Goal: Task Accomplishment & Management: Manage account settings

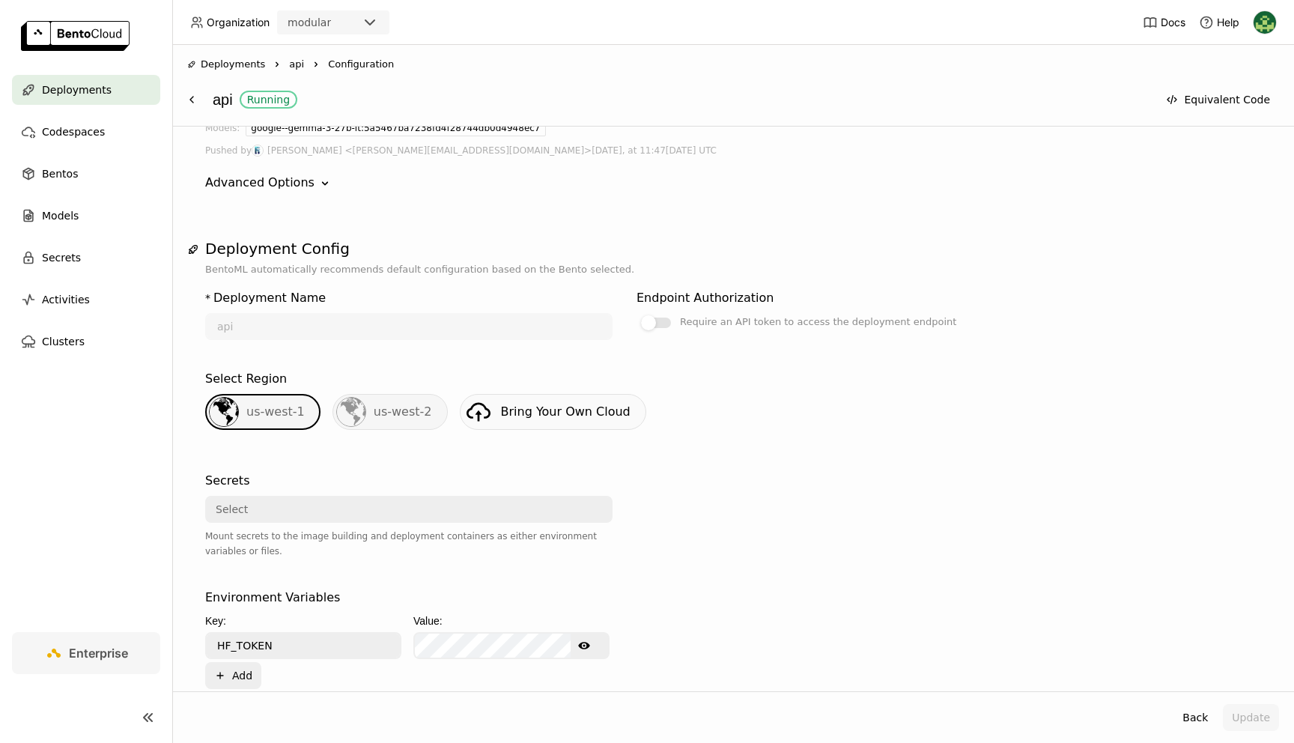
scroll to position [164, 0]
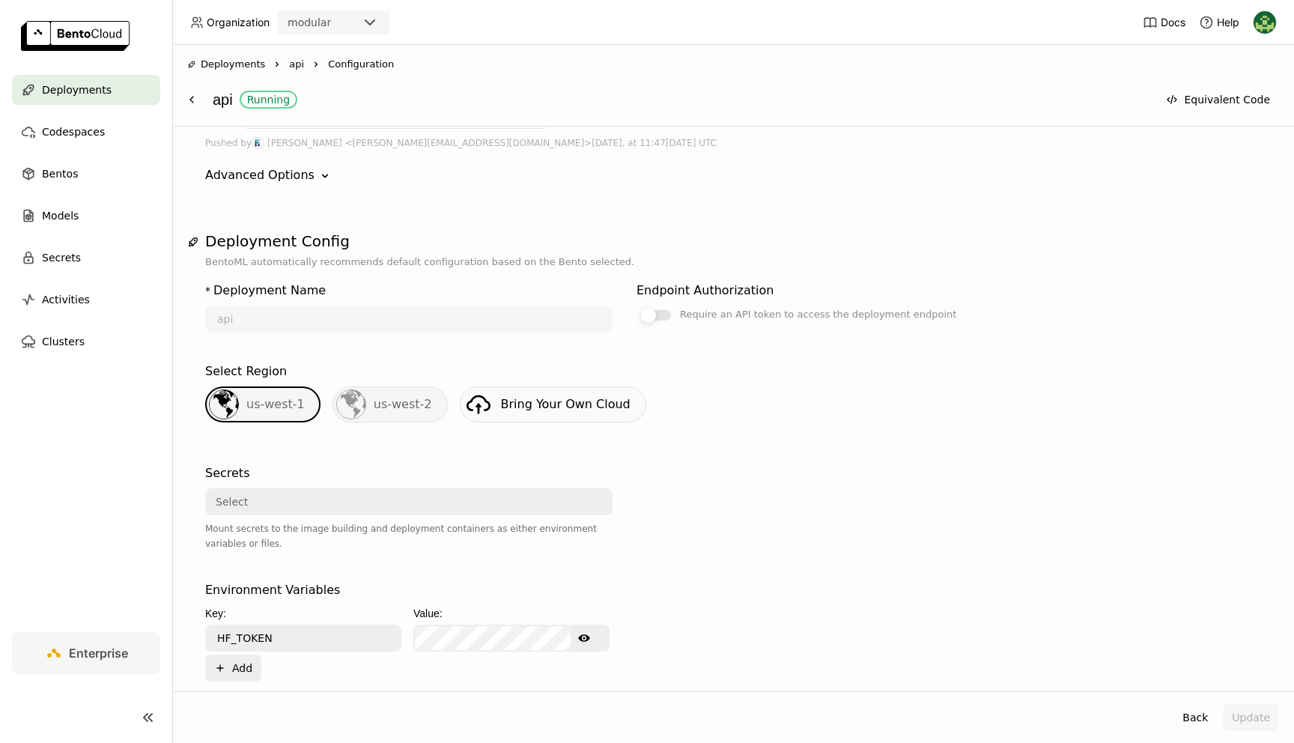
click at [660, 315] on div at bounding box center [656, 315] width 30 height 10
click at [637, 470] on input "Require an API token to access the deployment endpoint" at bounding box center [637, 470] width 0 height 0
click at [1252, 720] on button "Update" at bounding box center [1251, 717] width 56 height 27
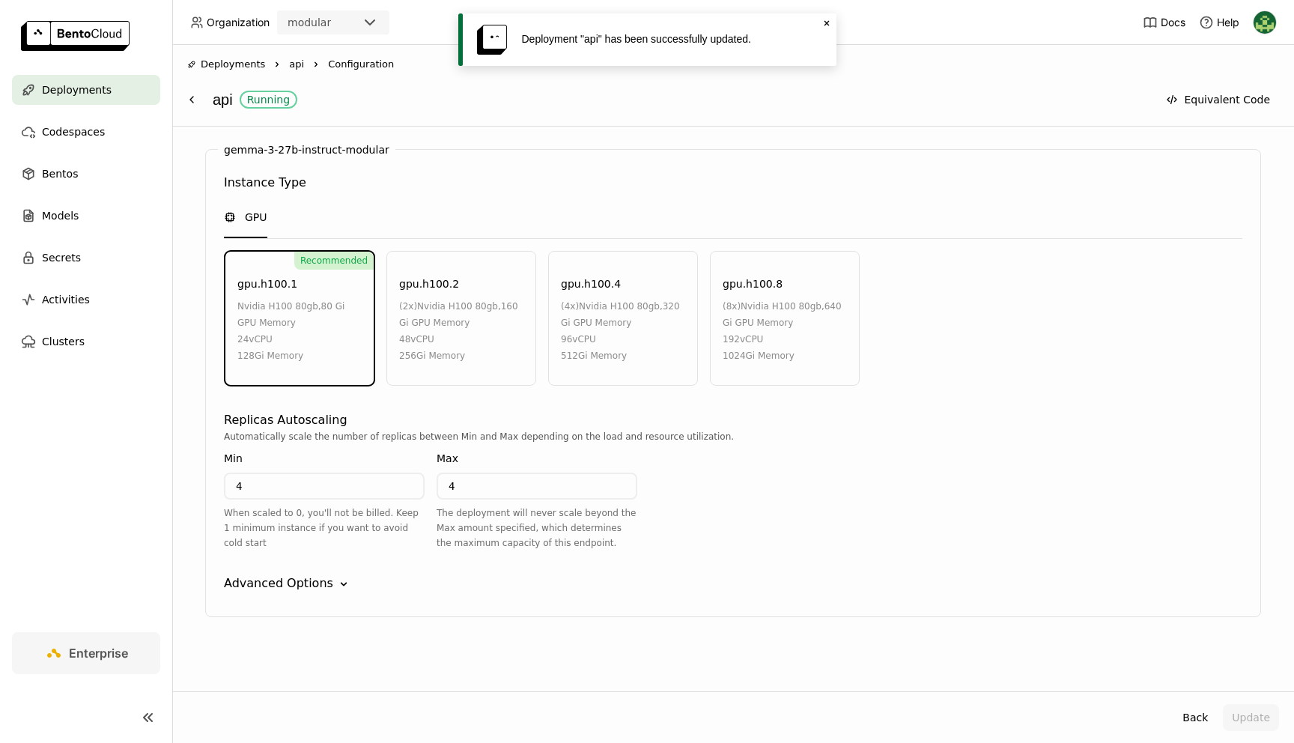
scroll to position [0, 0]
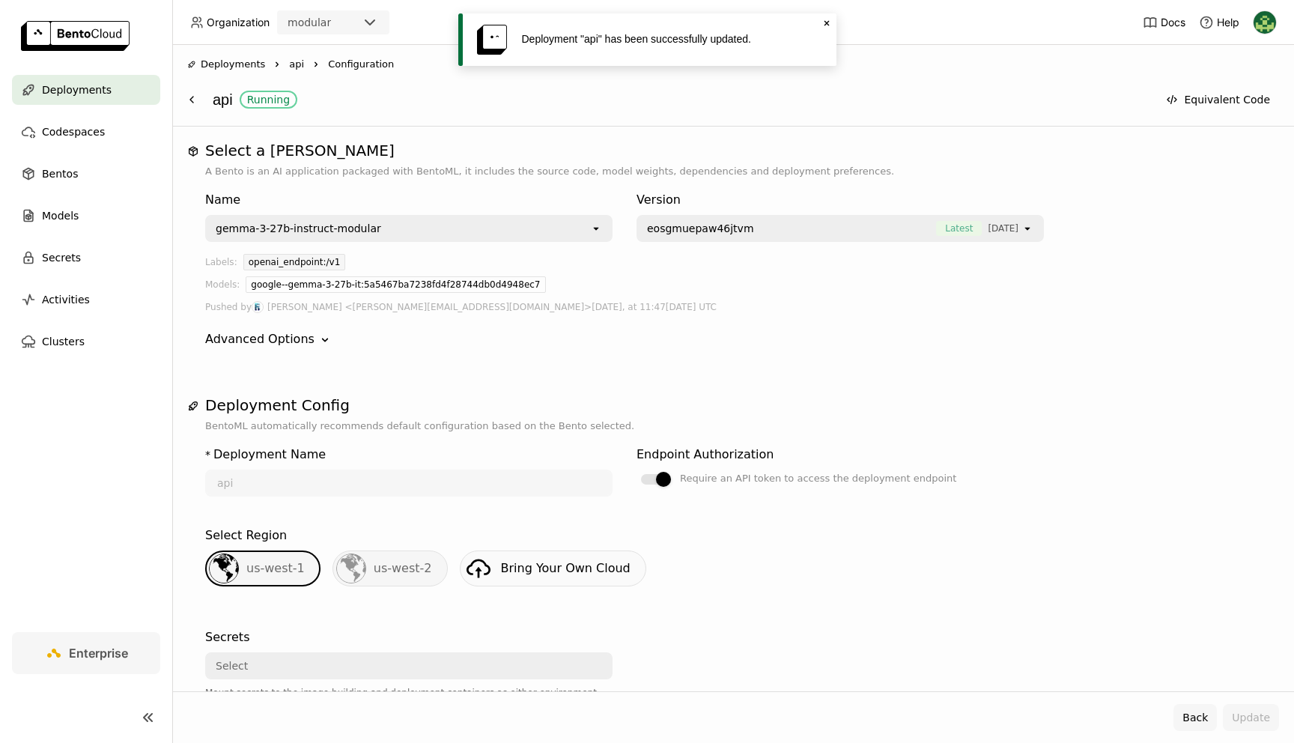
click at [1204, 723] on button "Back" at bounding box center [1194, 717] width 43 height 27
click at [1191, 714] on button "Back" at bounding box center [1194, 717] width 43 height 27
click at [186, 103] on icon at bounding box center [192, 100] width 12 height 12
click at [213, 68] on span "Deployments" at bounding box center [233, 64] width 64 height 15
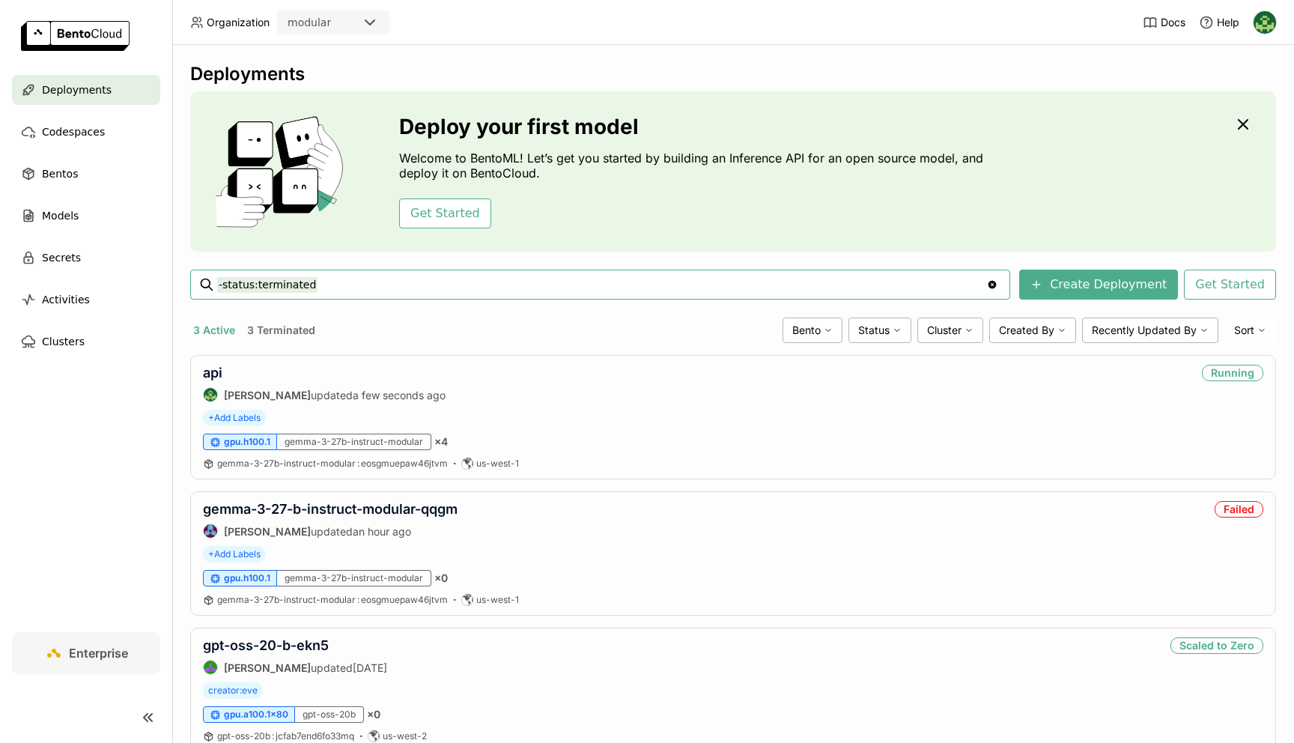
scroll to position [49, 0]
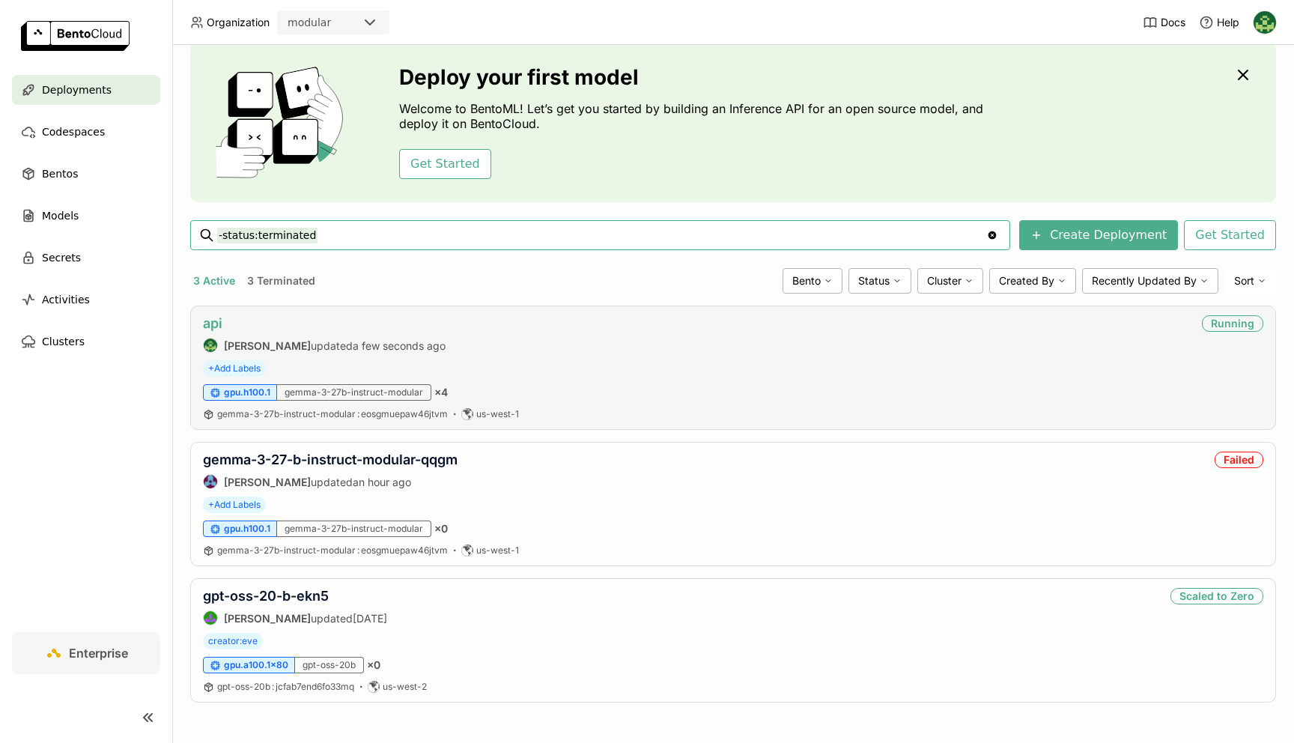
click at [213, 323] on link "api" at bounding box center [212, 323] width 19 height 16
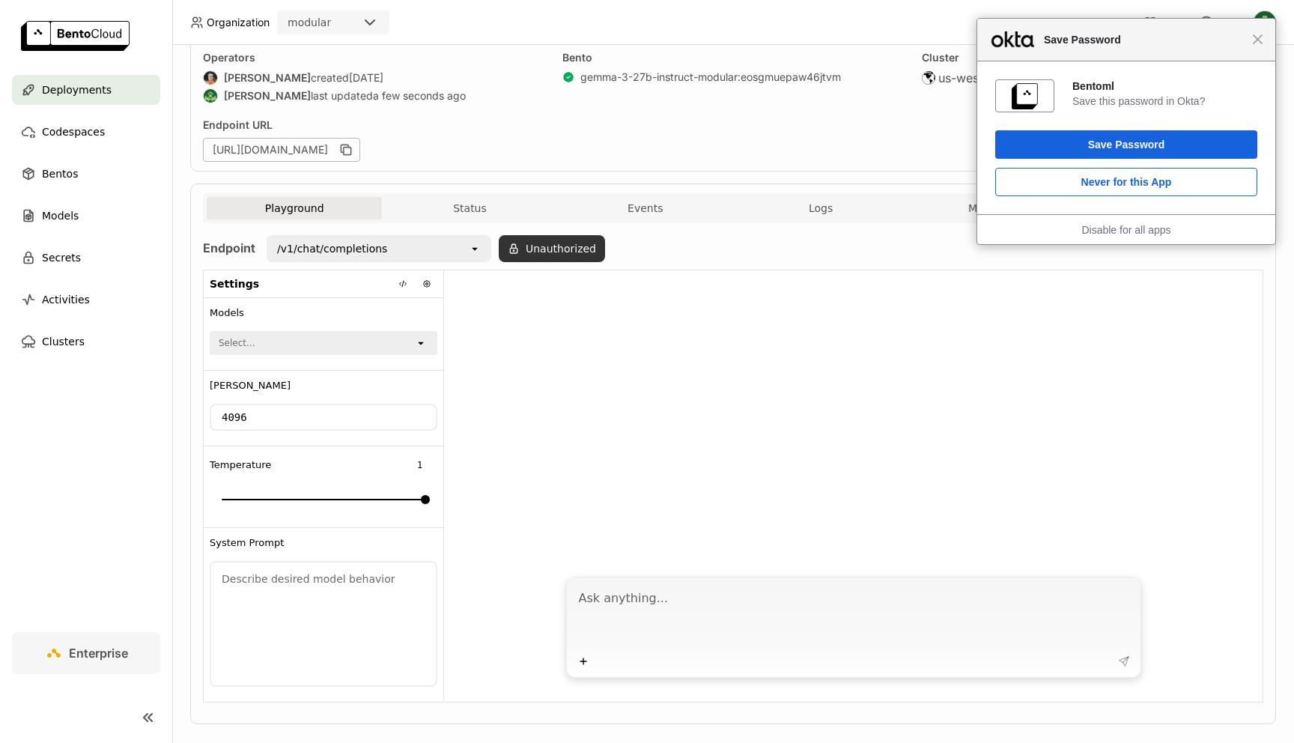
click at [565, 247] on button "Unauthorized" at bounding box center [552, 248] width 106 height 27
click at [575, 289] on div "Input Token" at bounding box center [514, 289] width 126 height 24
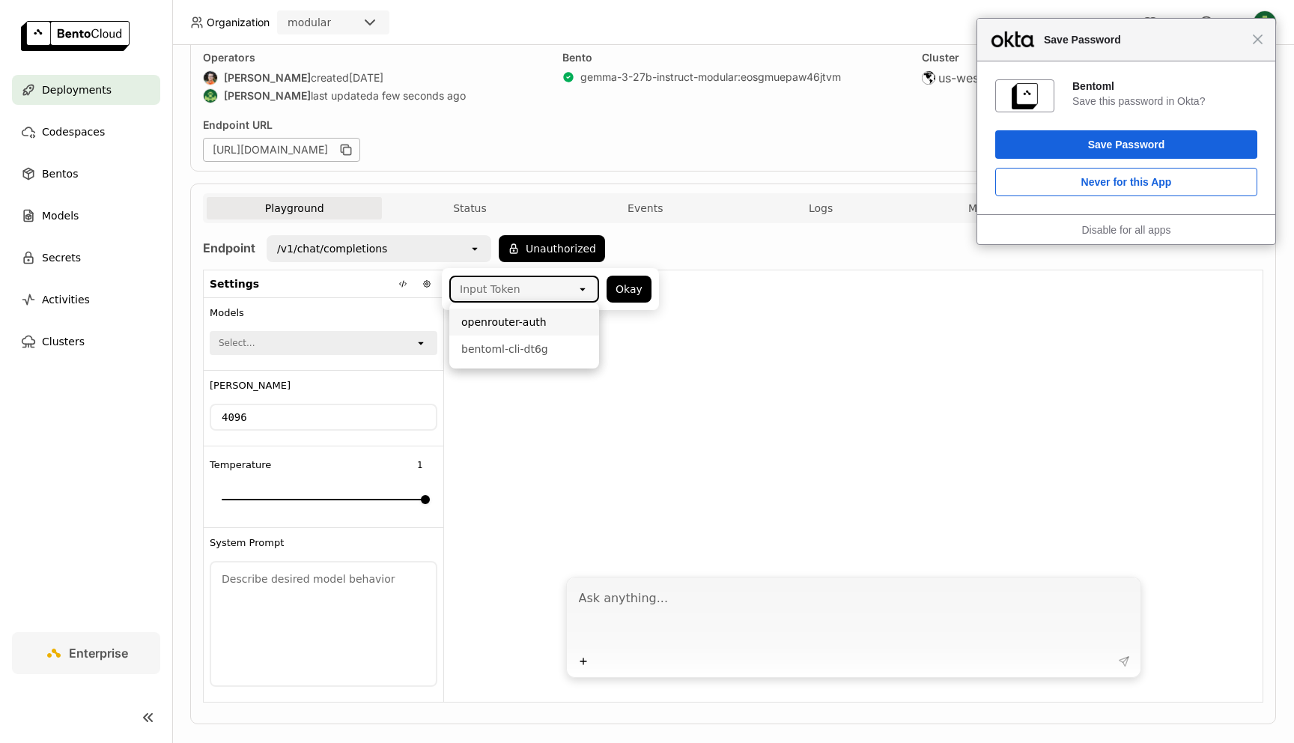
click at [745, 346] on div at bounding box center [853, 418] width 818 height 297
click at [1257, 44] on span "Close" at bounding box center [1257, 39] width 11 height 11
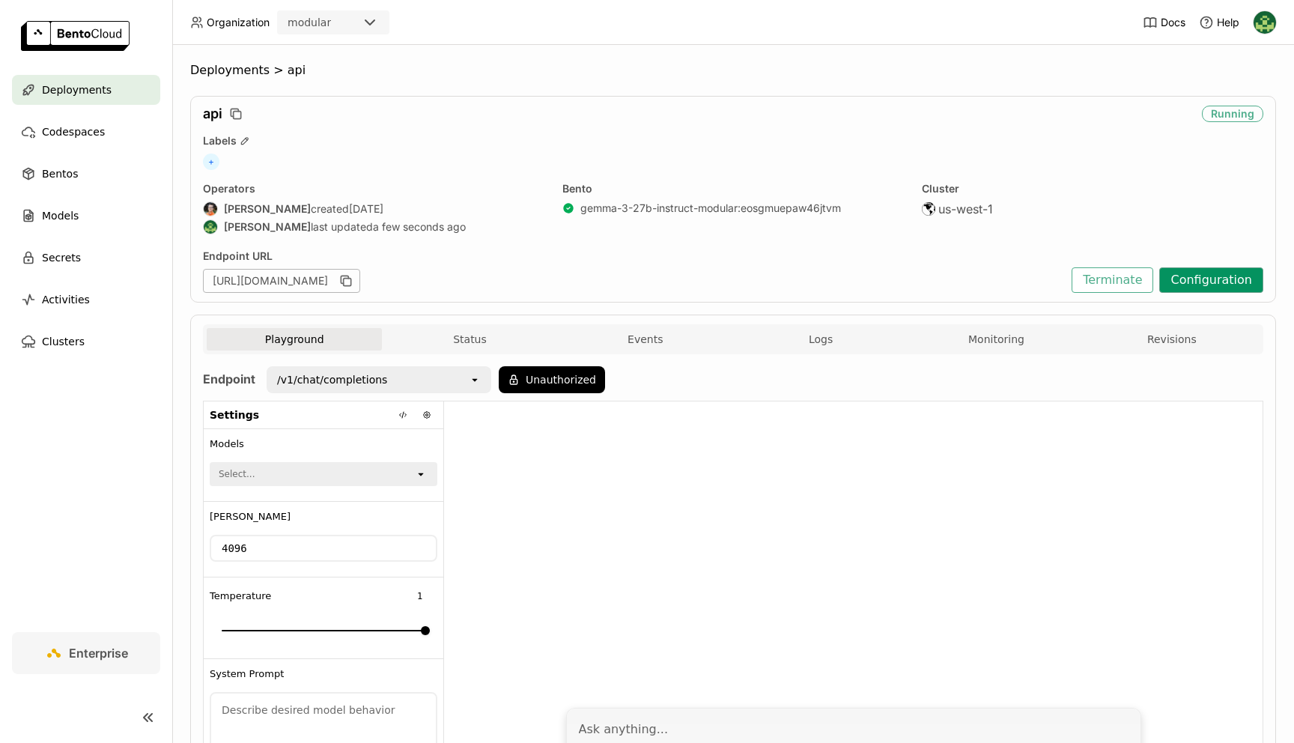
click at [1240, 287] on button "Configuration" at bounding box center [1211, 279] width 104 height 25
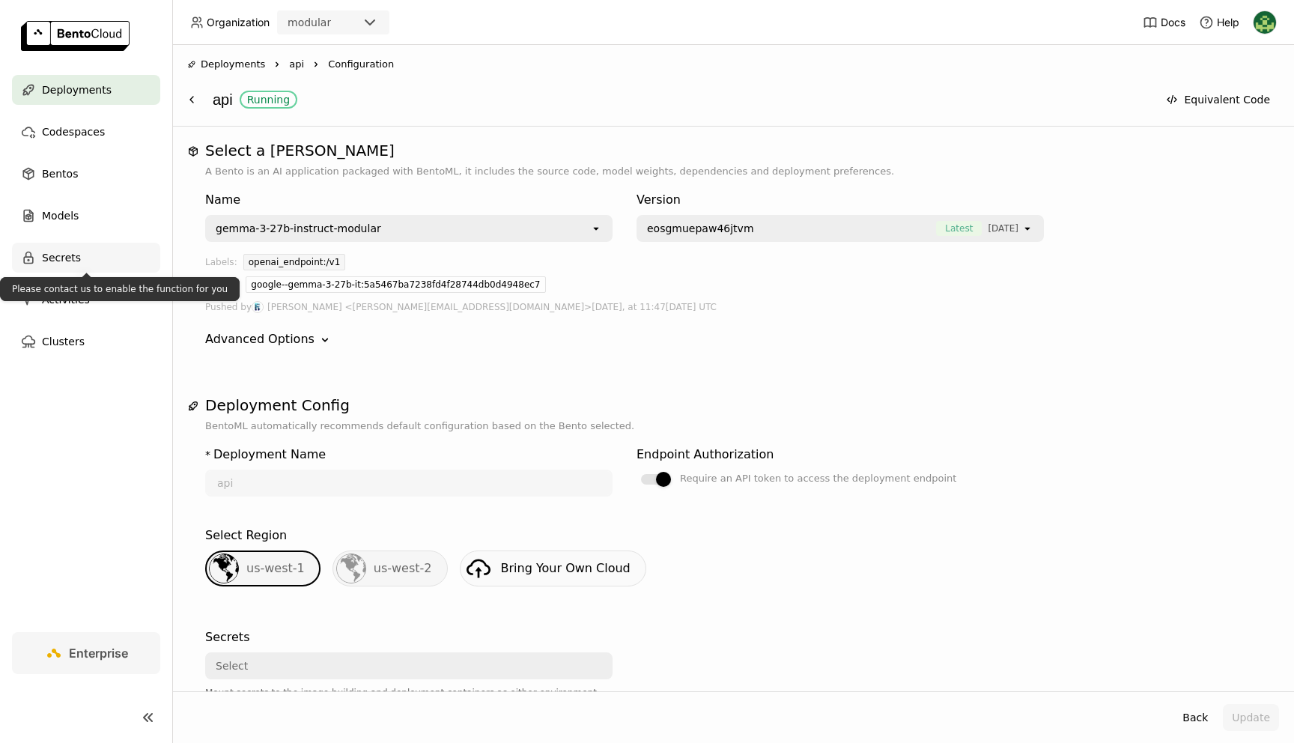
click at [88, 255] on div "Secrets" at bounding box center [86, 258] width 148 height 30
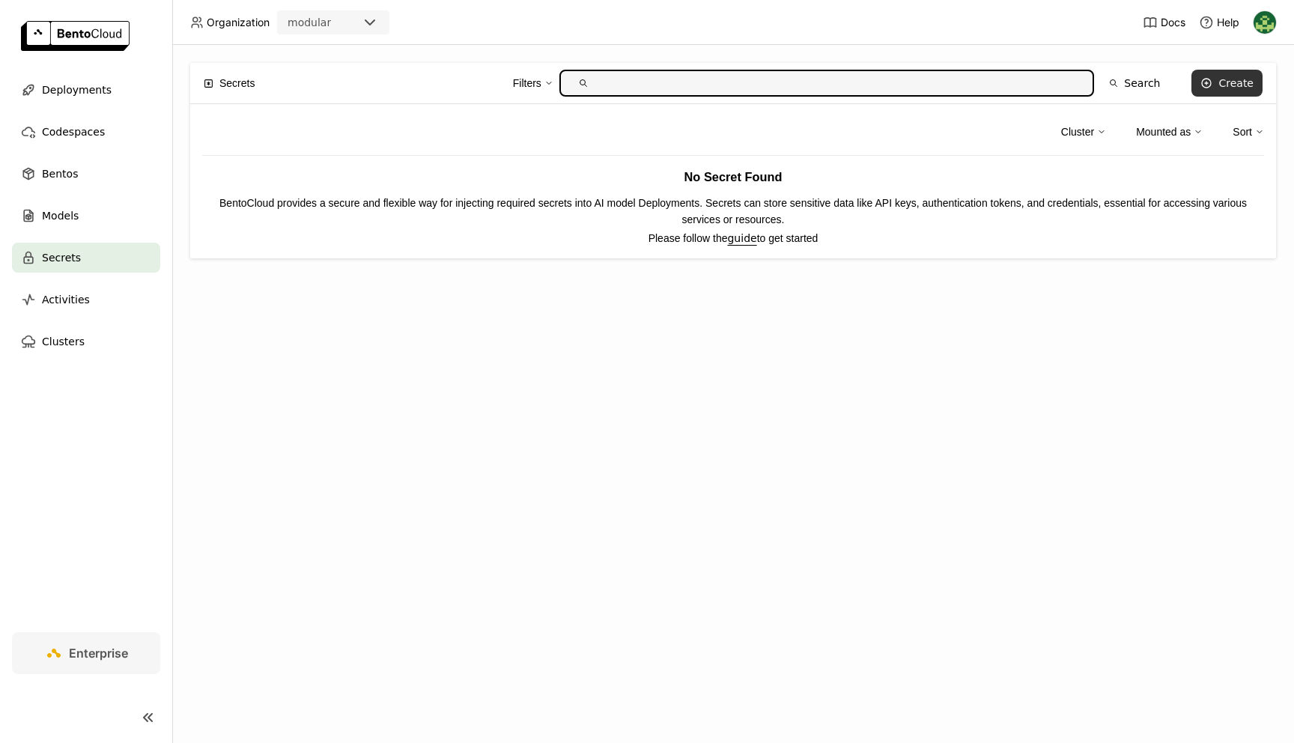
click at [1217, 88] on button "Create" at bounding box center [1226, 83] width 71 height 27
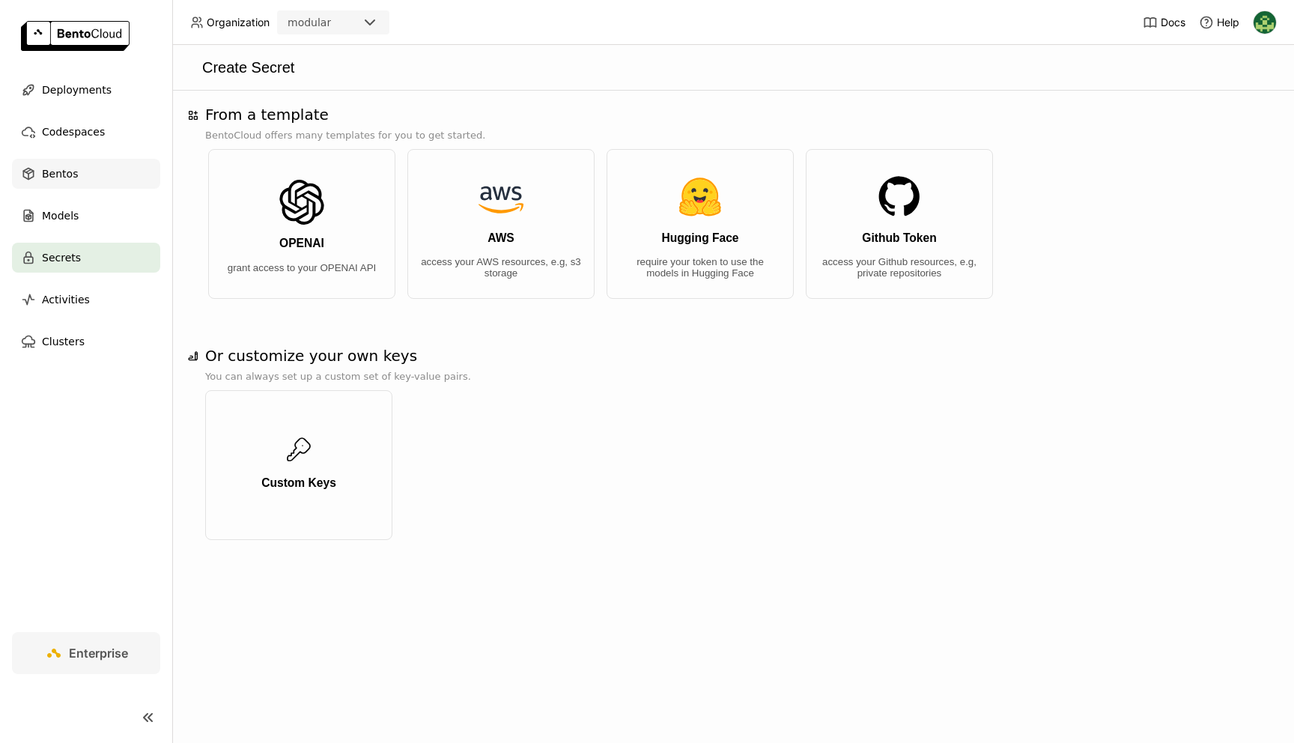
click at [108, 179] on div "Bentos" at bounding box center [86, 174] width 148 height 30
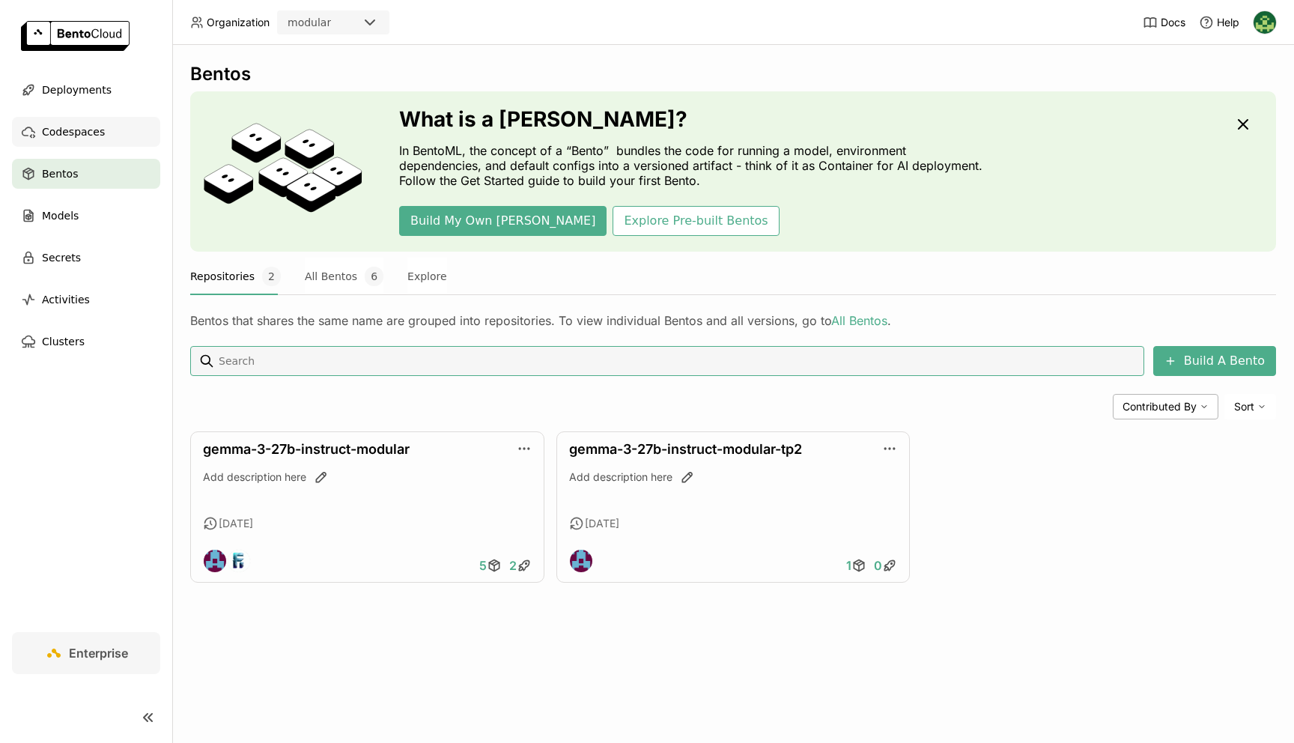
click at [103, 137] on div "Codespaces" at bounding box center [86, 132] width 148 height 30
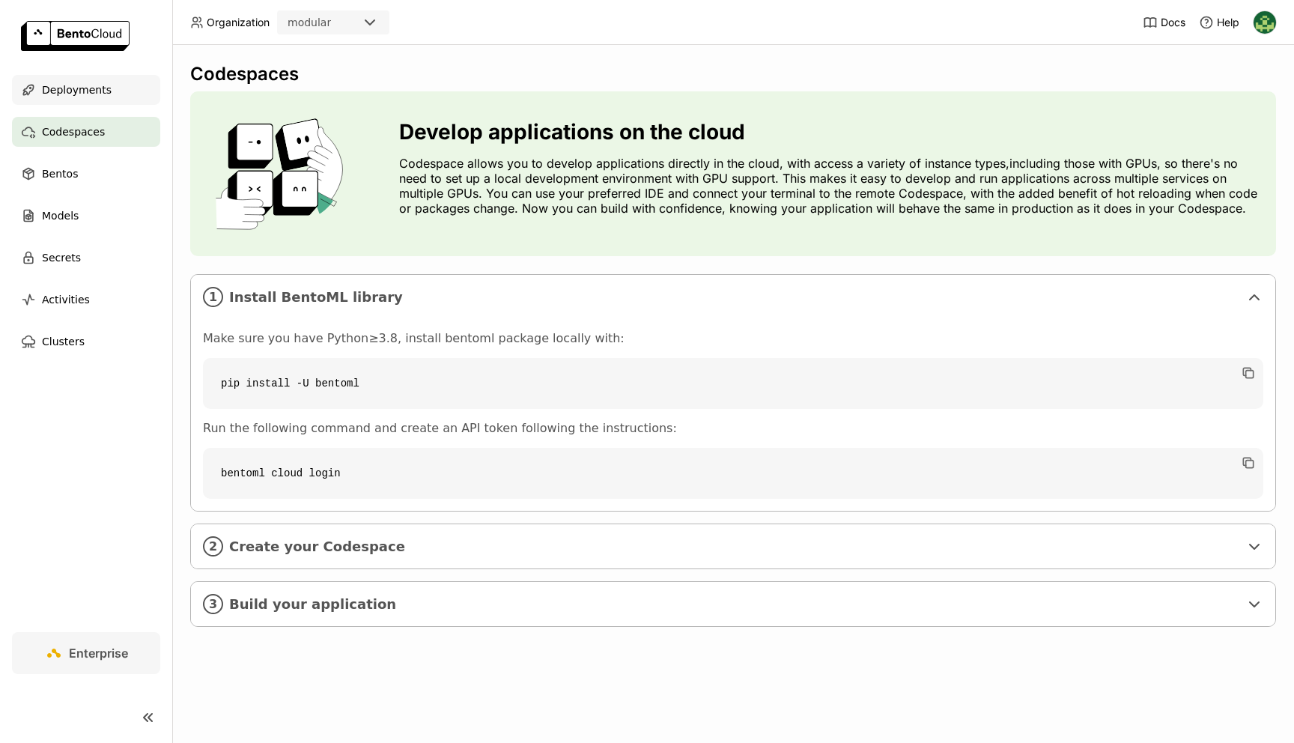
click at [103, 97] on span "Deployments" at bounding box center [77, 90] width 70 height 18
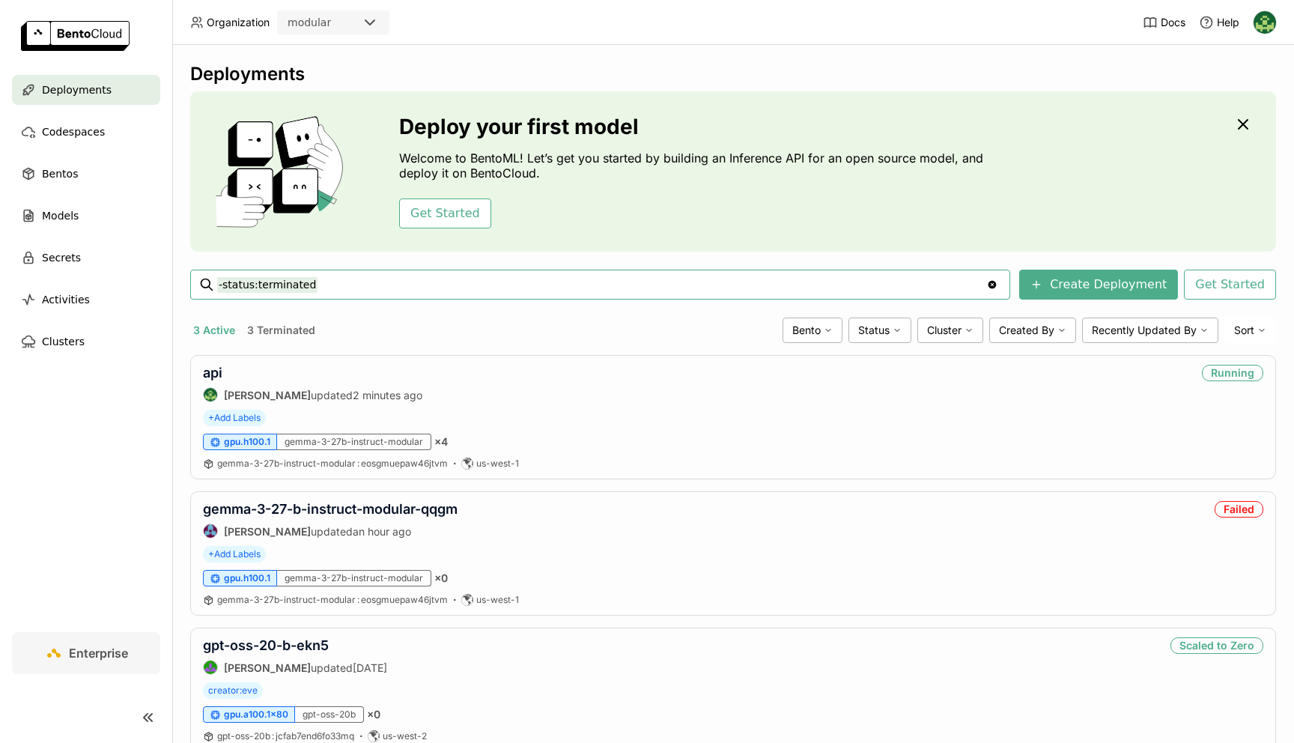
click at [1265, 19] on img at bounding box center [1265, 22] width 22 height 22
click at [1231, 99] on span "API Tokens" at bounding box center [1241, 99] width 53 height 13
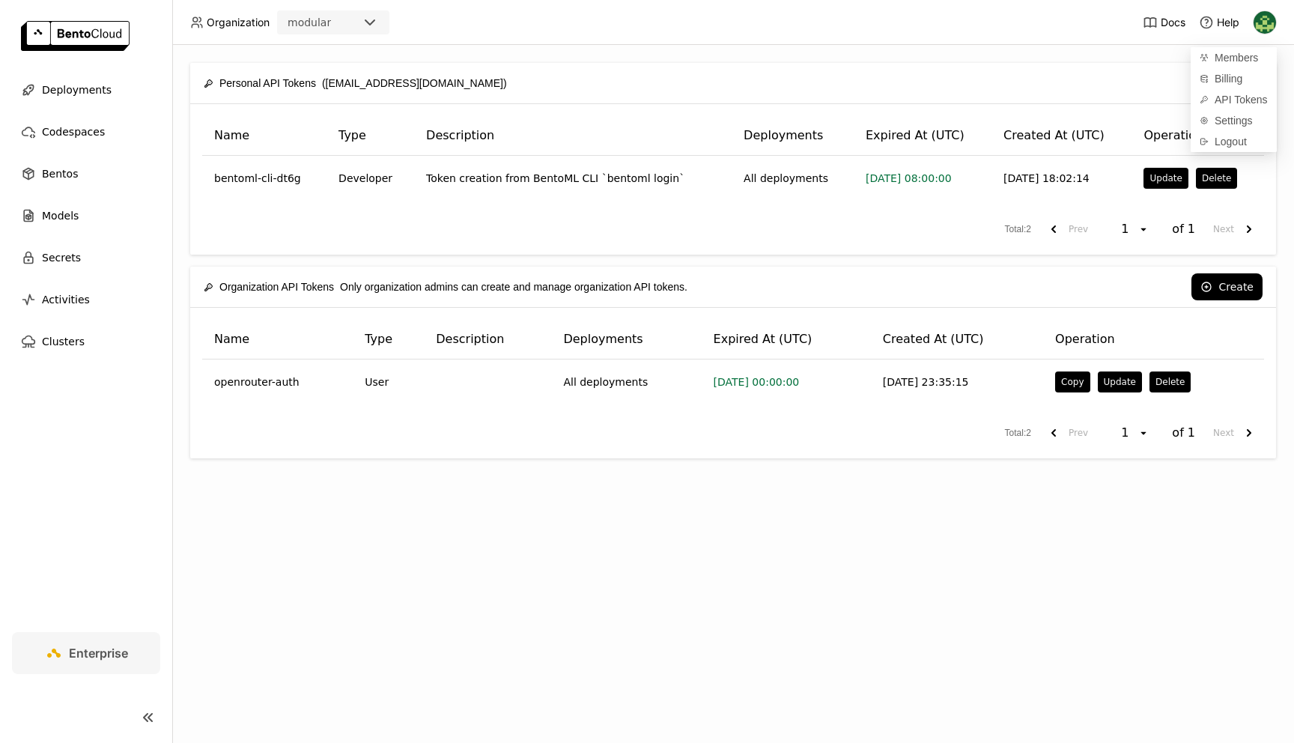
click at [726, 84] on div "Create" at bounding box center [892, 83] width 741 height 27
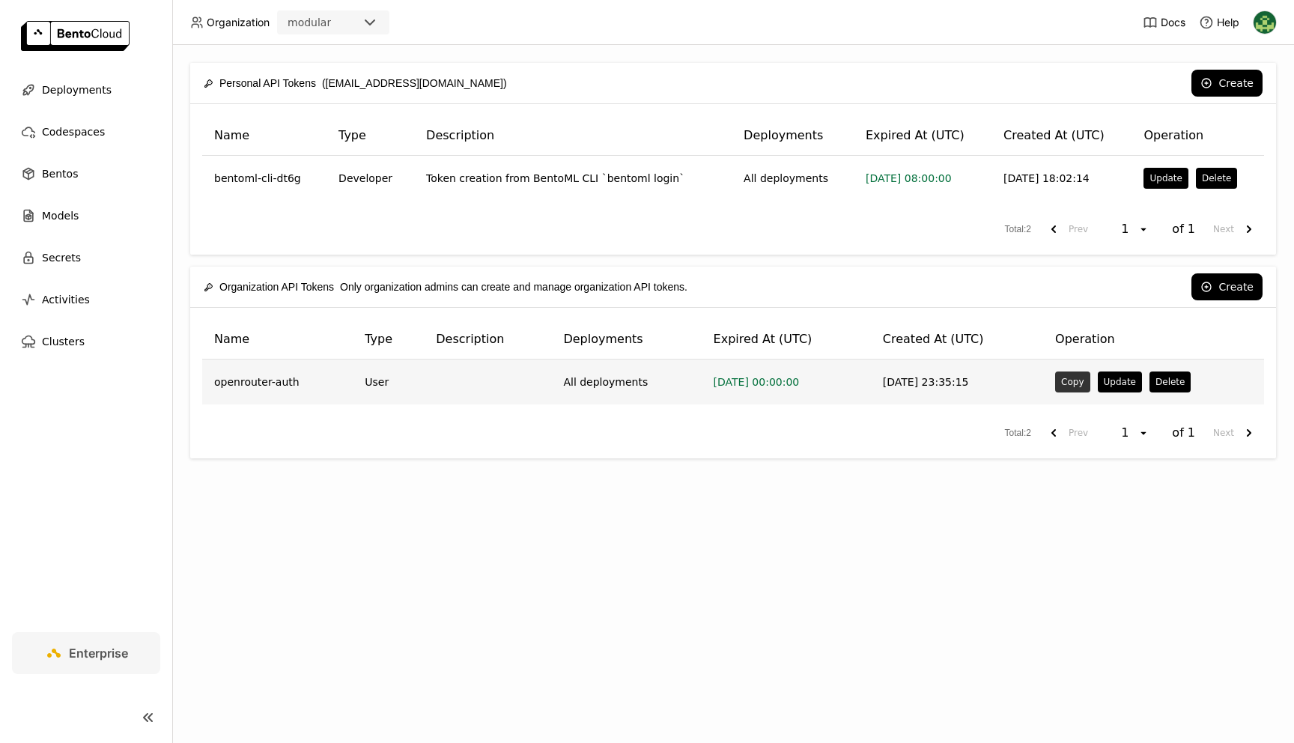
click at [1080, 383] on button "Copy" at bounding box center [1072, 381] width 34 height 21
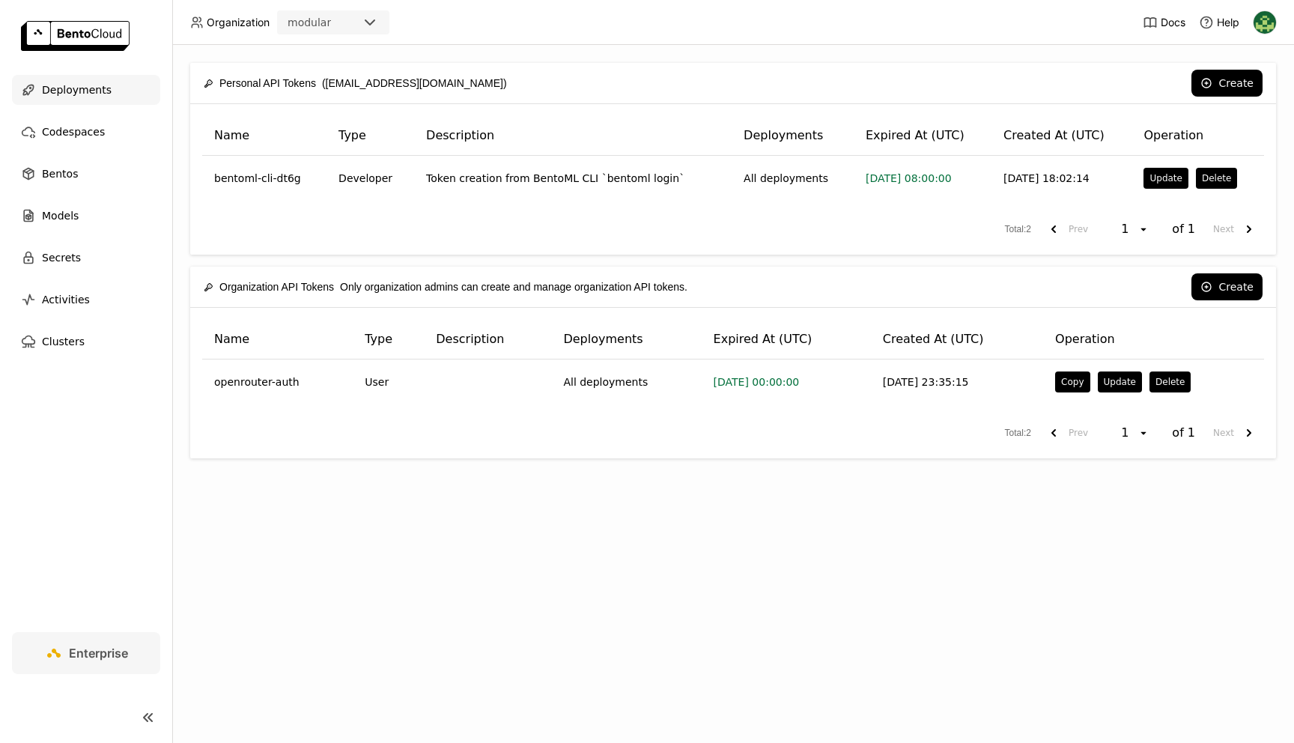
click at [98, 101] on div "Deployments" at bounding box center [86, 90] width 148 height 30
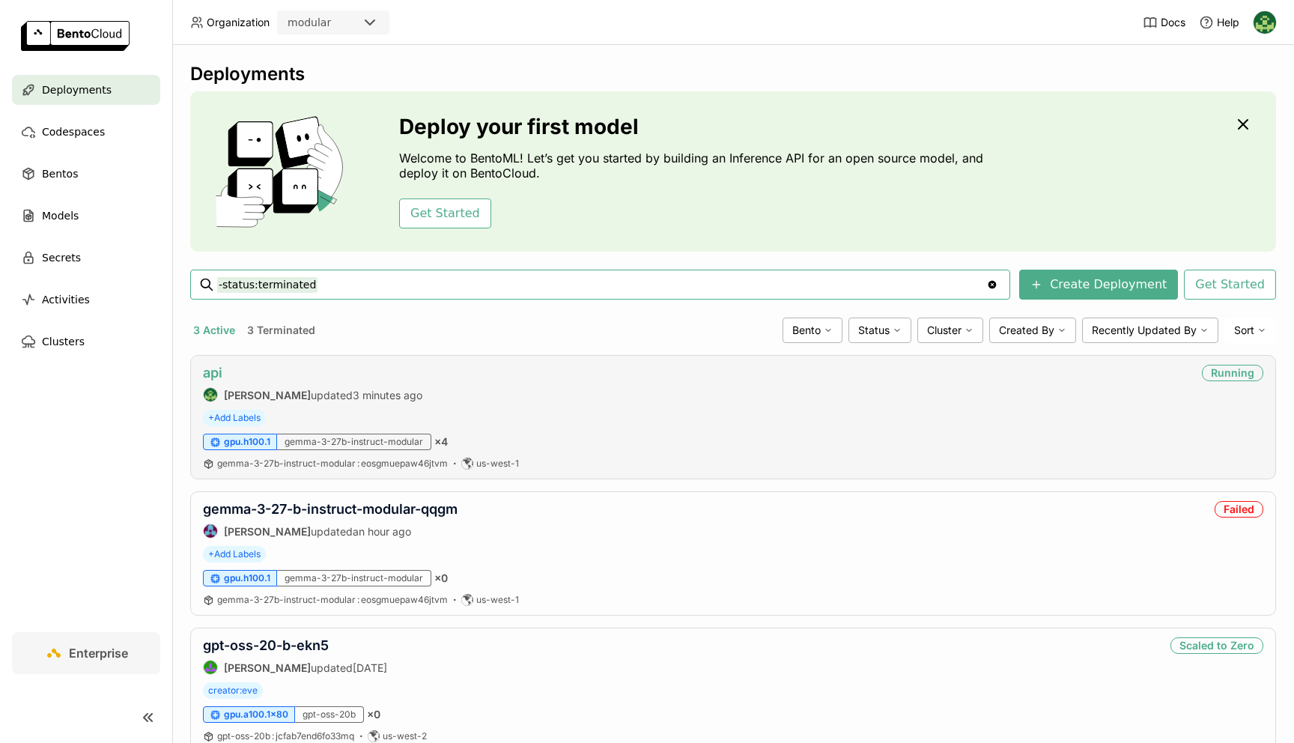
click at [210, 375] on link "api" at bounding box center [212, 373] width 19 height 16
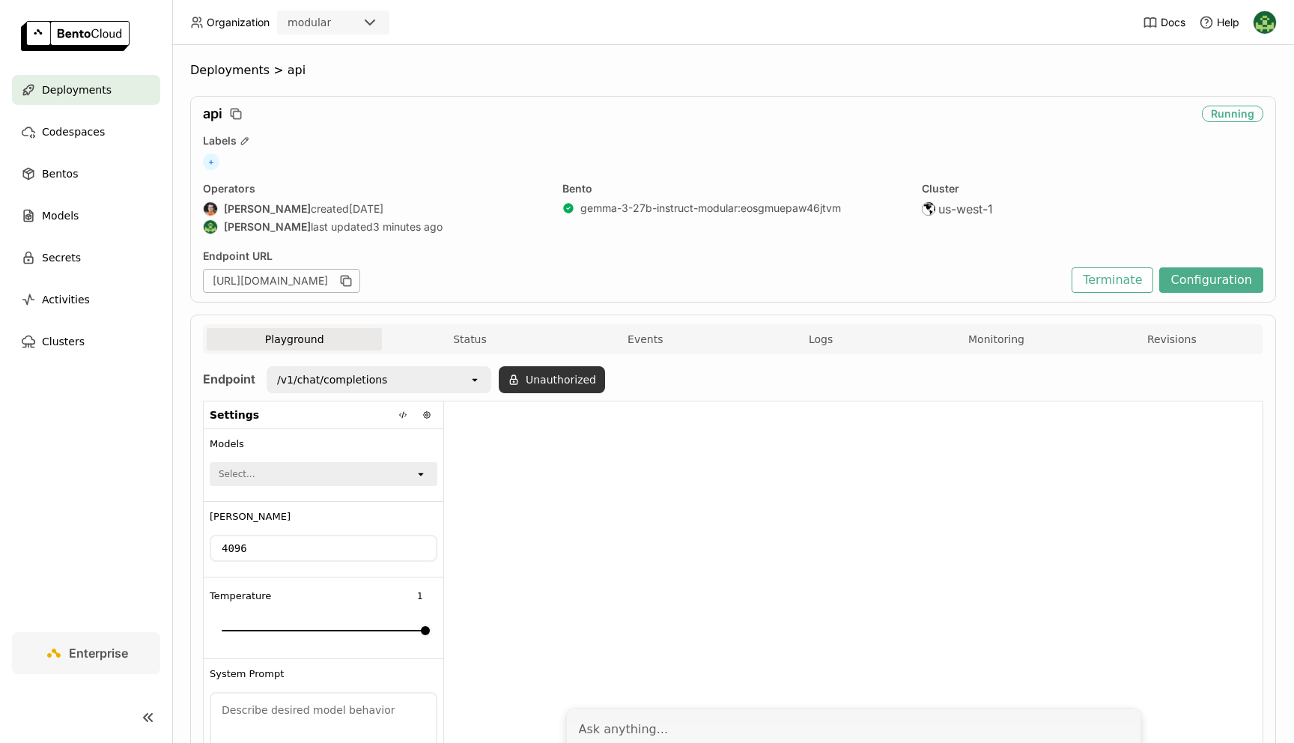
click at [518, 378] on icon at bounding box center [514, 380] width 12 height 12
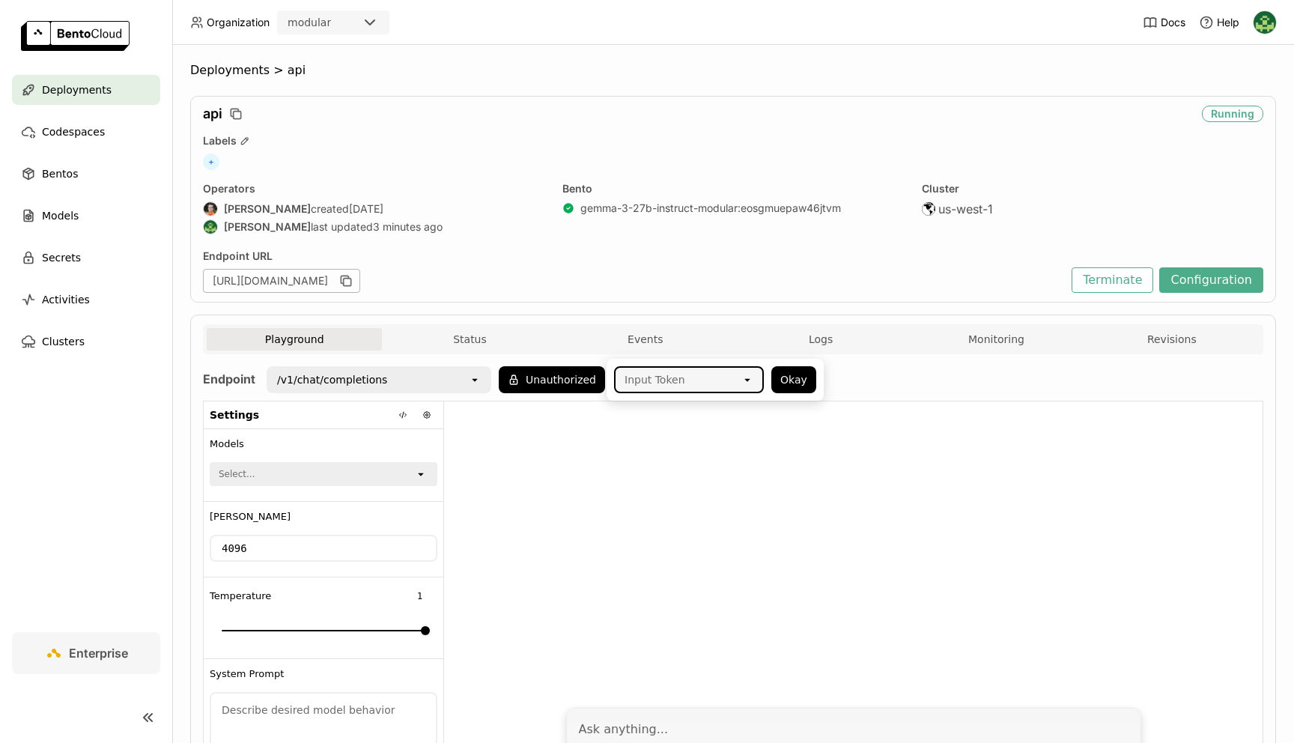
click at [668, 377] on div "Input Token" at bounding box center [655, 379] width 61 height 15
click at [664, 418] on div "openrouter-auth" at bounding box center [689, 412] width 126 height 15
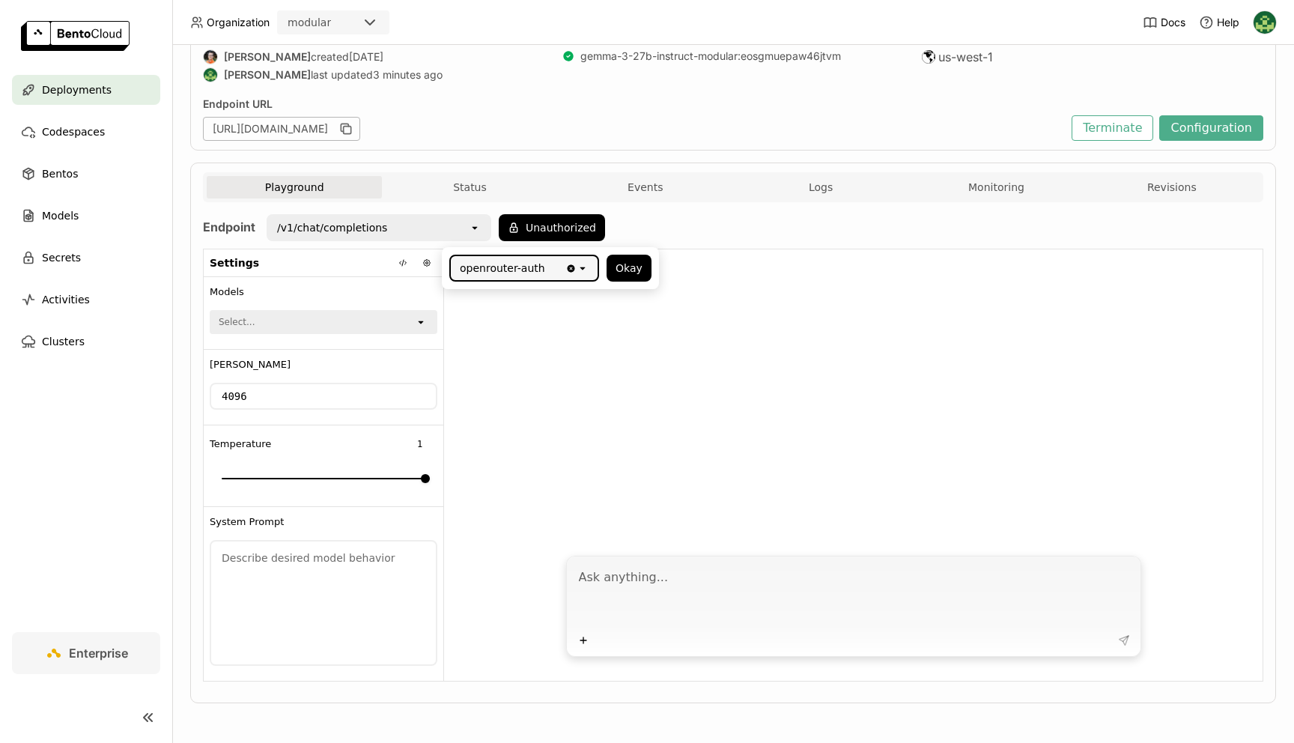
click at [430, 230] on div "/v1/chat/completions" at bounding box center [368, 228] width 201 height 24
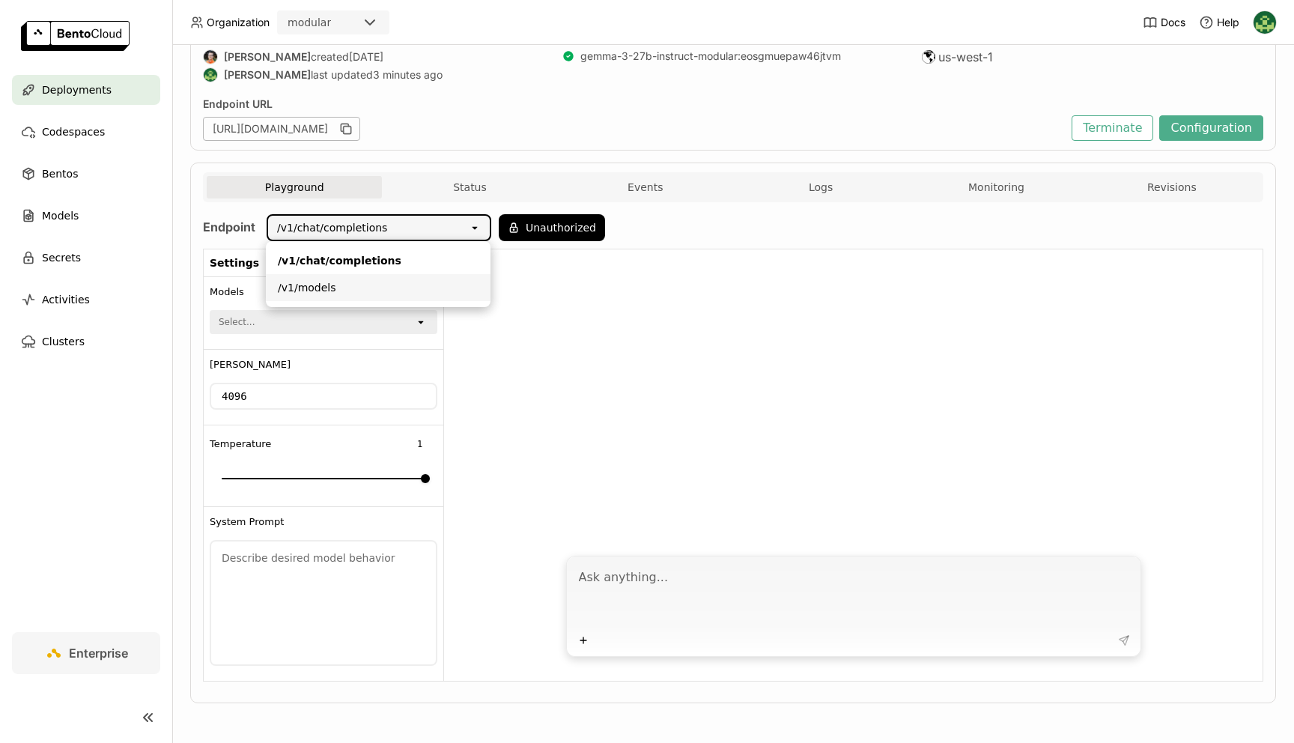
click at [389, 287] on div "/v1/models" at bounding box center [378, 287] width 201 height 15
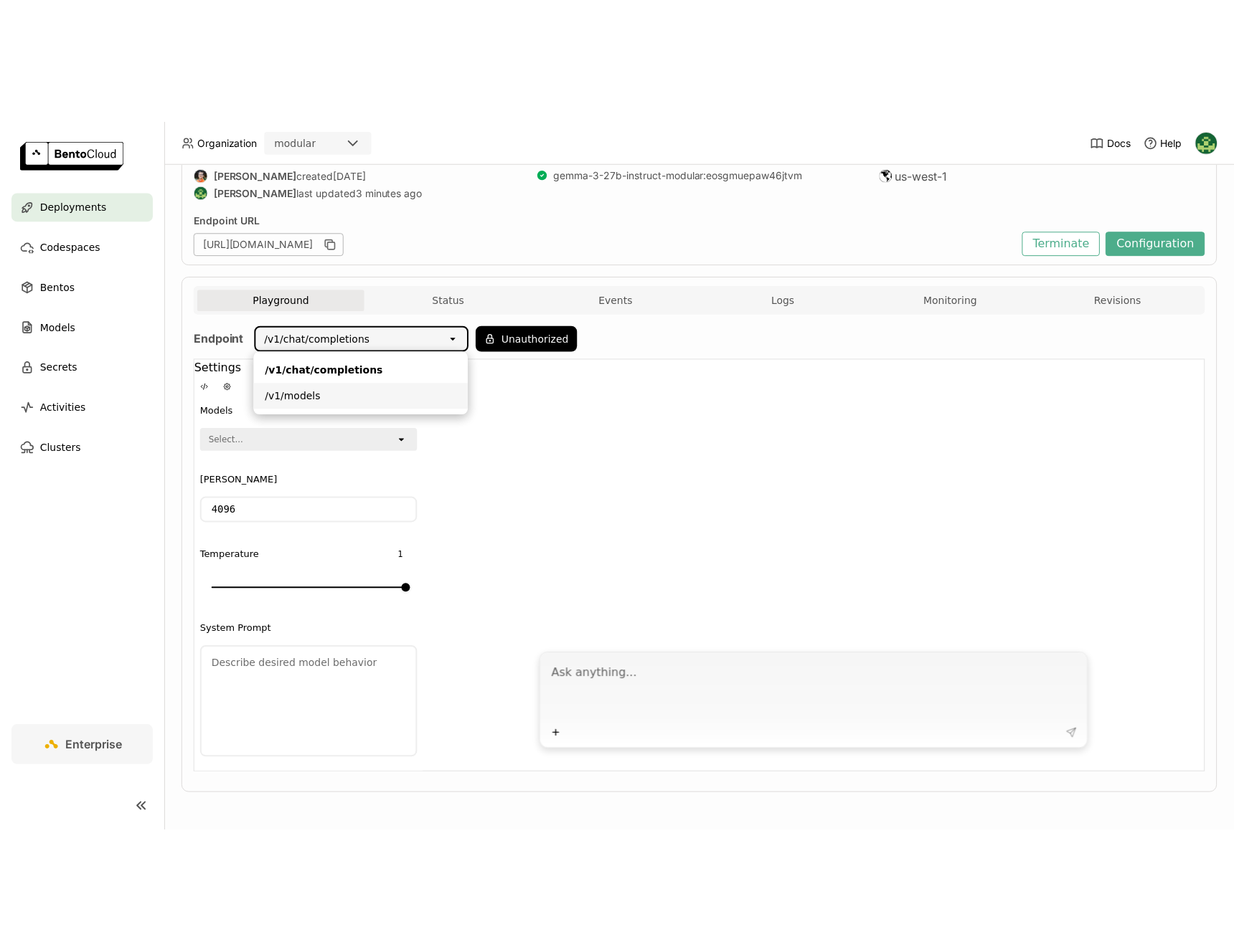
scroll to position [0, 0]
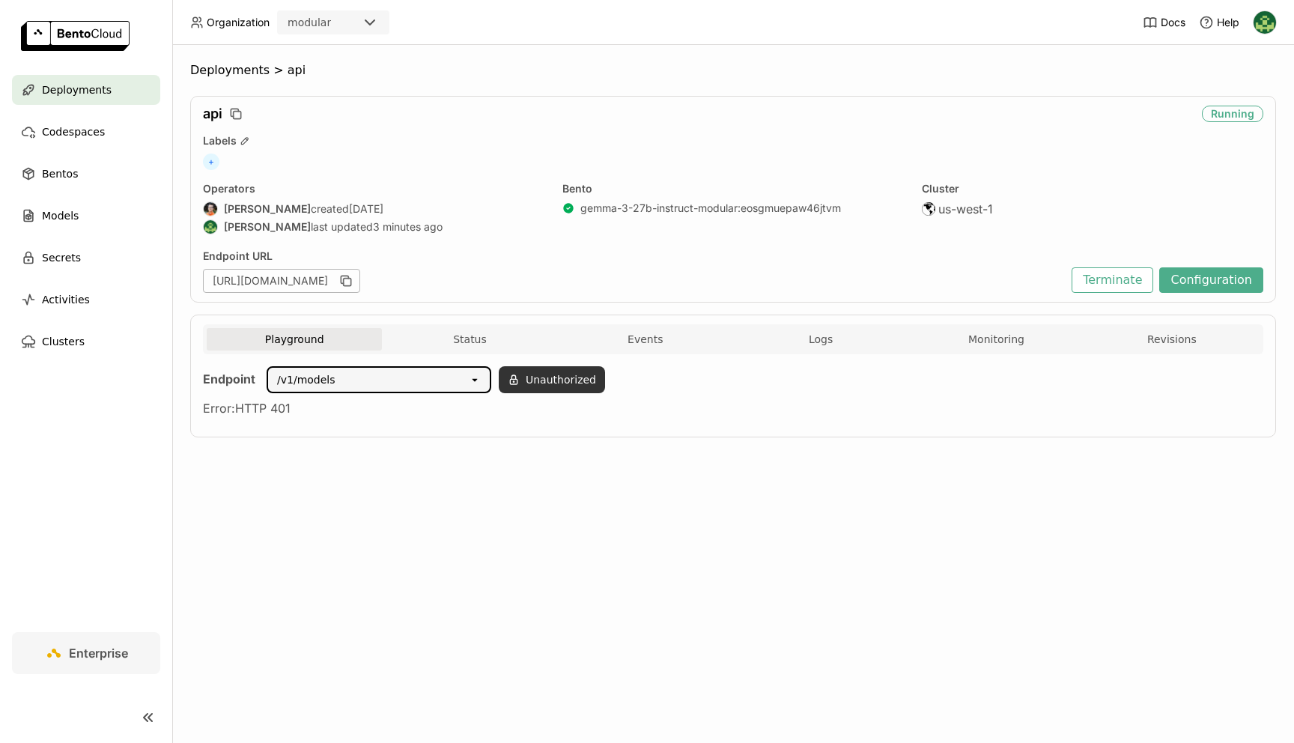
click at [568, 384] on button "Unauthorized" at bounding box center [552, 379] width 106 height 27
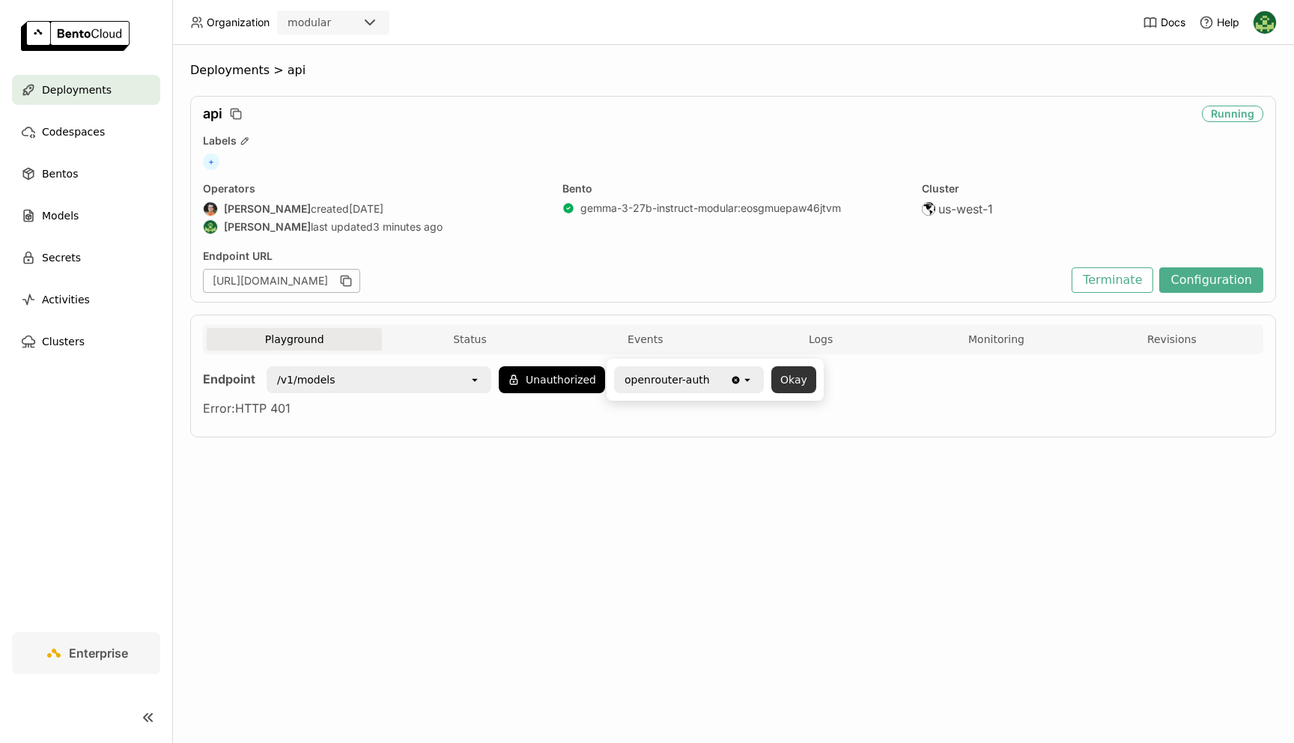
click at [785, 381] on button "Okay" at bounding box center [793, 379] width 45 height 27
click at [538, 385] on button "Authorized" at bounding box center [545, 379] width 93 height 27
click at [769, 379] on button "Okay" at bounding box center [781, 379] width 45 height 27
click at [433, 380] on div "/v1/models" at bounding box center [368, 380] width 201 height 24
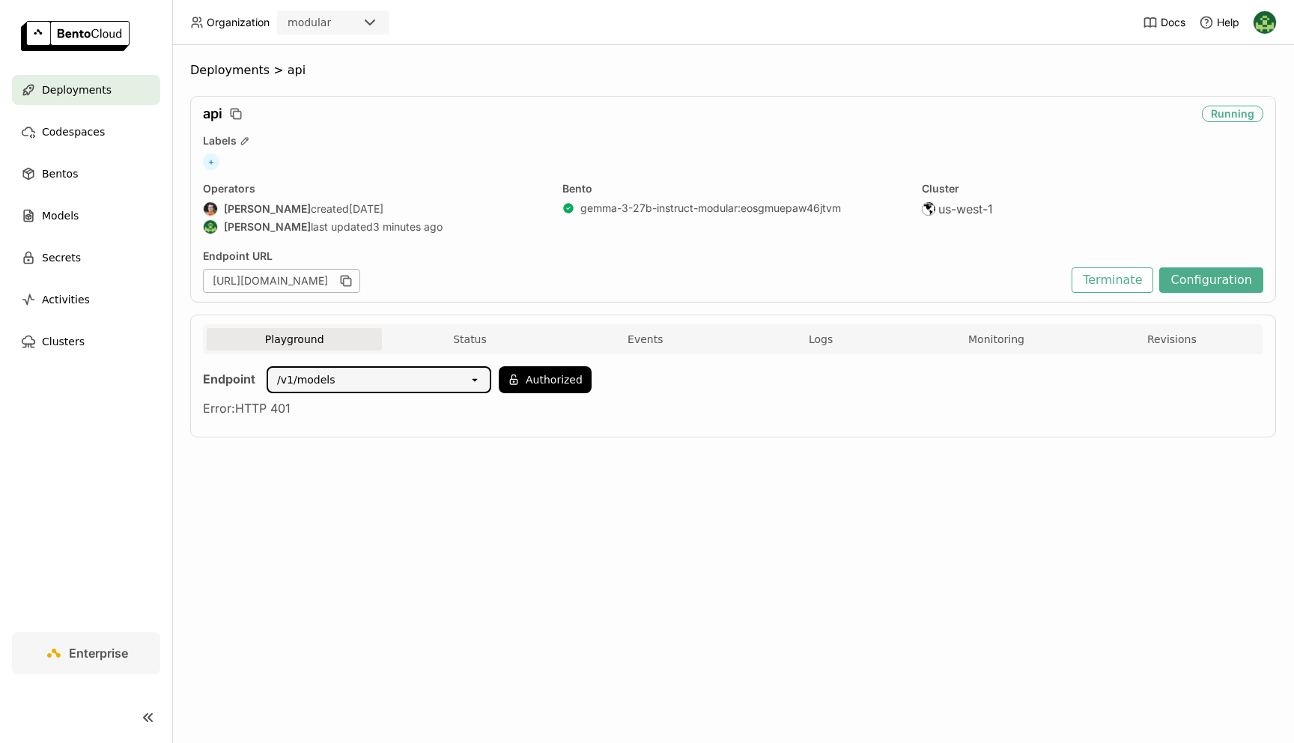
click at [455, 380] on div "/v1/models" at bounding box center [368, 380] width 201 height 24
click at [414, 407] on div "/v1/chat/completions" at bounding box center [378, 412] width 201 height 15
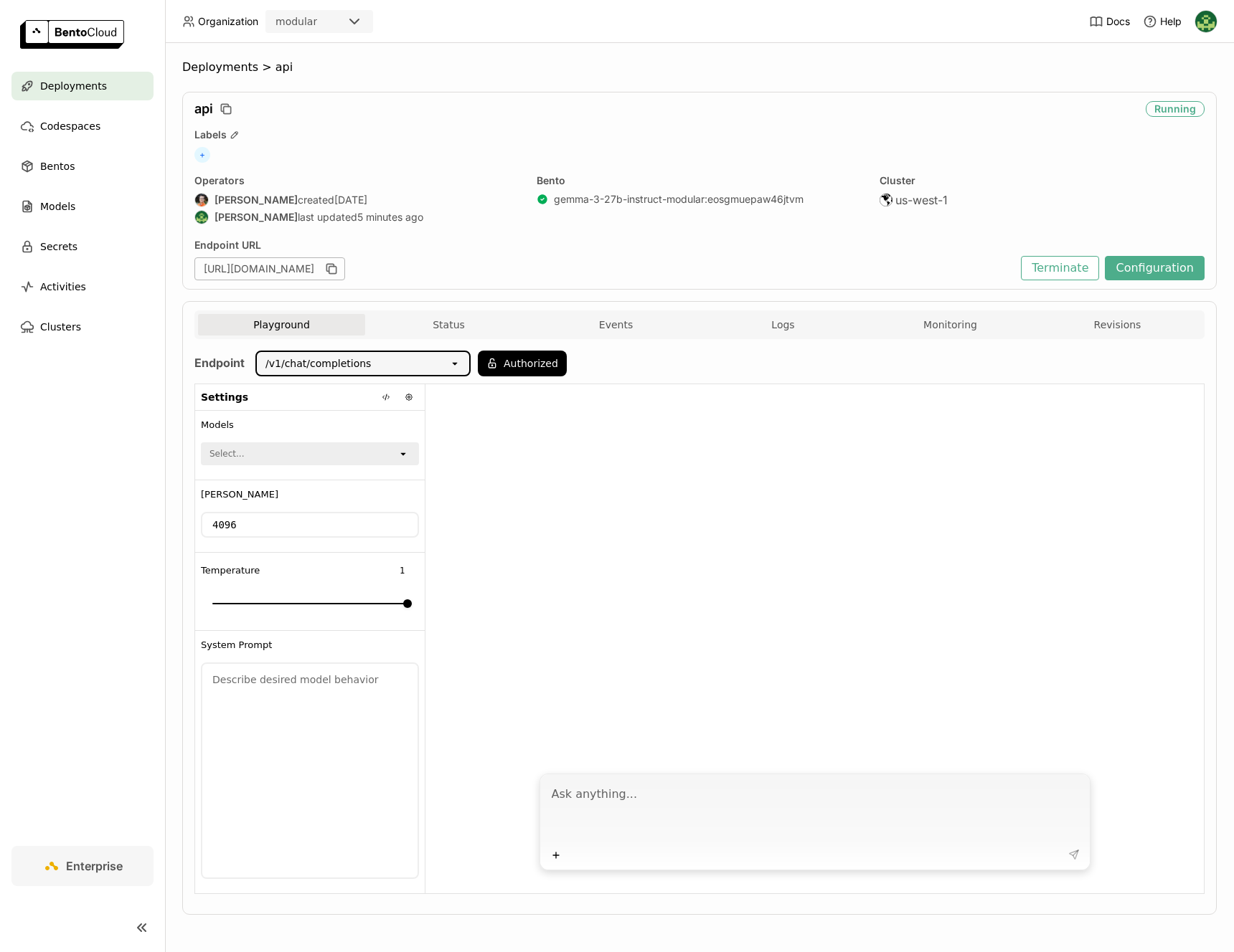
click at [1210, 25] on img at bounding box center [1206, 21] width 21 height 21
click at [1187, 93] on span "API Tokens" at bounding box center [1183, 95] width 51 height 12
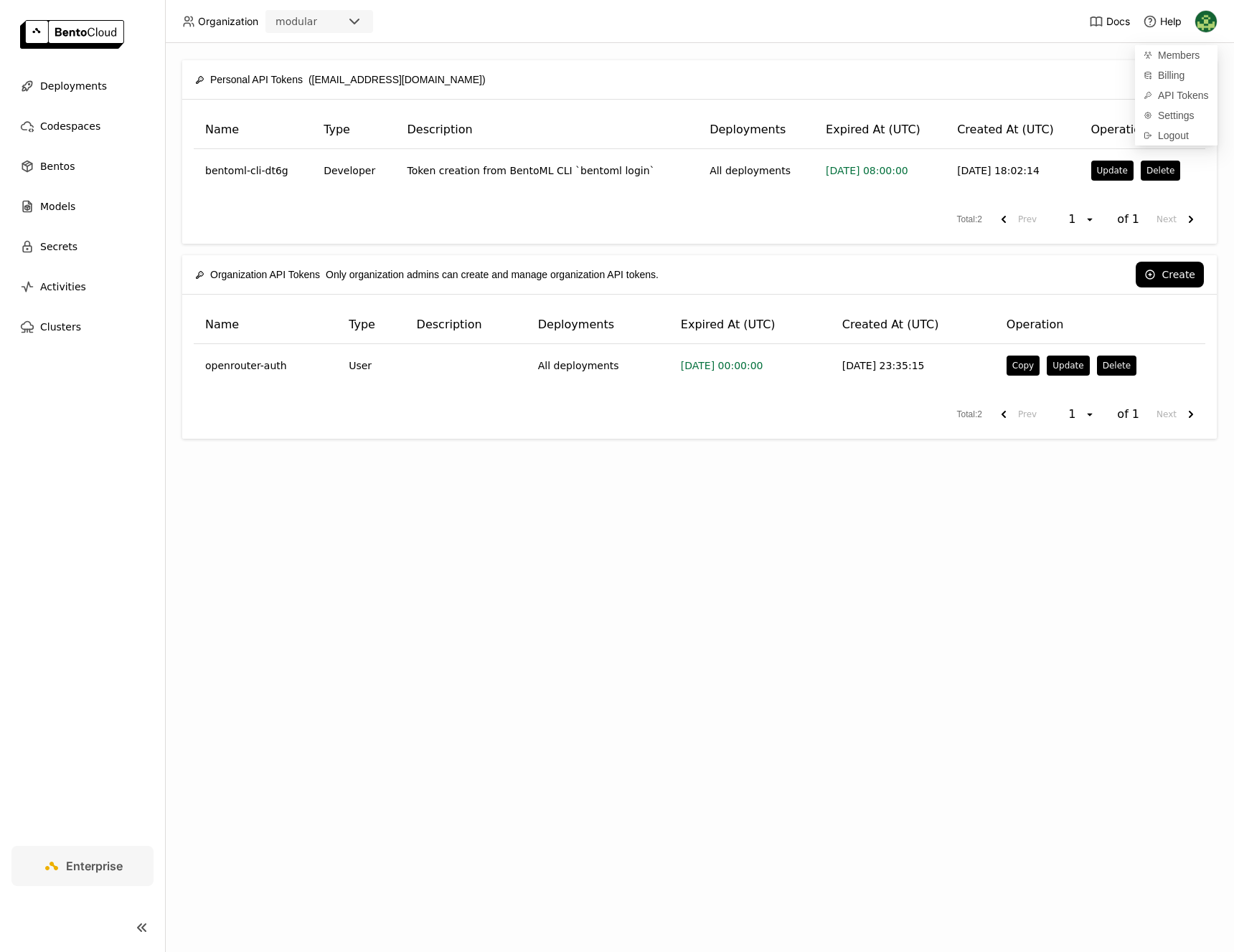
click at [1069, 266] on div "Create" at bounding box center [938, 274] width 531 height 26
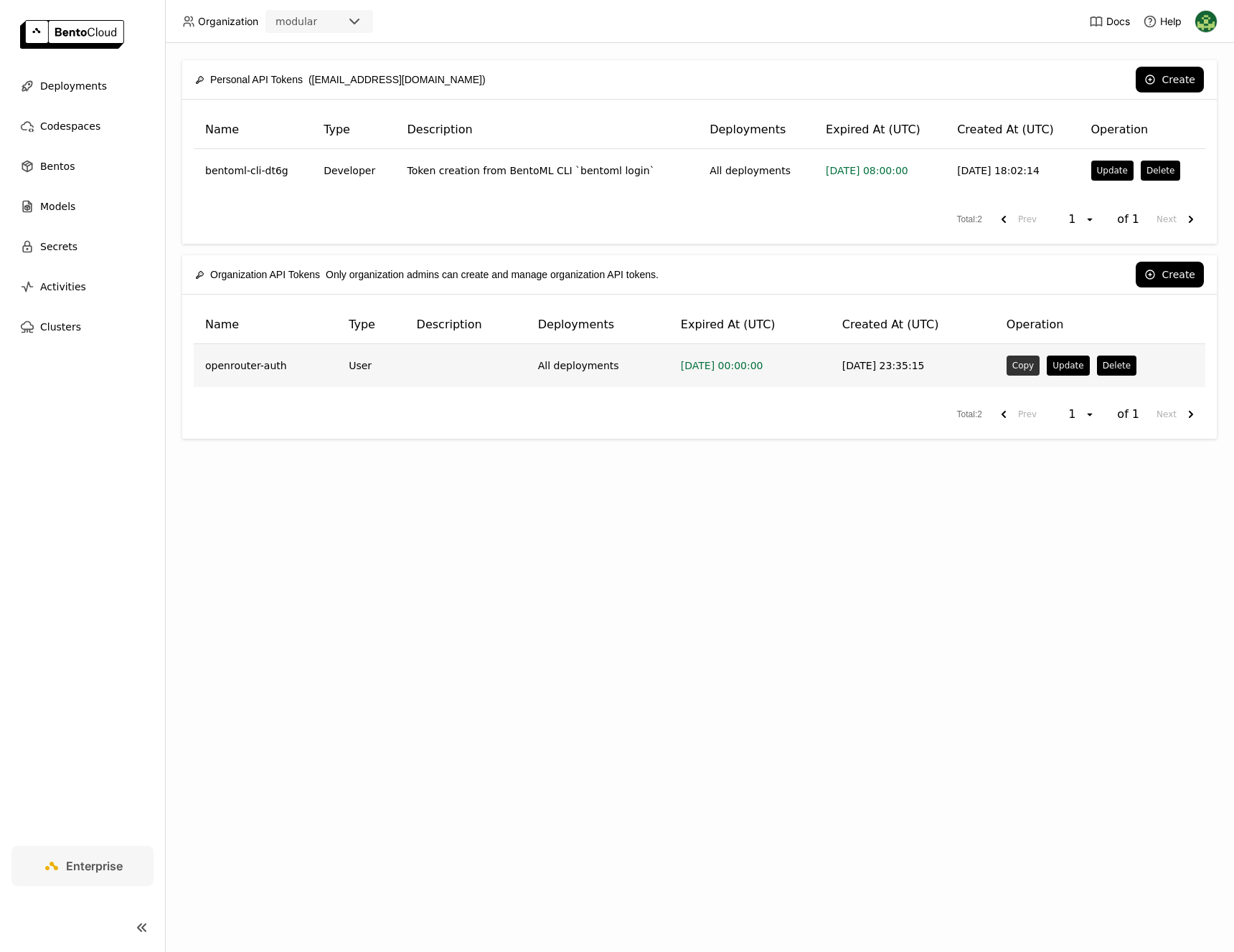
click at [1029, 365] on button "Copy" at bounding box center [1023, 365] width 33 height 20
click at [1027, 361] on button "Copy" at bounding box center [1023, 365] width 33 height 20
click at [717, 365] on span "[DATE] 00:00:00" at bounding box center [722, 366] width 82 height 11
drag, startPoint x: 765, startPoint y: 367, endPoint x: 658, endPoint y: 367, distance: 107.0
click at [670, 367] on td "[DATE] 00:00:00" at bounding box center [750, 365] width 161 height 43
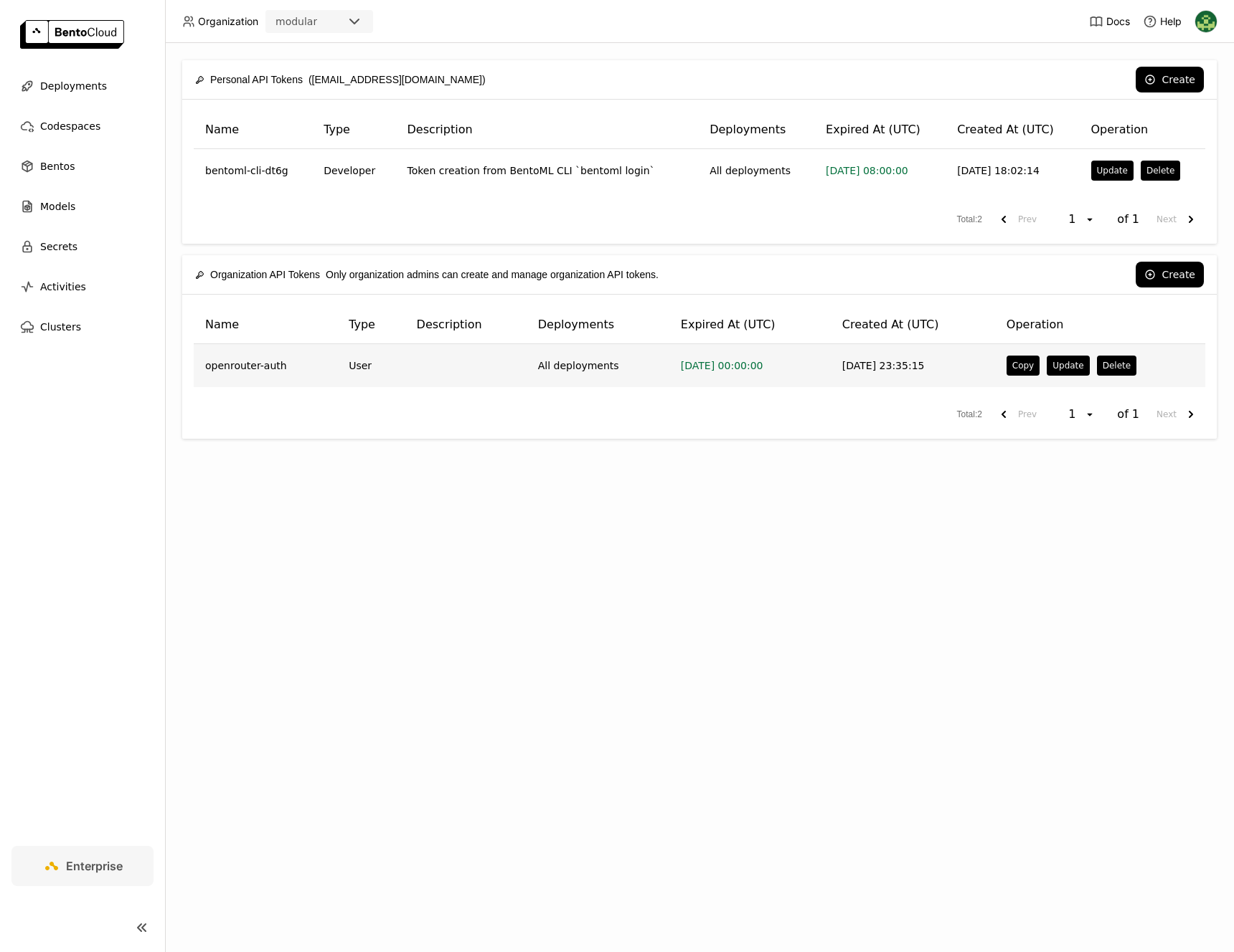
copy span "[DATE] 00:00:00"
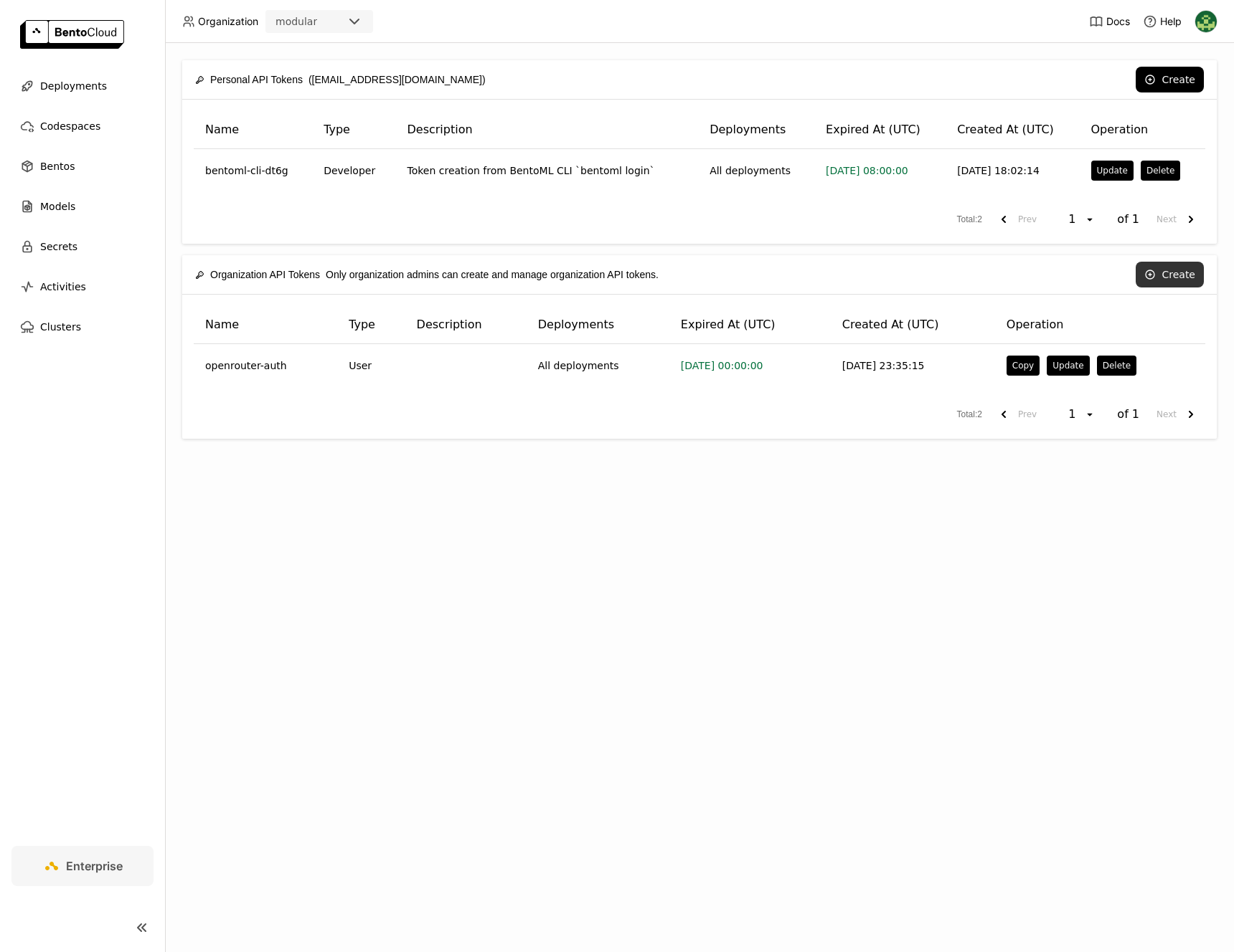
click at [1169, 279] on button "Create" at bounding box center [1169, 274] width 68 height 26
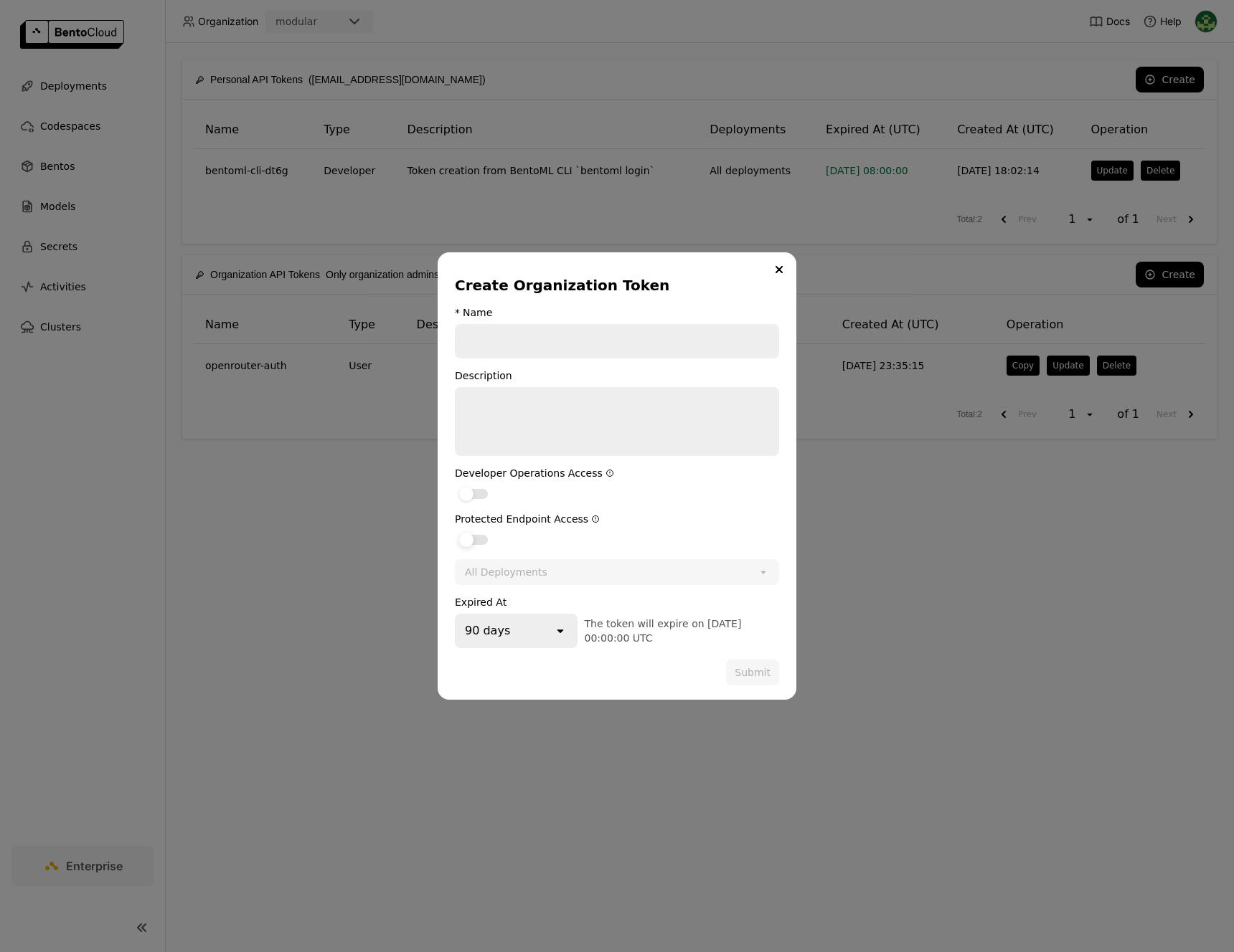
click at [490, 542] on label "dialog" at bounding box center [617, 539] width 324 height 17
click at [455, 531] on input "dialog" at bounding box center [455, 531] width 0 height 0
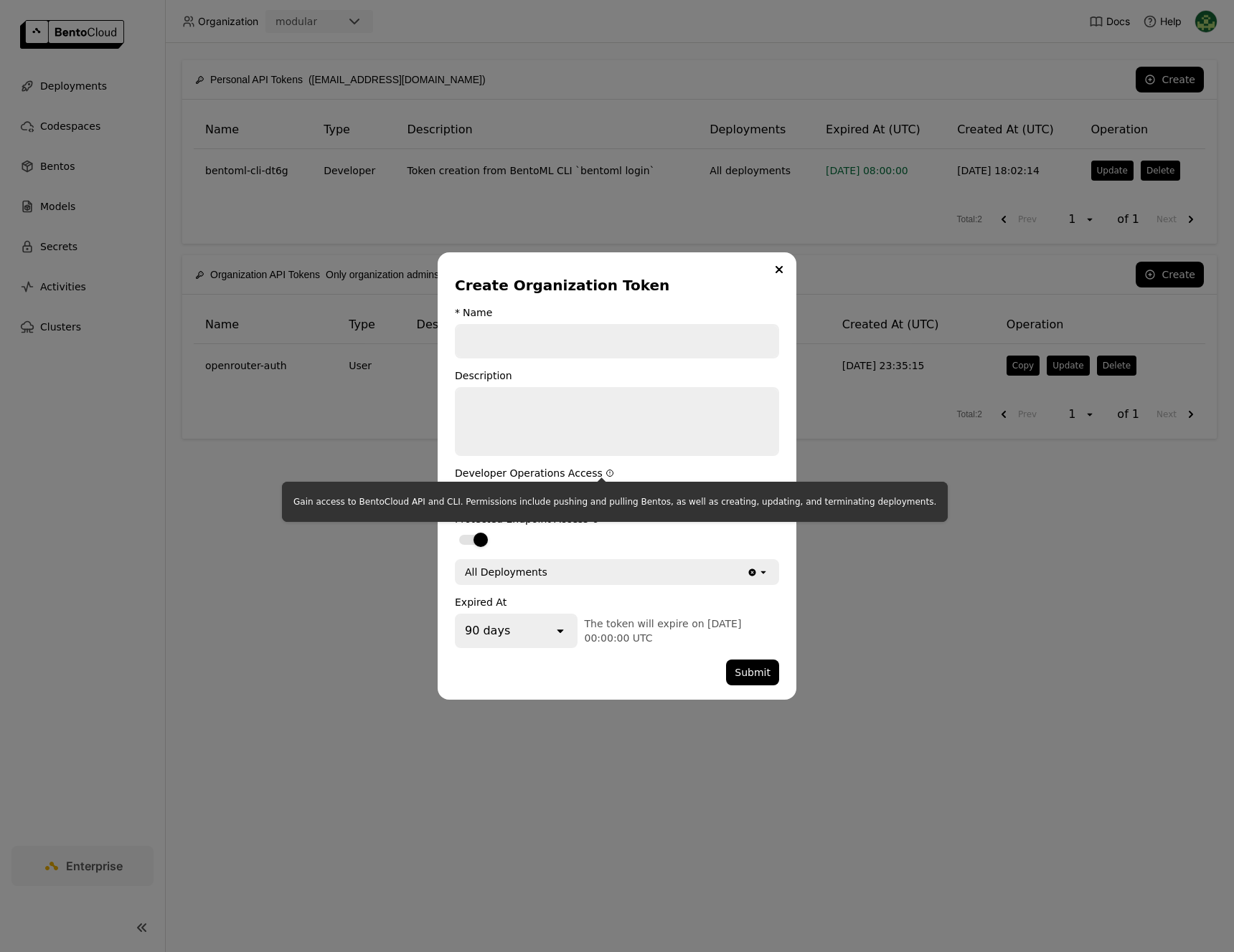
click at [606, 472] on icon "dialog" at bounding box center [609, 473] width 7 height 7
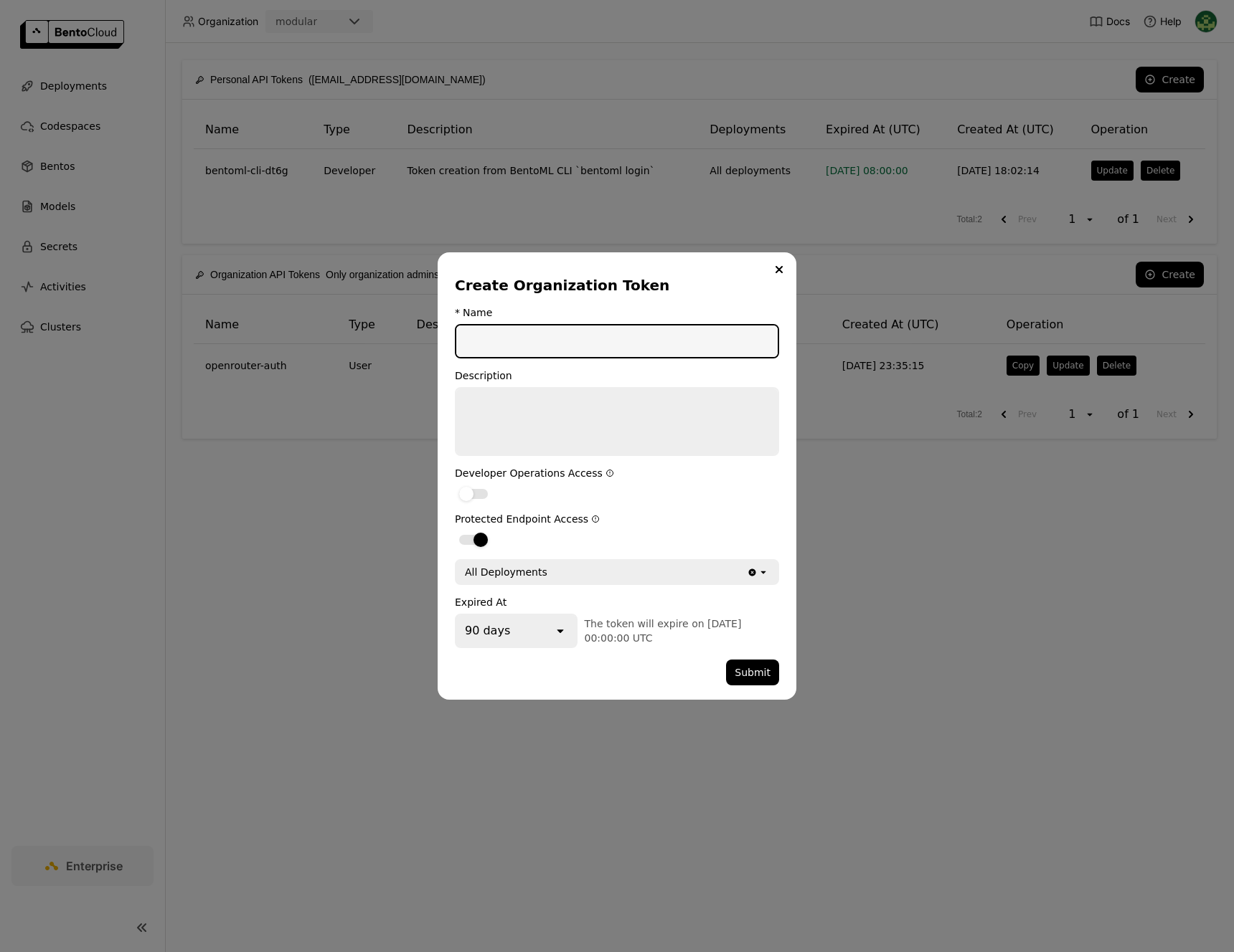
click at [553, 329] on input "dialog" at bounding box center [616, 341] width 321 height 32
type input "test"
click at [740, 673] on button "Submit" at bounding box center [752, 672] width 53 height 26
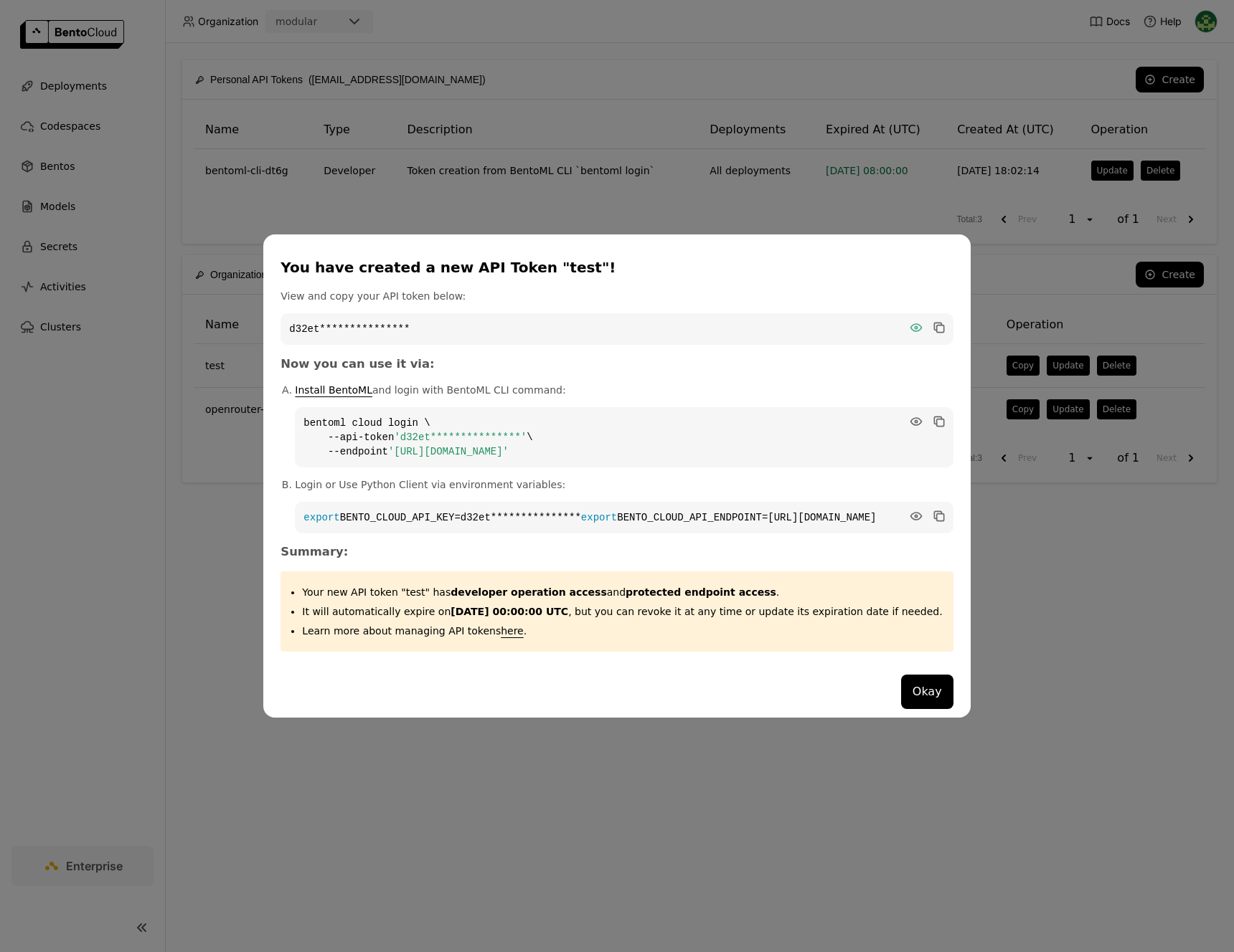
click at [910, 324] on icon "dialog" at bounding box center [915, 327] width 11 height 7
click at [936, 326] on icon "dialog" at bounding box center [939, 329] width 7 height 7
click at [919, 691] on button "Okay" at bounding box center [927, 692] width 53 height 34
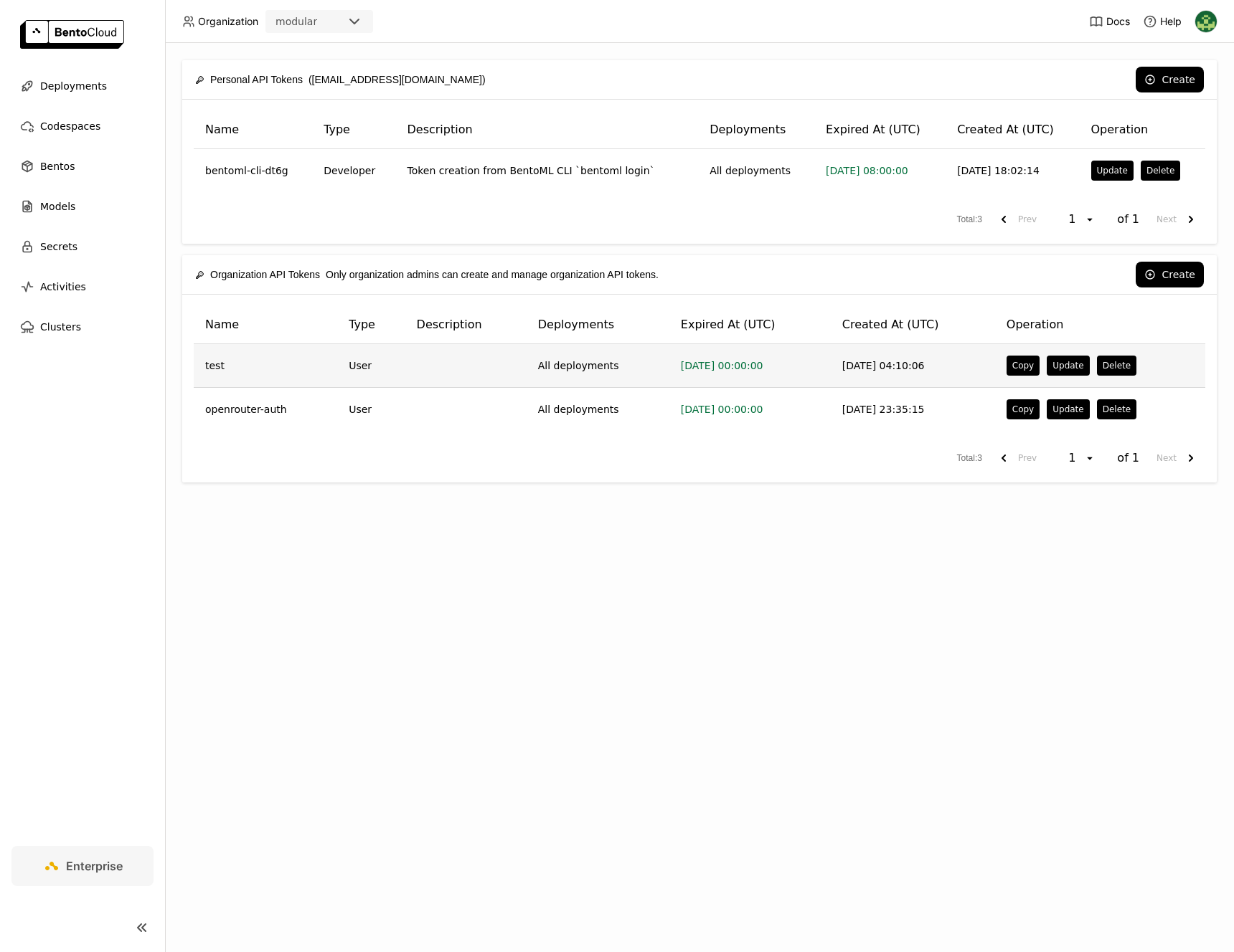
click at [442, 366] on td at bounding box center [466, 366] width 122 height 44
click at [1076, 363] on button "Update" at bounding box center [1068, 365] width 42 height 20
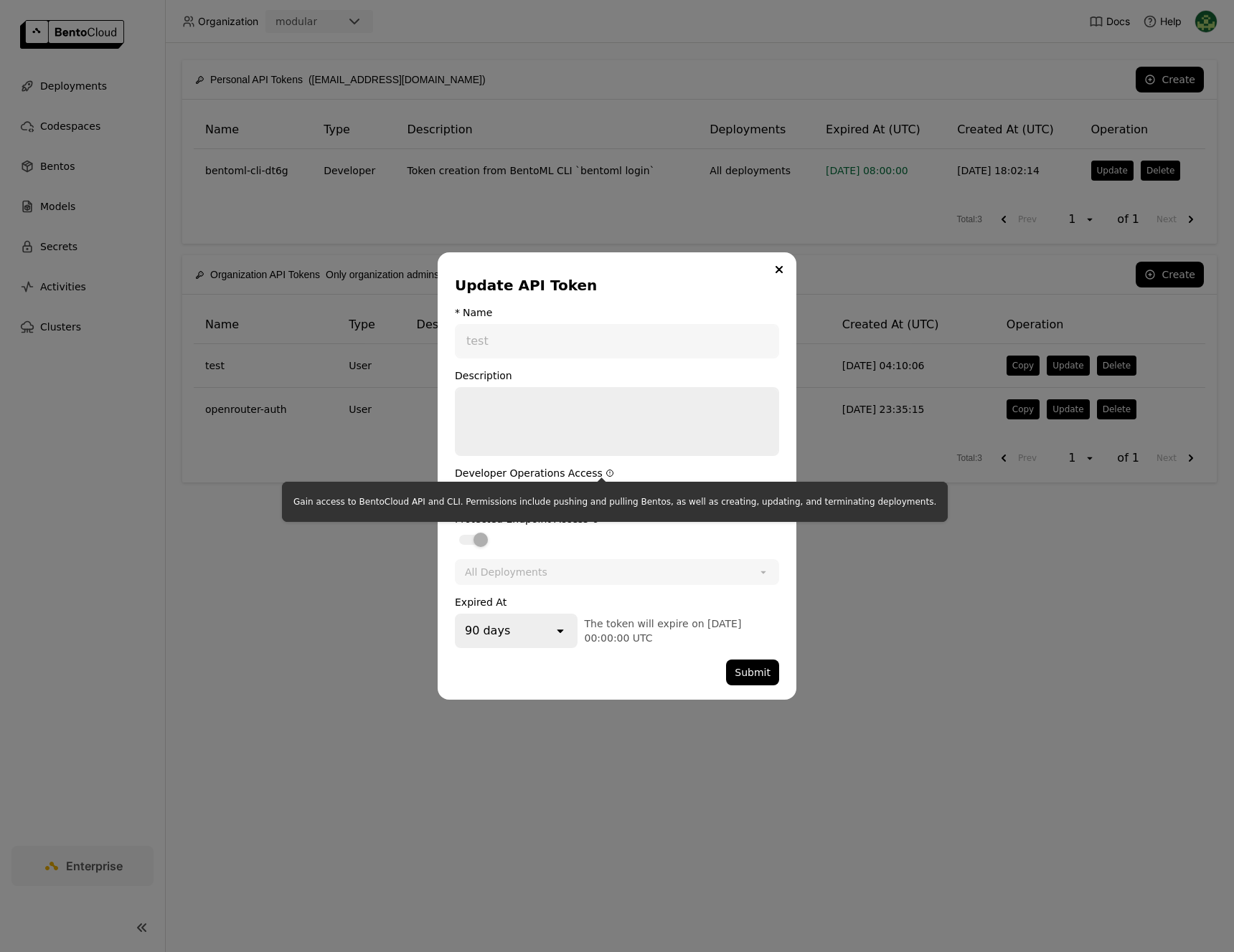
click at [606, 472] on icon "dialog" at bounding box center [609, 473] width 7 height 7
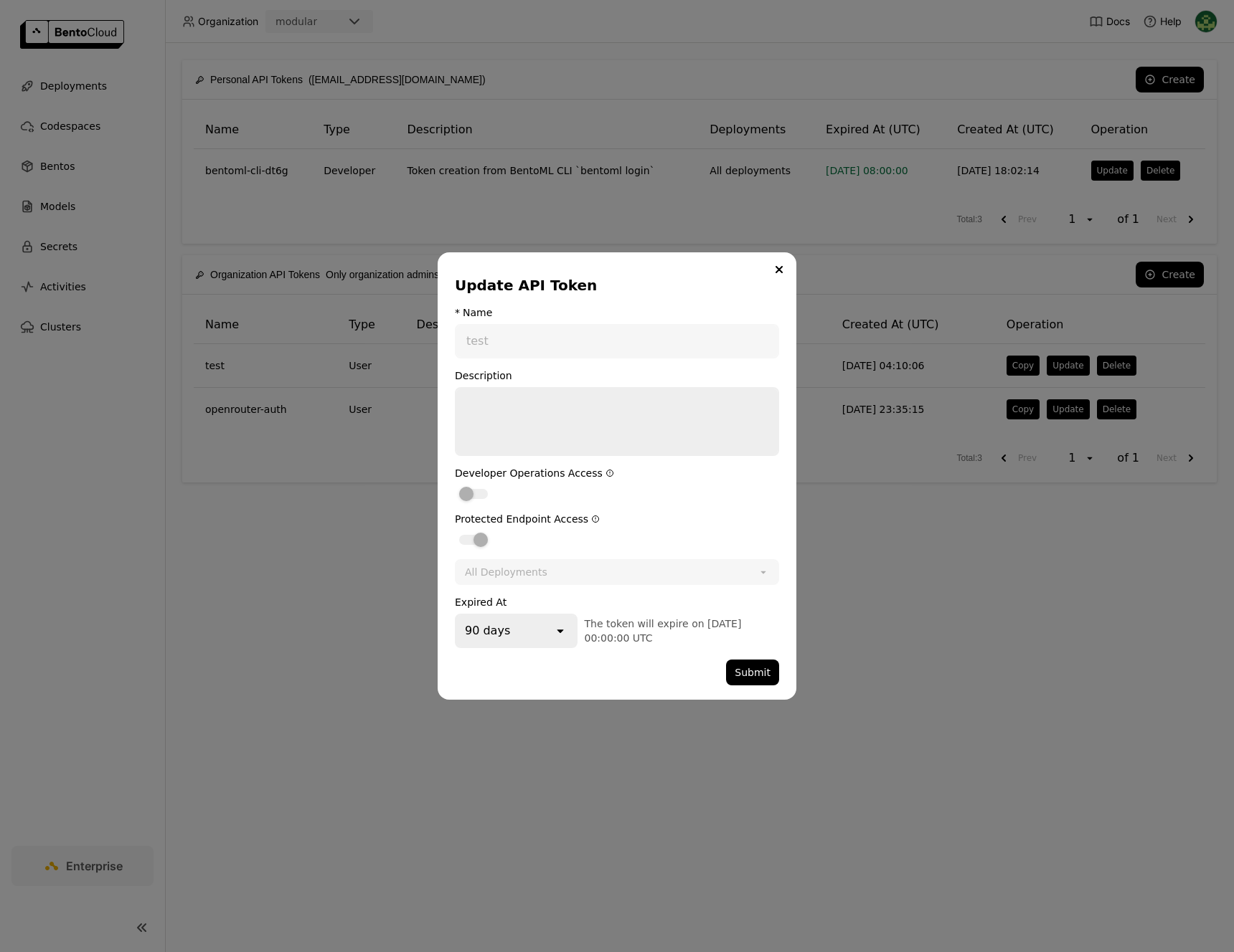
click at [605, 524] on div "Protected Endpoint Access" at bounding box center [617, 519] width 324 height 11
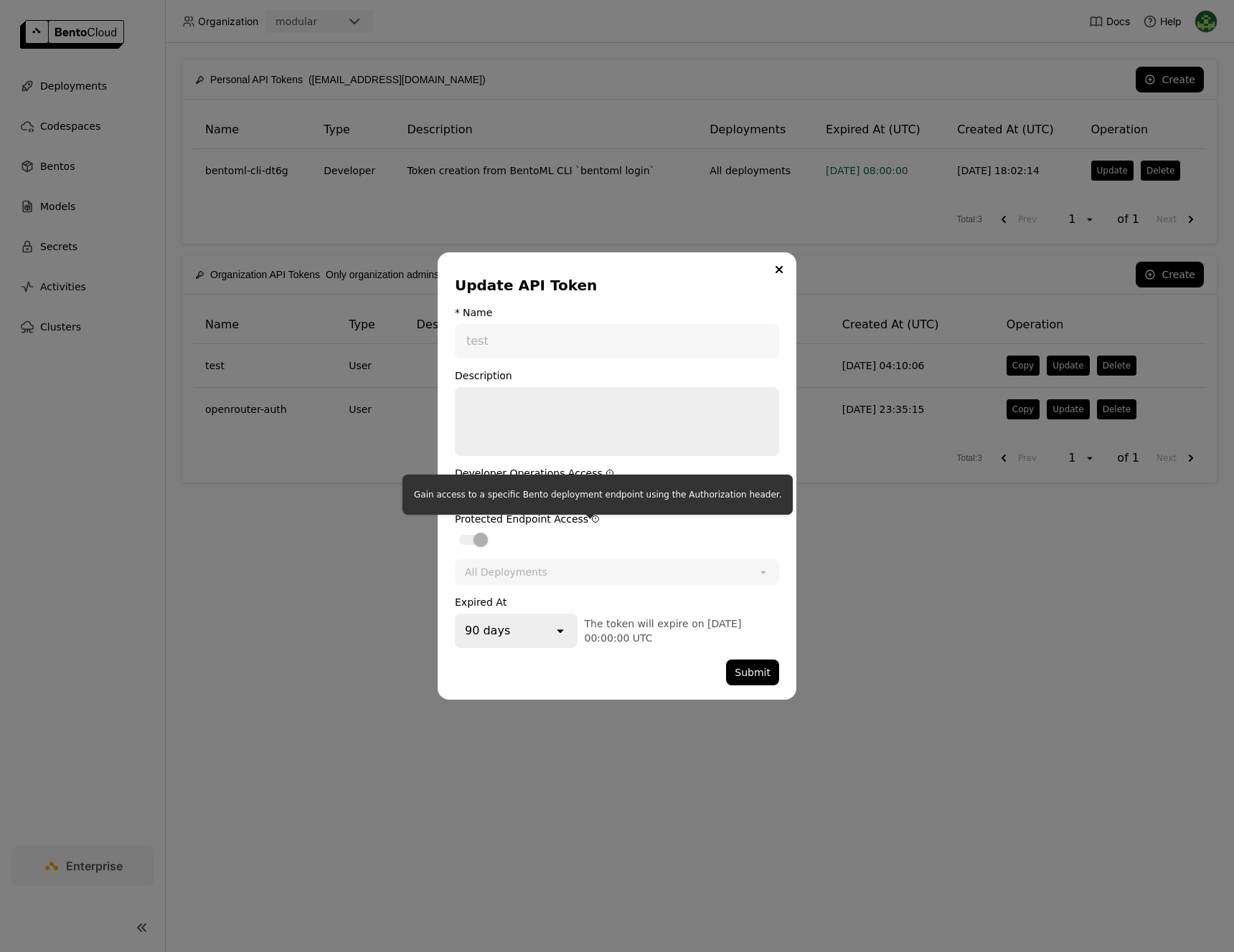
click at [593, 521] on icon "dialog" at bounding box center [596, 519] width 7 height 7
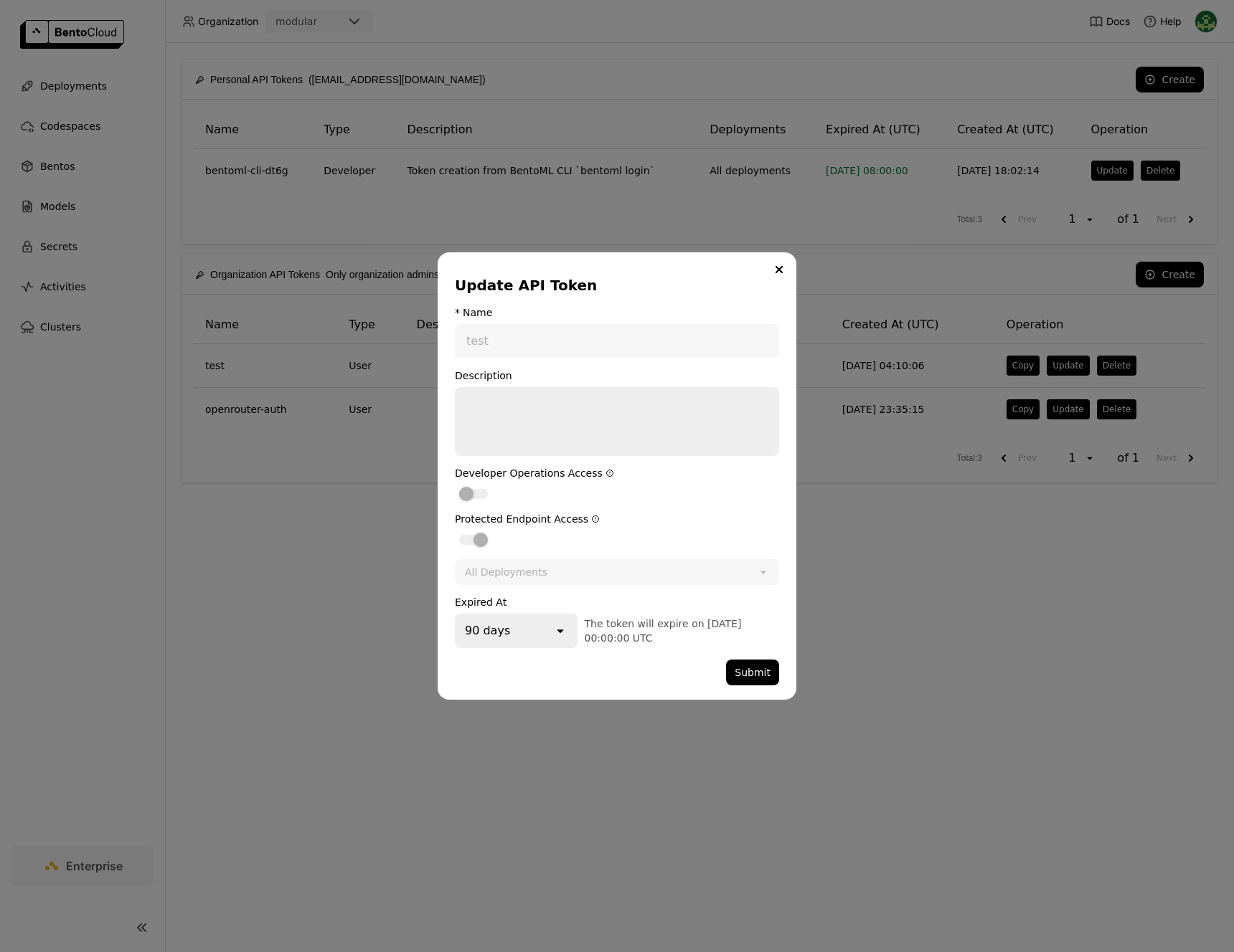
click at [667, 572] on div "All Deployments" at bounding box center [606, 573] width 302 height 23
click at [476, 536] on div "dialog" at bounding box center [480, 539] width 14 height 14
click at [775, 276] on button "Close" at bounding box center [779, 270] width 17 height 17
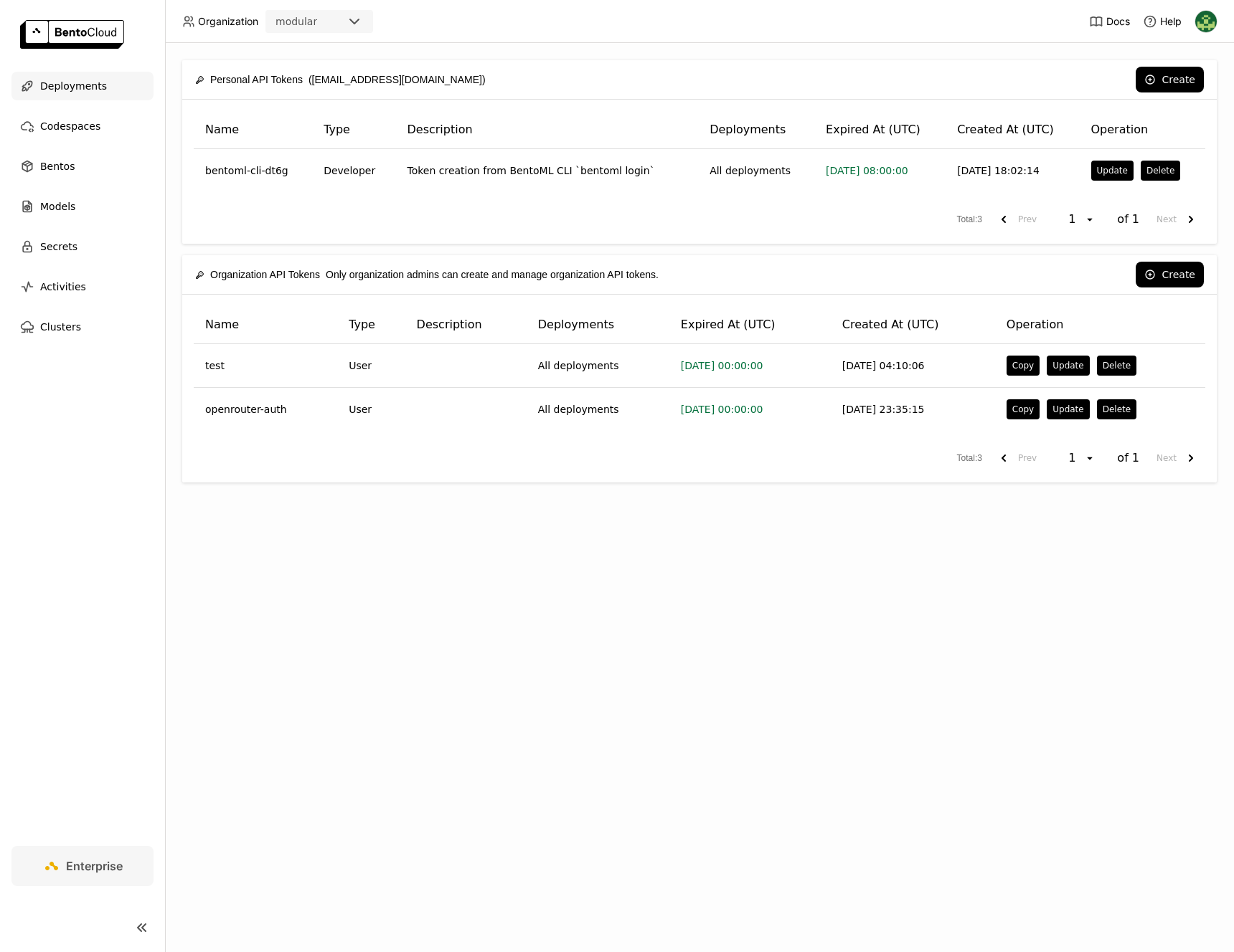
click at [107, 85] on div "Deployments" at bounding box center [82, 86] width 142 height 29
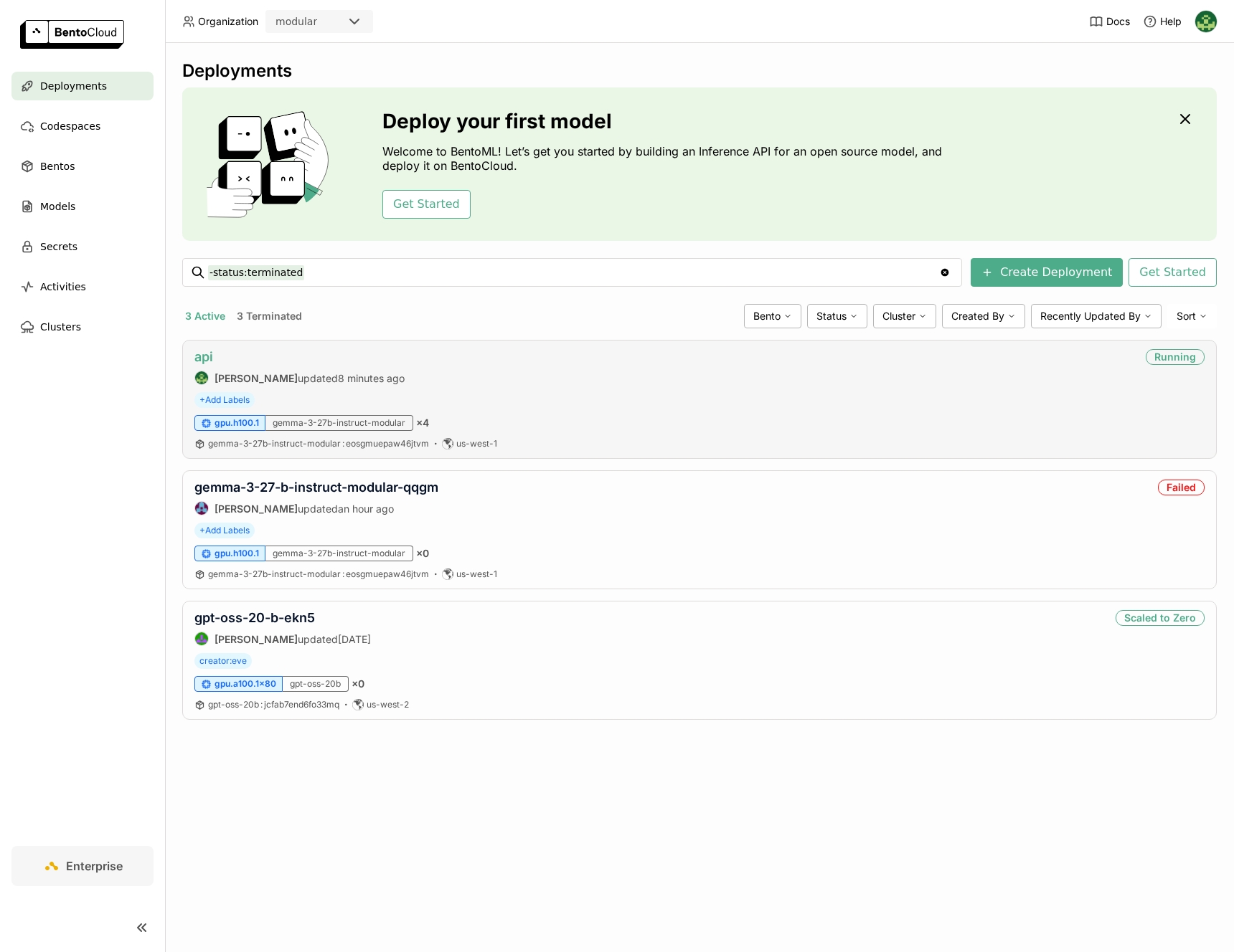
click at [208, 360] on link "api" at bounding box center [203, 357] width 18 height 15
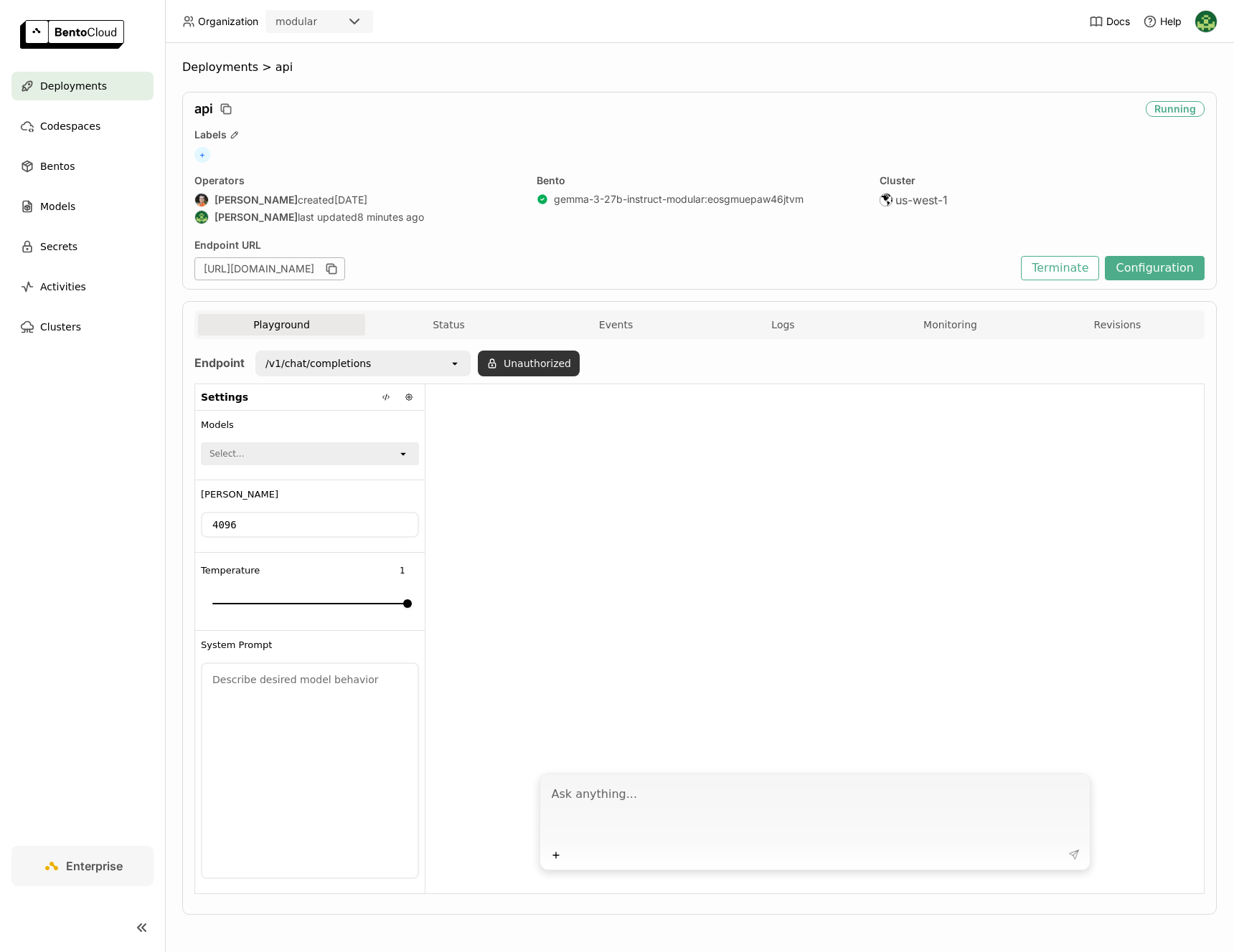
click at [524, 368] on button "Unauthorized" at bounding box center [529, 363] width 102 height 26
click at [520, 412] on div "Input Token" at bounding box center [492, 402] width 121 height 23
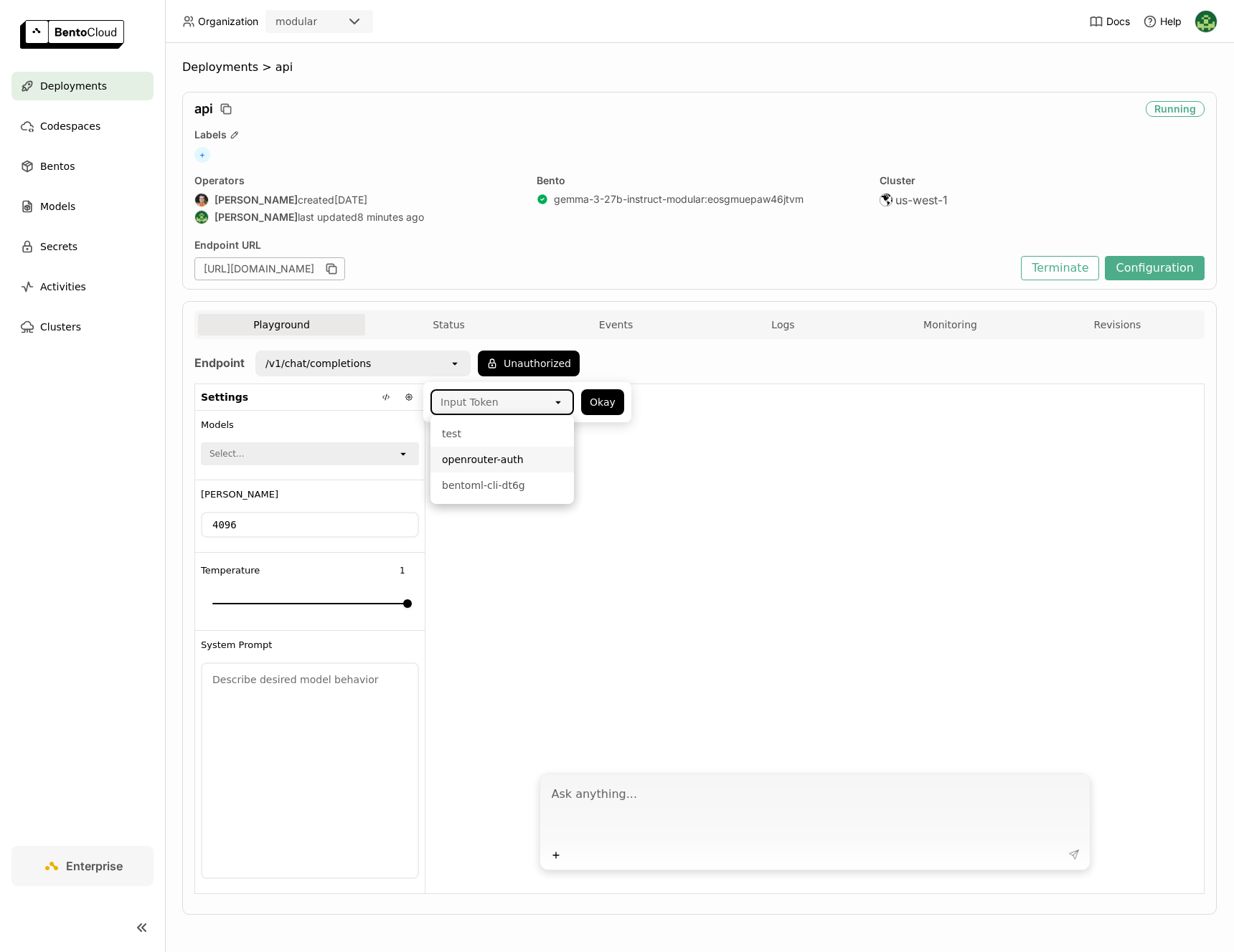
click at [781, 478] on div at bounding box center [814, 575] width 778 height 381
click at [520, 407] on div "Input Token" at bounding box center [492, 402] width 121 height 23
click at [515, 459] on div "openrouter-auth" at bounding box center [502, 460] width 121 height 14
click at [710, 711] on textarea at bounding box center [816, 811] width 530 height 66
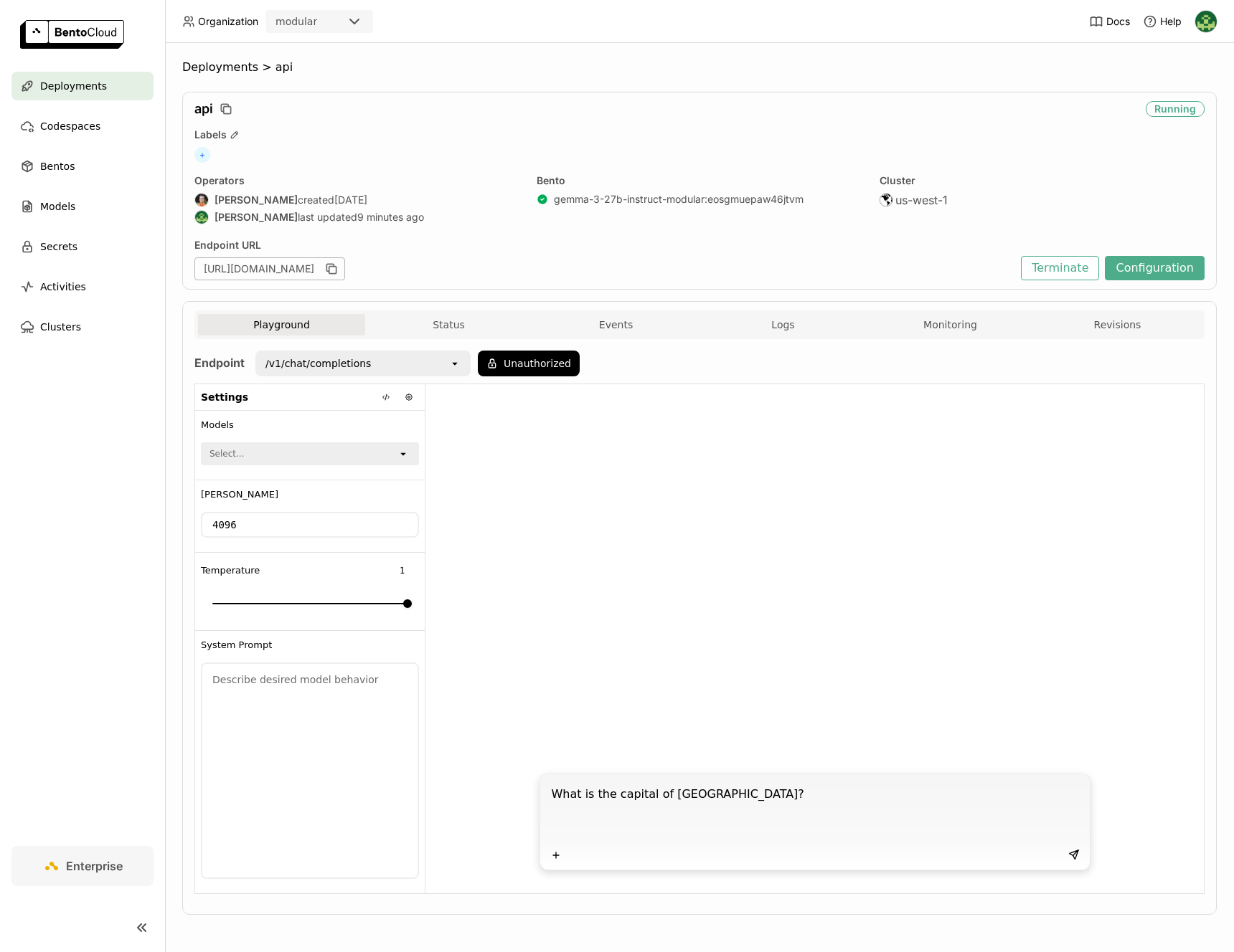
click at [673, 711] on textarea "What is the capital of seattle?" at bounding box center [816, 811] width 530 height 66
type textarea "What is the capital of Washington?"
click at [1068, 711] on icon at bounding box center [1074, 855] width 11 height 11
click at [527, 367] on button "Unauthorized" at bounding box center [529, 363] width 102 height 26
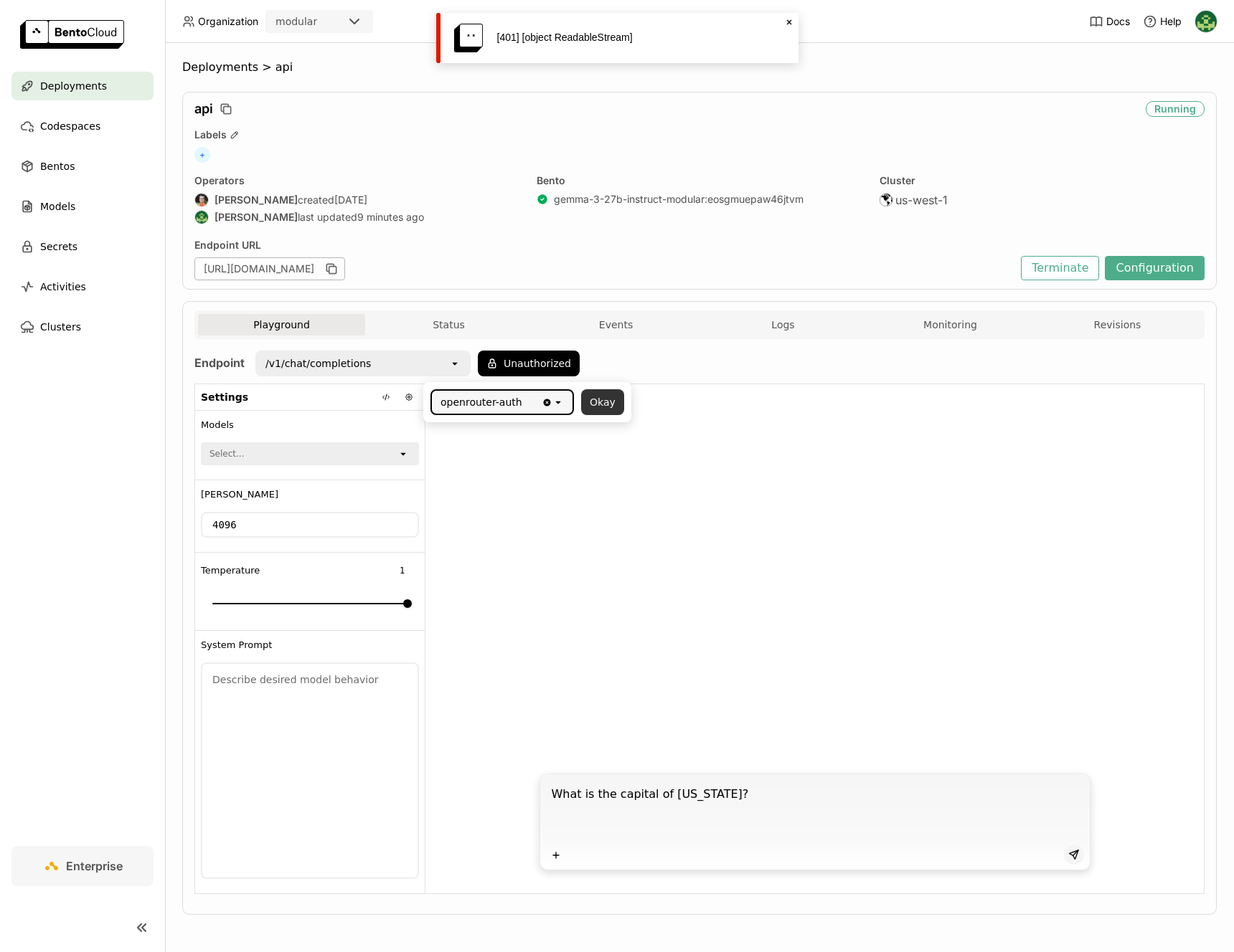
click at [594, 410] on button "Okay" at bounding box center [603, 402] width 43 height 26
click at [1068, 711] on icon at bounding box center [1074, 855] width 11 height 11
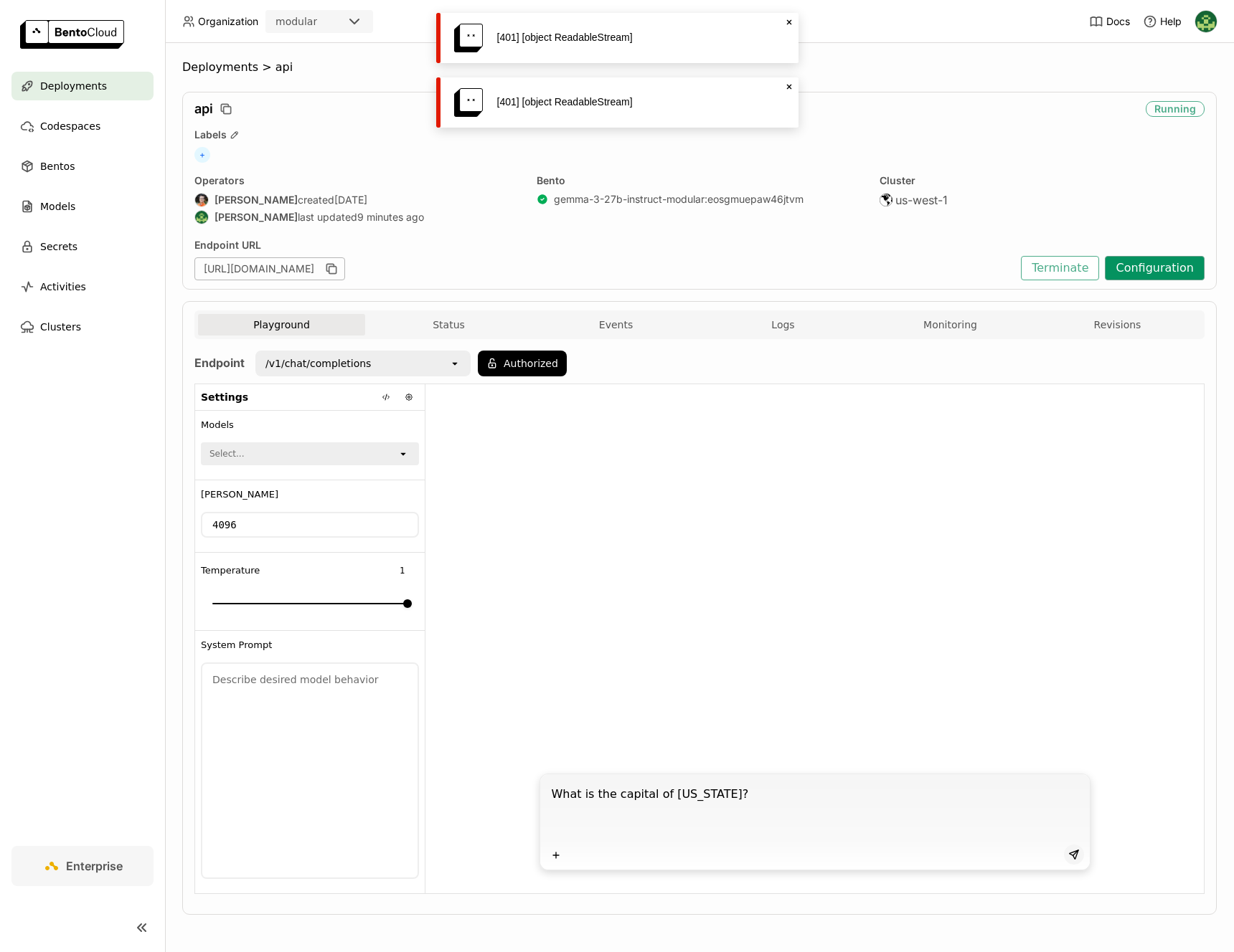
click at [1159, 268] on button "Configuration" at bounding box center [1154, 267] width 100 height 24
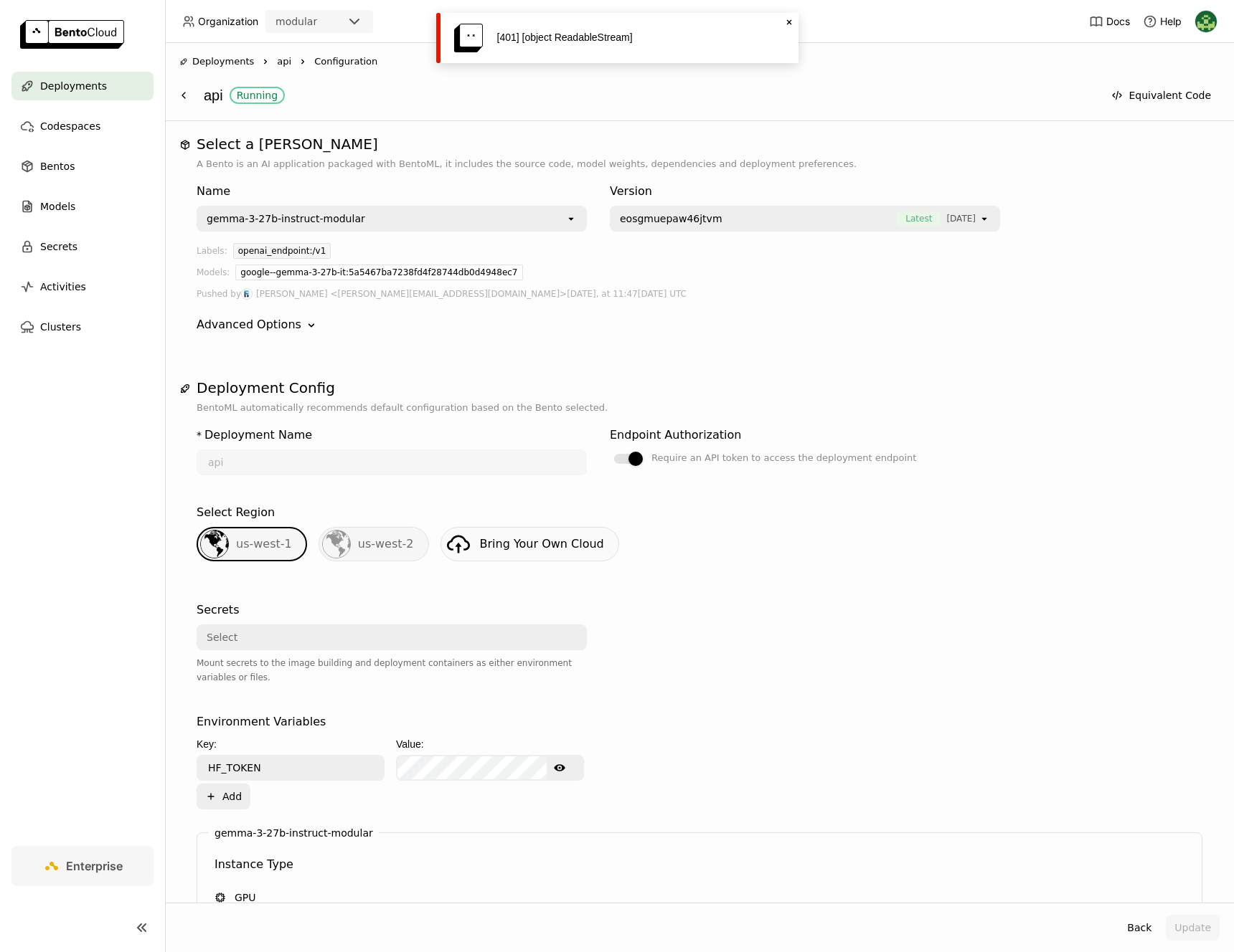
click at [788, 22] on icon "Close" at bounding box center [789, 22] width 11 height 11
click at [625, 459] on div at bounding box center [628, 459] width 29 height 10
click at [610, 450] on input "Require an API token to access the deployment endpoint" at bounding box center [610, 450] width 0 height 0
click at [1207, 711] on button "Update" at bounding box center [1193, 928] width 54 height 26
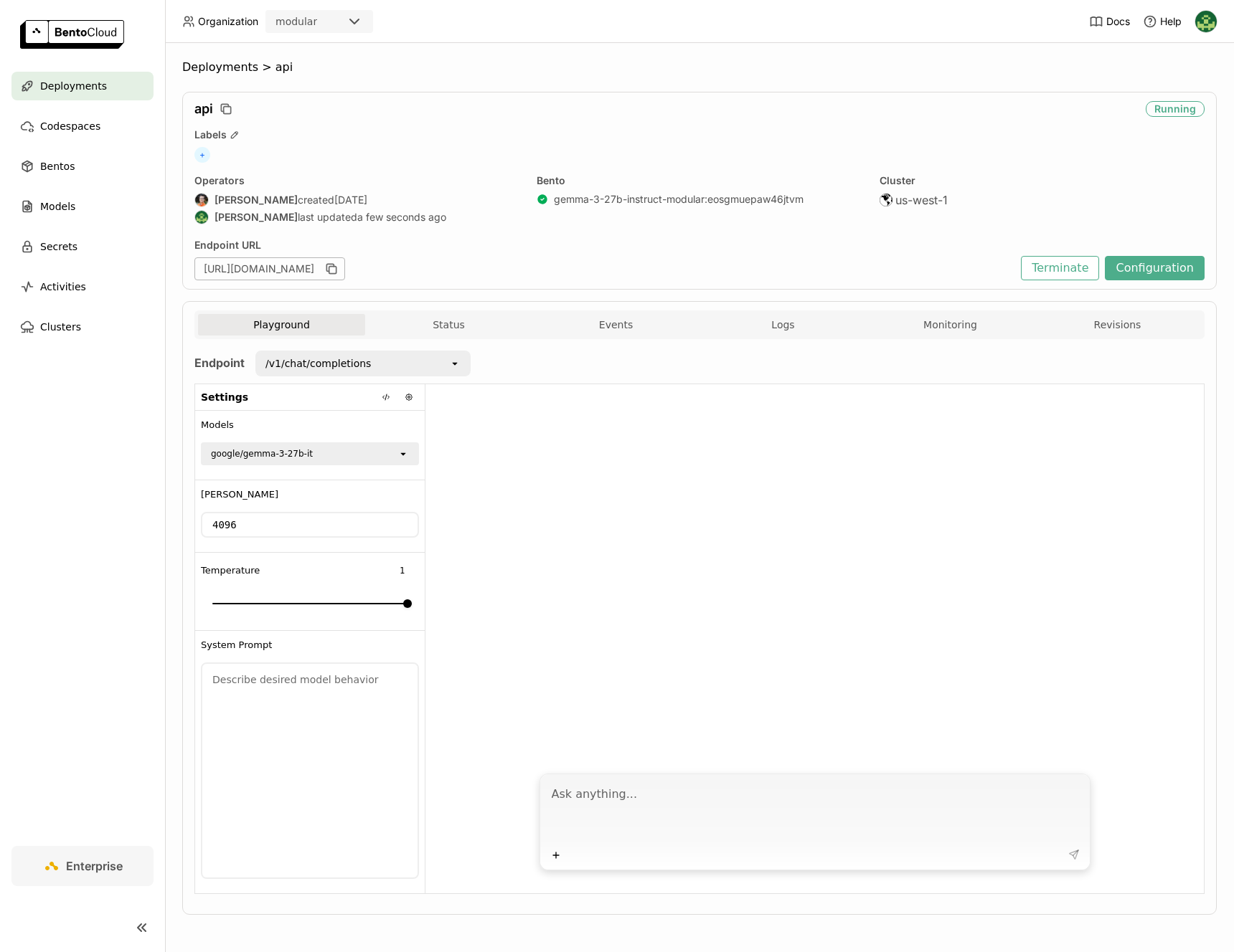
click at [355, 370] on div "/v1/chat/completions" at bounding box center [318, 363] width 105 height 14
click at [344, 413] on li "/v1/models" at bounding box center [362, 420] width 216 height 26
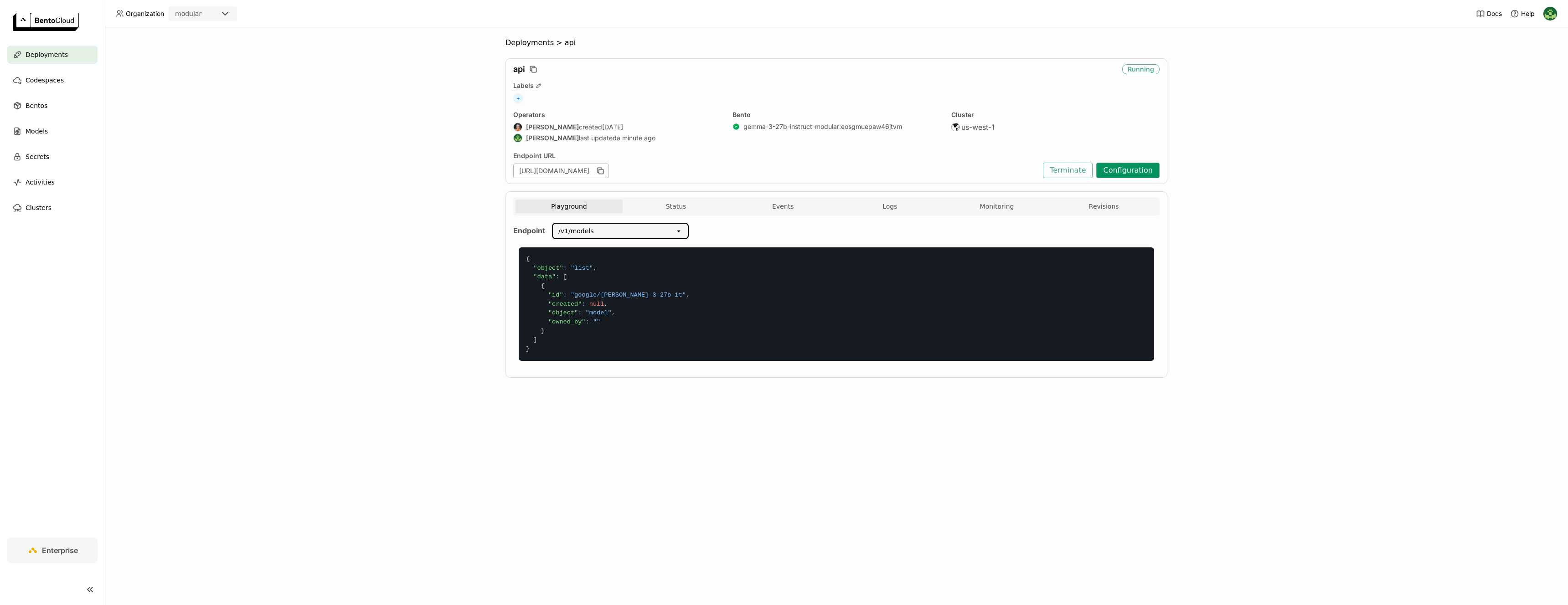
click at [783, 166] on button "Configuration" at bounding box center [1128, 170] width 63 height 15
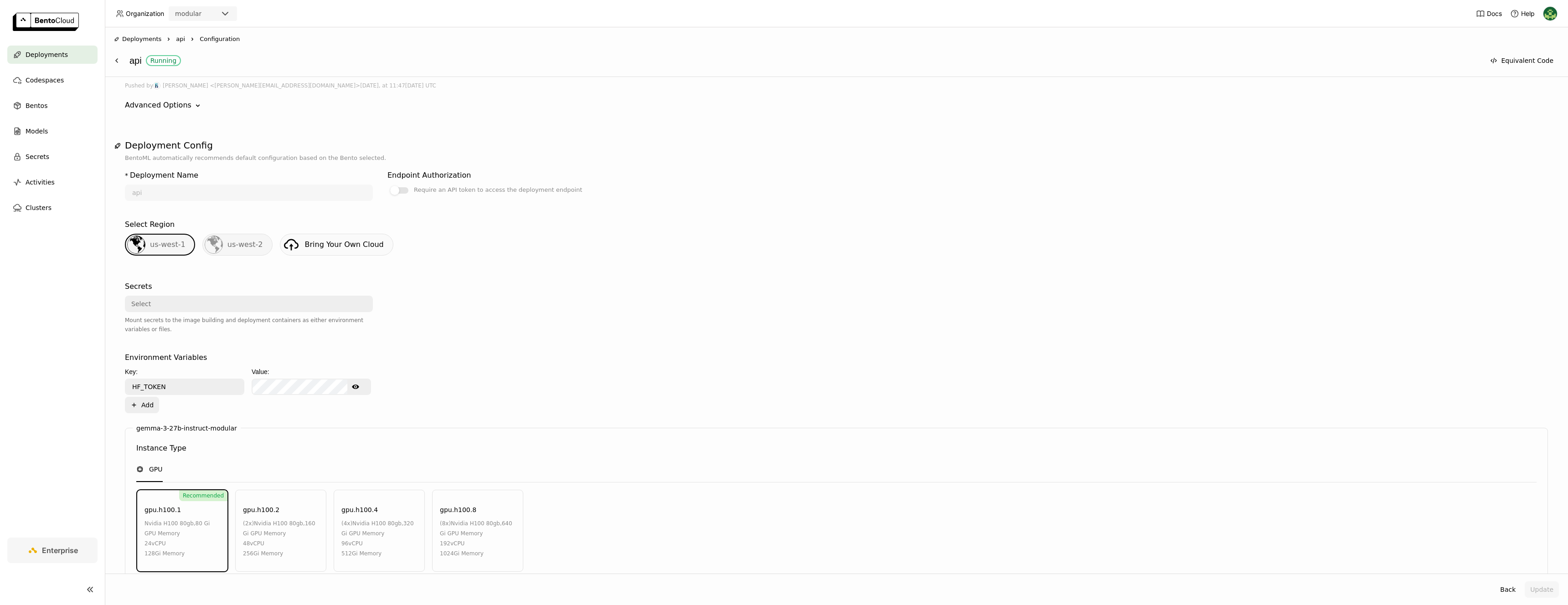
scroll to position [285, 0]
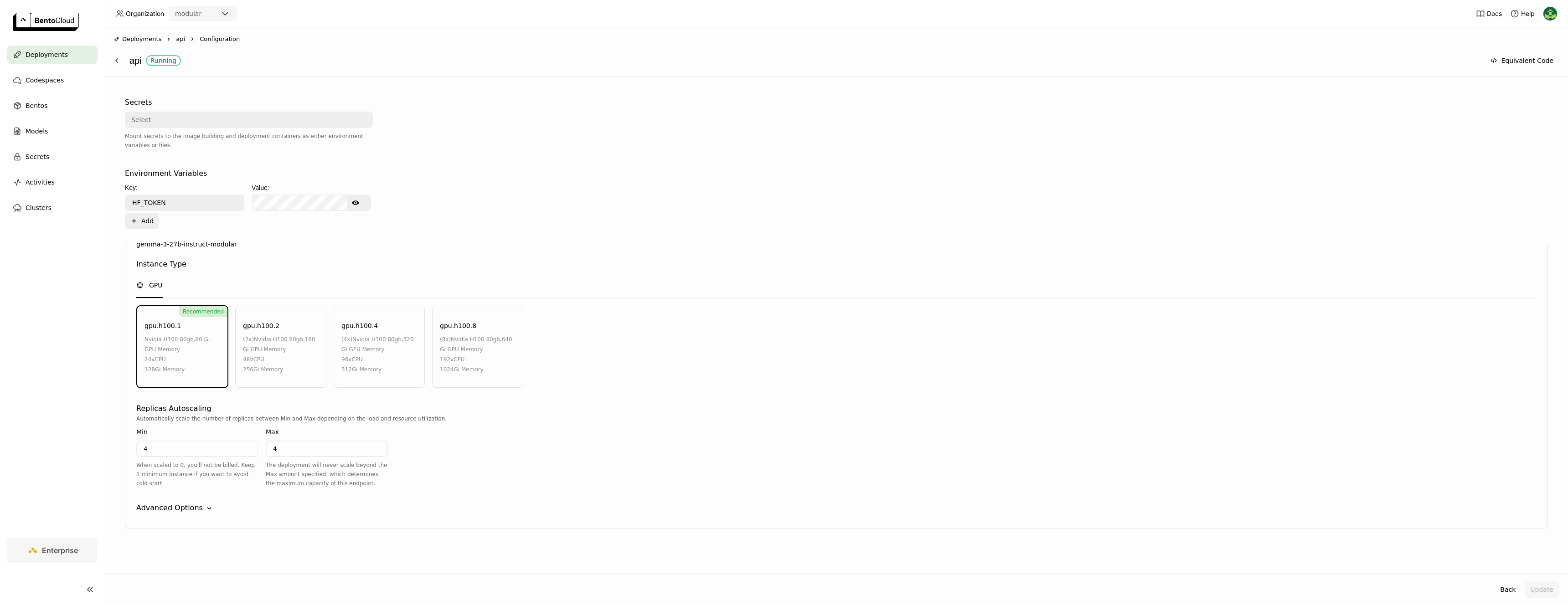
click at [152, 512] on div "Advanced Options" at bounding box center [169, 508] width 66 height 11
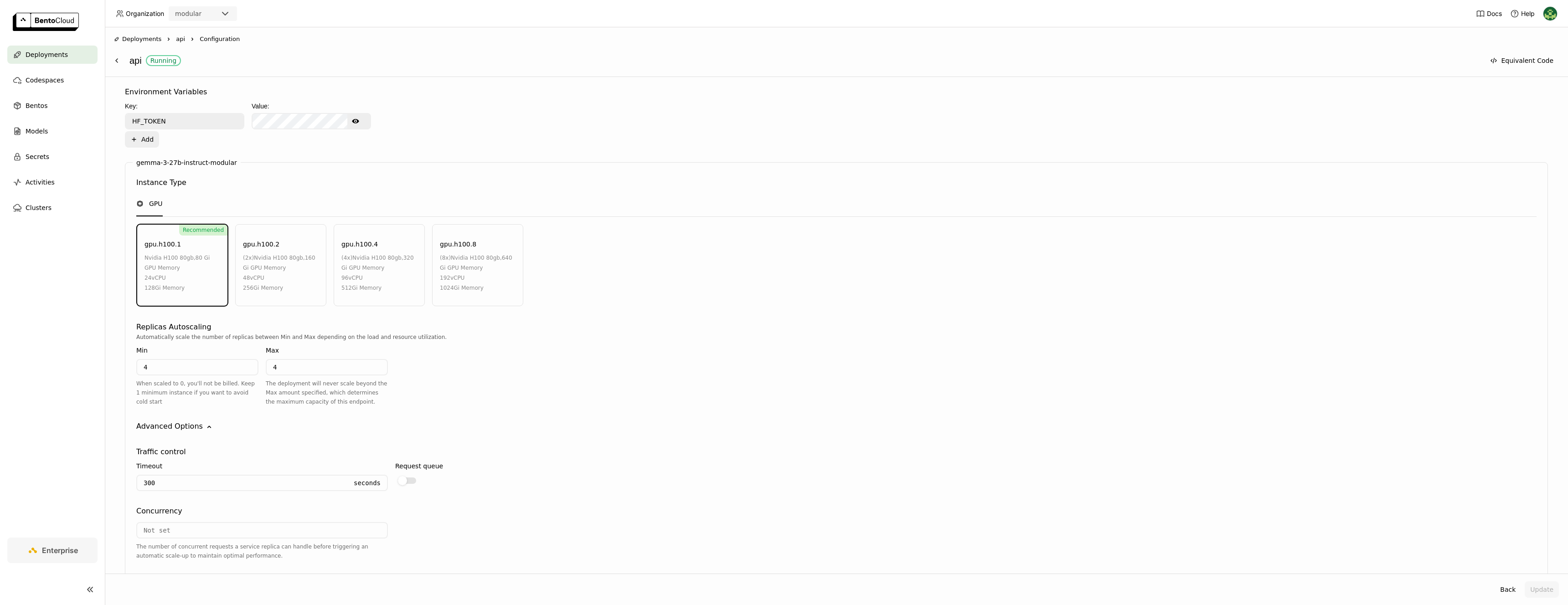
scroll to position [0, 0]
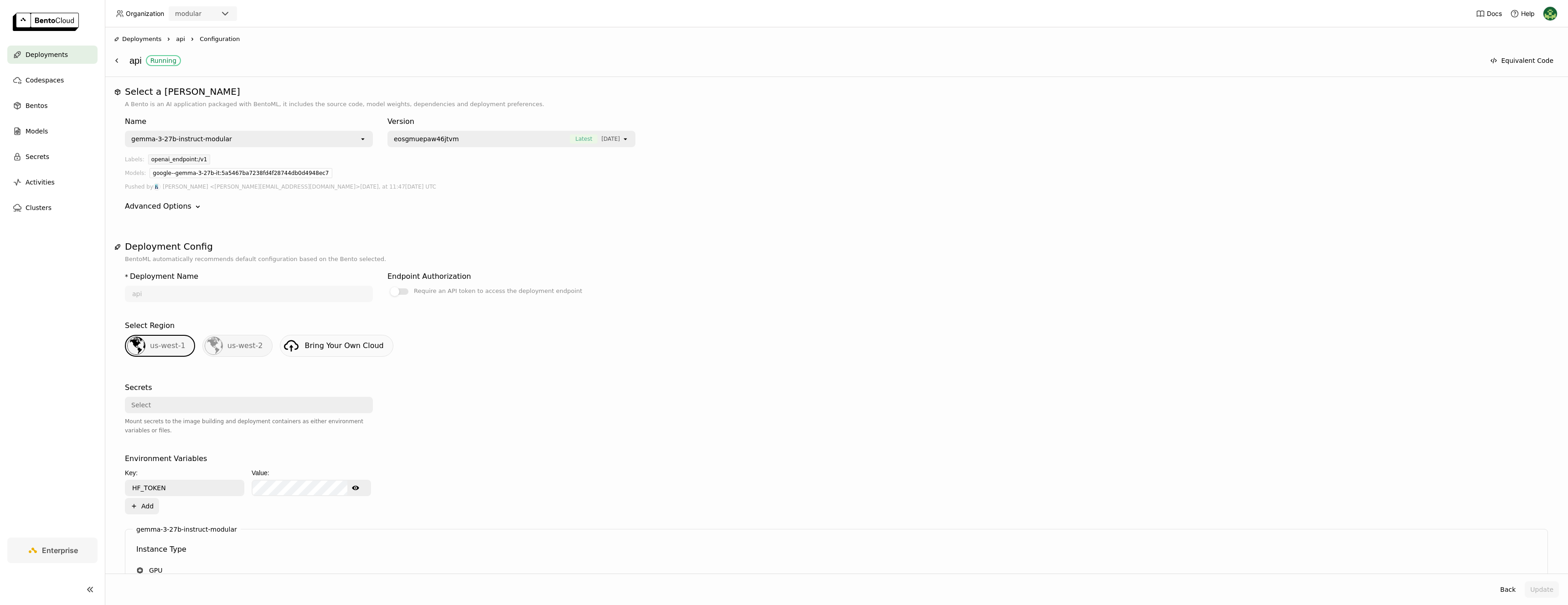
click at [783, 10] on img at bounding box center [1550, 13] width 13 height 13
click at [783, 64] on span "API Tokens" at bounding box center [1536, 60] width 32 height 8
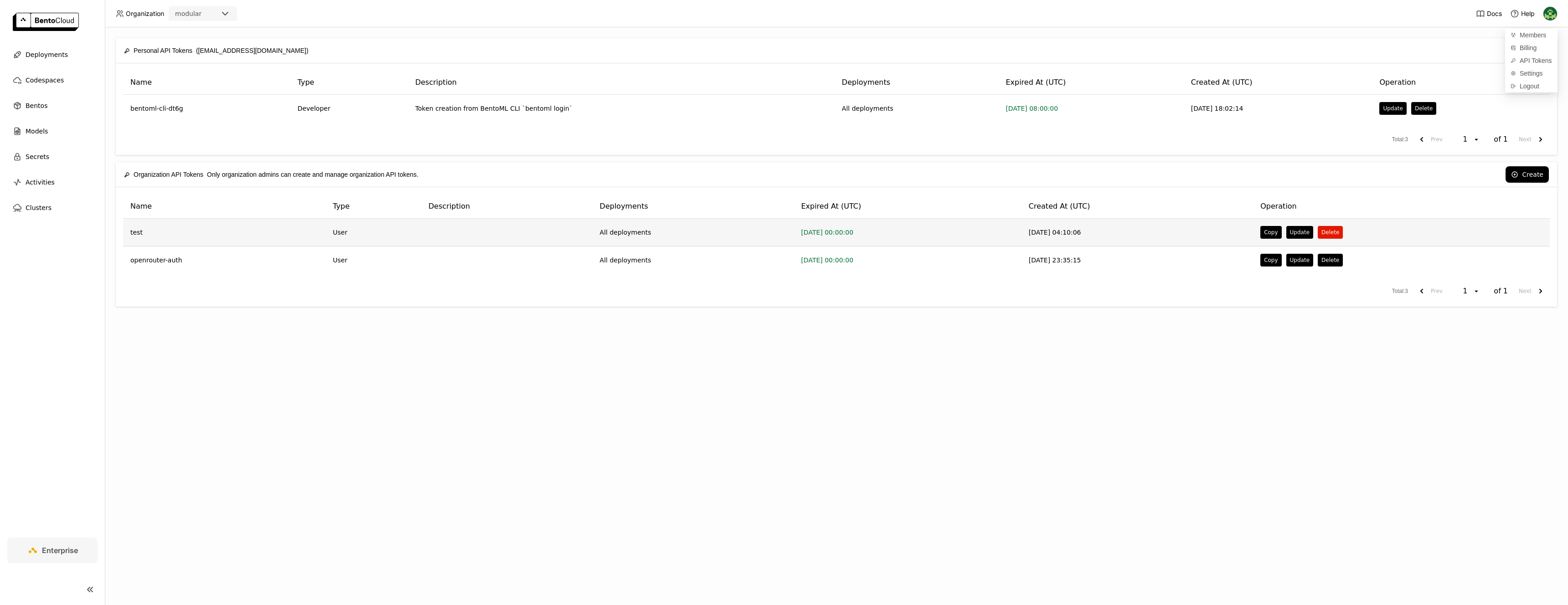
click at [783, 235] on button "Delete" at bounding box center [1330, 232] width 25 height 13
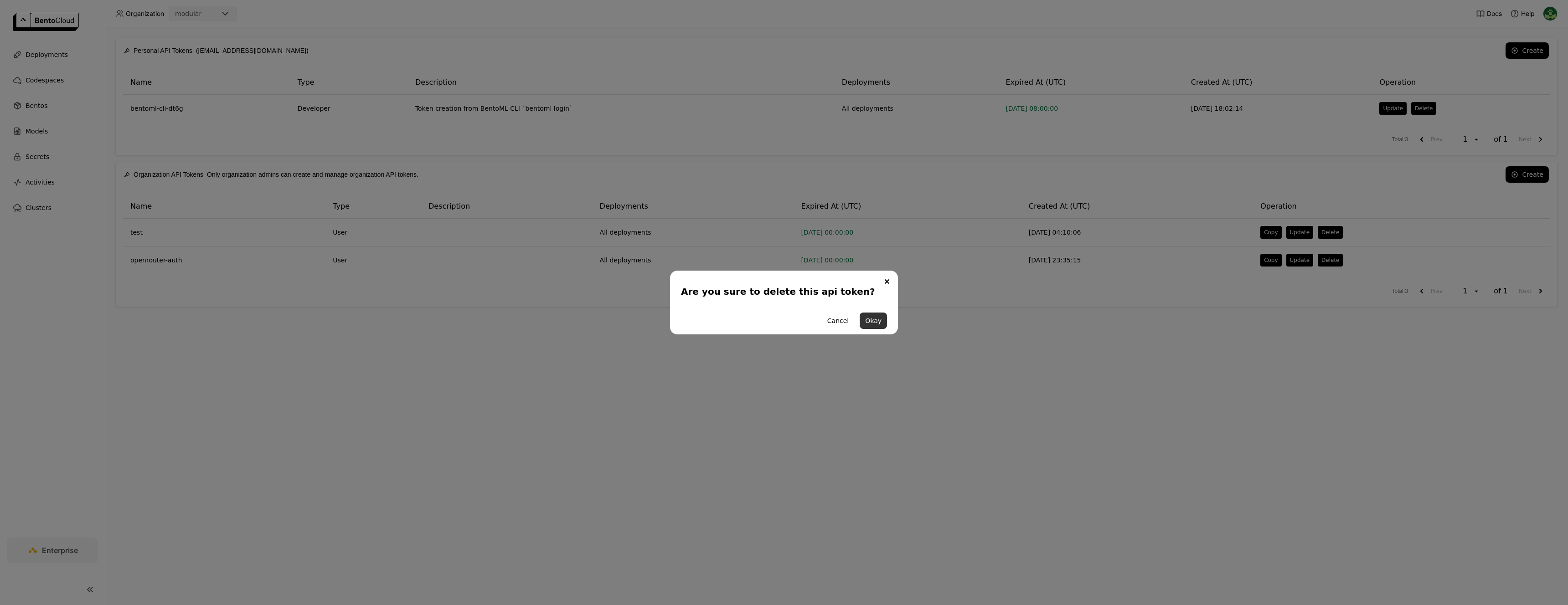
click at [783, 322] on button "Okay" at bounding box center [873, 321] width 27 height 16
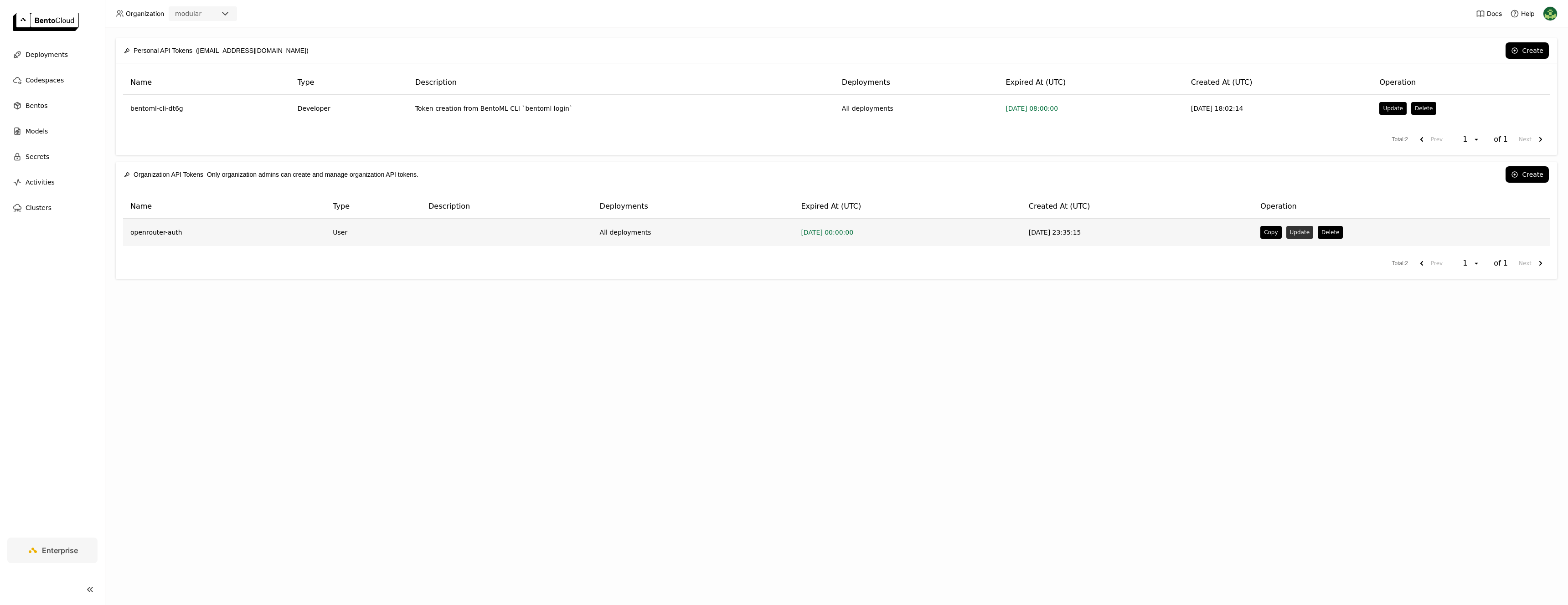
click at [783, 236] on button "Update" at bounding box center [1300, 232] width 27 height 13
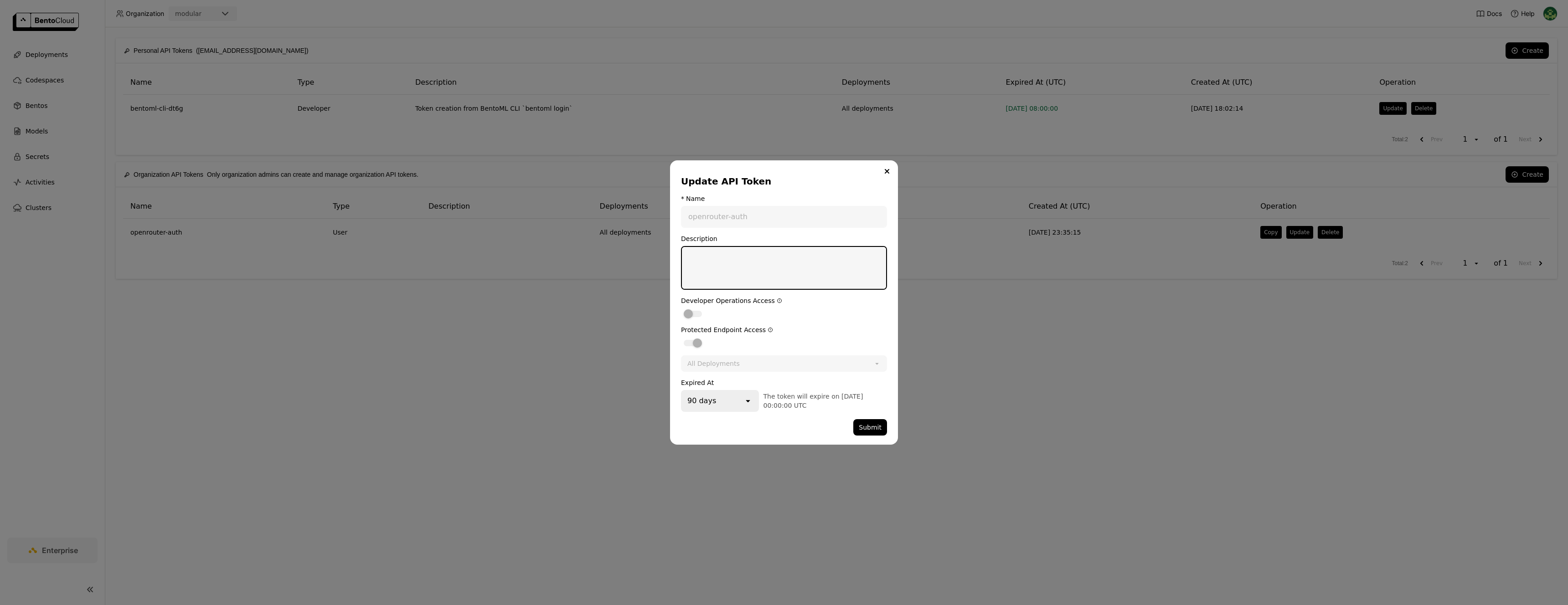
click at [783, 324] on div "Update API Token * Name openrouter-auth Description Developer Operations Access…" at bounding box center [784, 302] width 1568 height 605
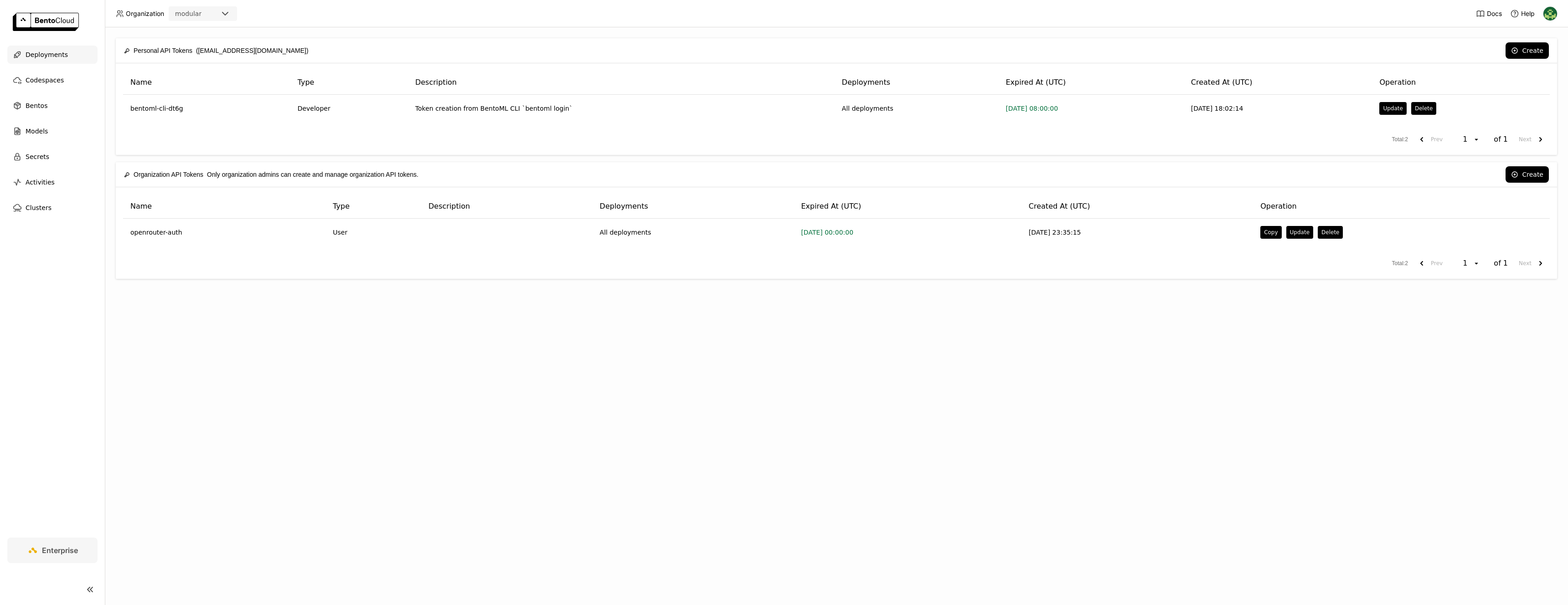
click at [61, 55] on span "Deployments" at bounding box center [47, 55] width 43 height 11
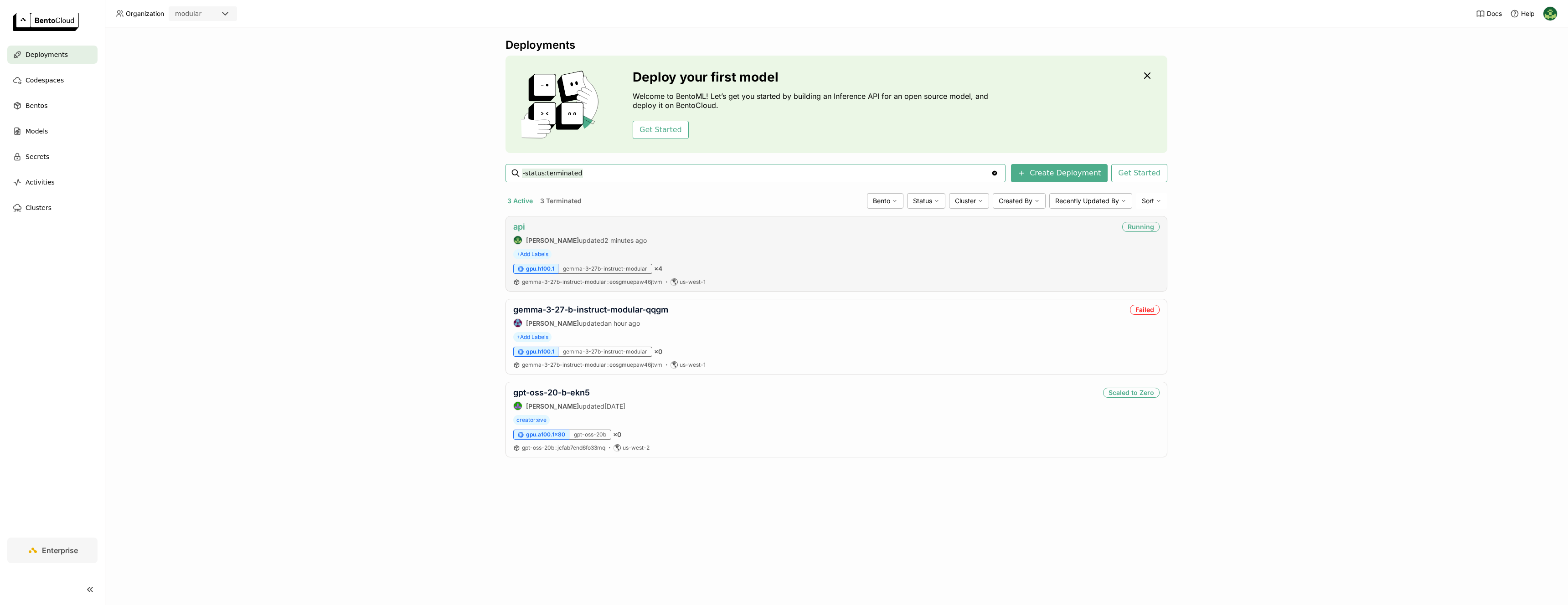
click at [520, 225] on link "api" at bounding box center [519, 227] width 12 height 10
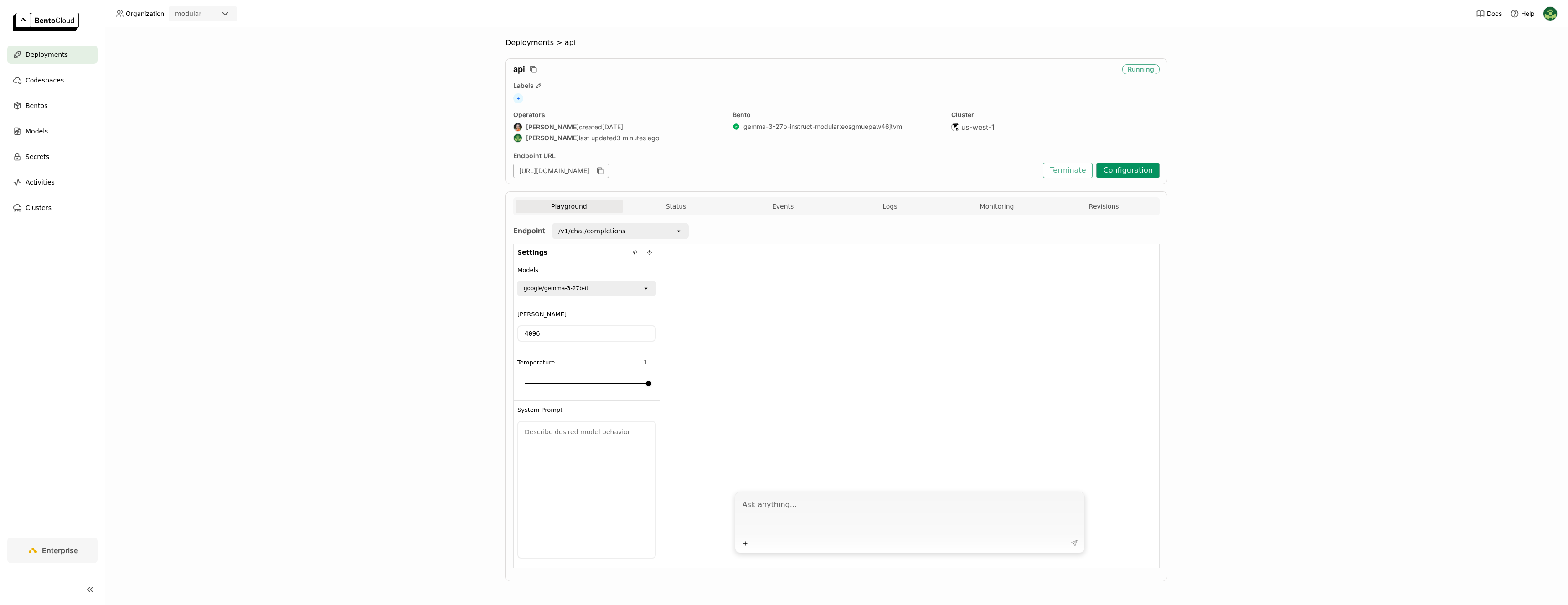
click at [783, 170] on button "Configuration" at bounding box center [1128, 170] width 63 height 15
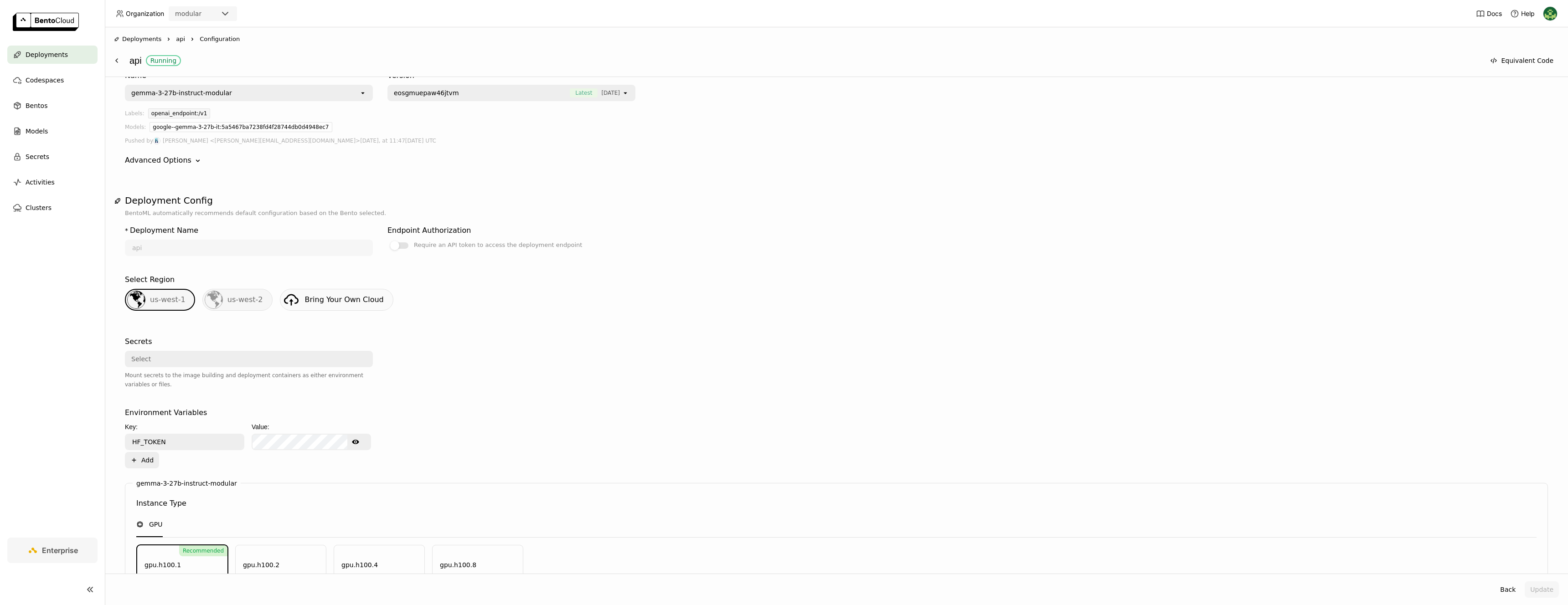
scroll to position [60, 0]
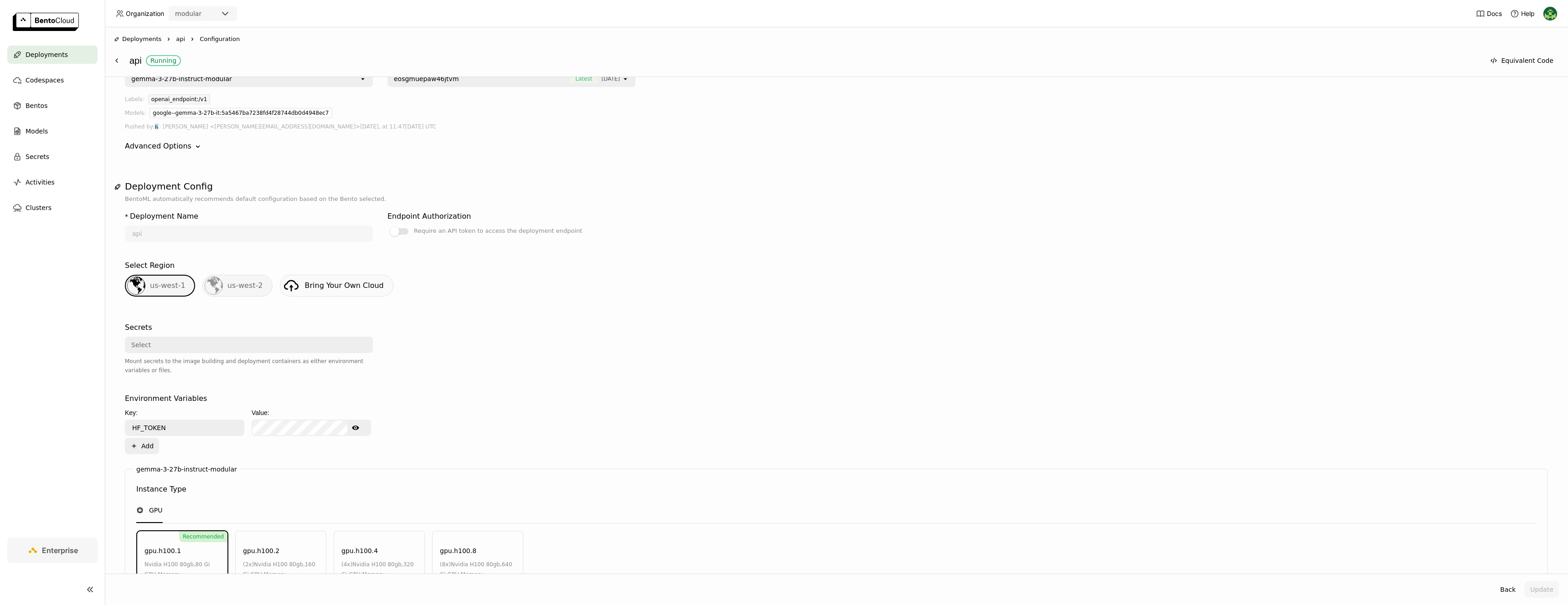
click at [194, 148] on icon "Down" at bounding box center [198, 147] width 9 height 9
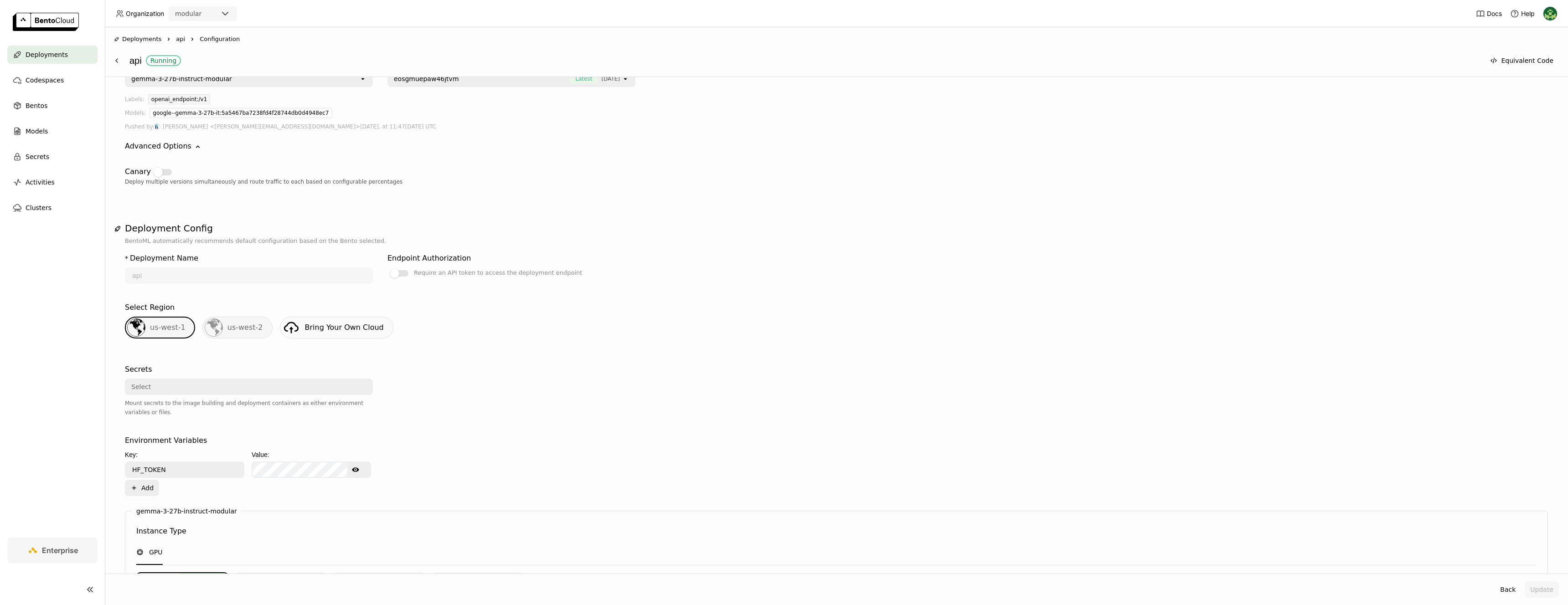
click at [194, 148] on icon "Down" at bounding box center [198, 147] width 9 height 9
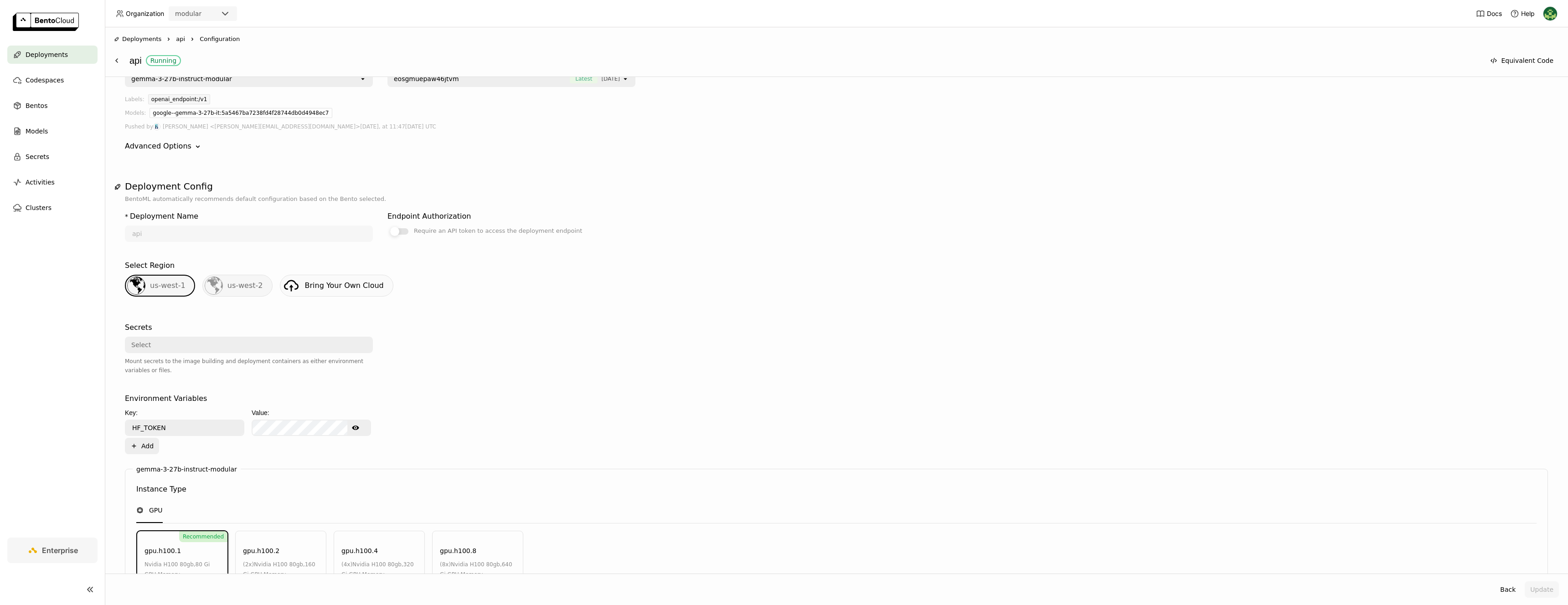
click at [398, 231] on div at bounding box center [394, 231] width 9 height 9
click at [388, 286] on input "Require an API token to access the deployment endpoint" at bounding box center [388, 286] width 0 height 0
click at [783, 592] on button "Update" at bounding box center [1542, 590] width 34 height 16
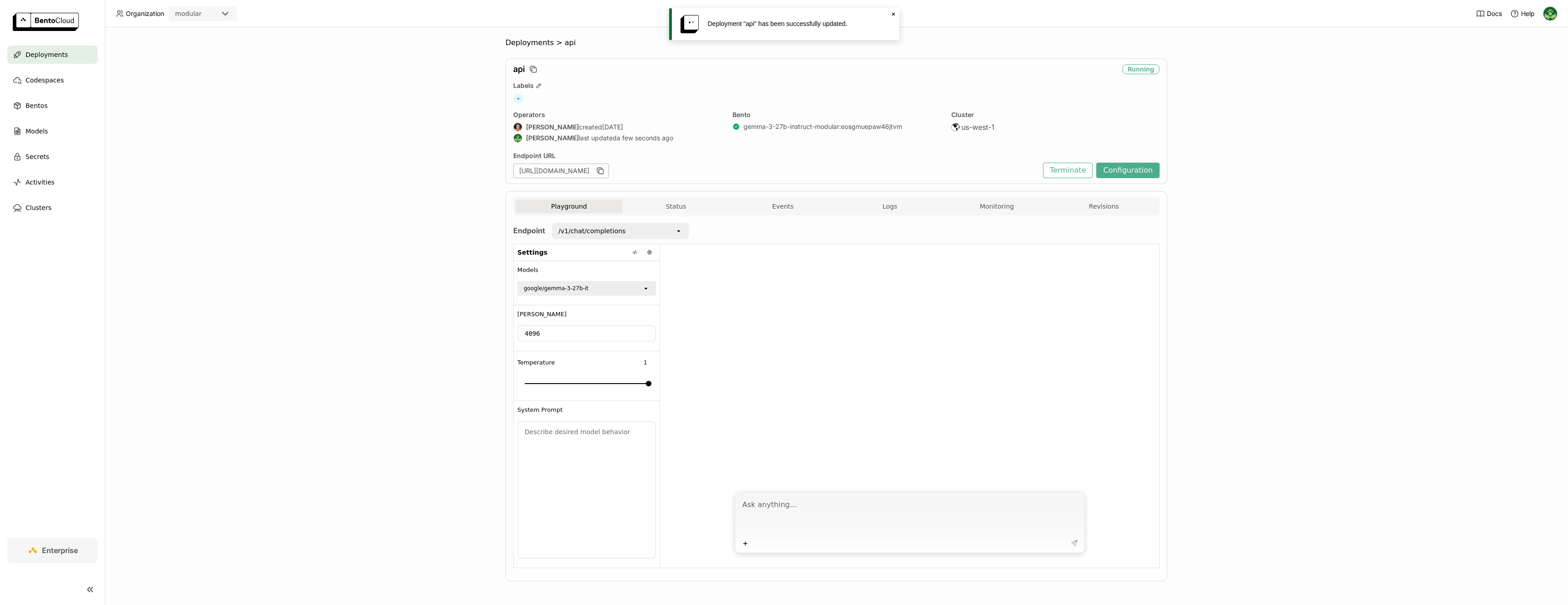
click at [665, 232] on div "/v1/chat/completions" at bounding box center [614, 231] width 122 height 15
click at [642, 264] on div "/v1/models" at bounding box center [617, 267] width 122 height 9
click at [657, 231] on div "/v1/models" at bounding box center [614, 231] width 122 height 15
click at [642, 248] on div "/v1/chat/completions" at bounding box center [620, 251] width 122 height 9
click at [1552, 12] on img at bounding box center [1550, 13] width 13 height 13
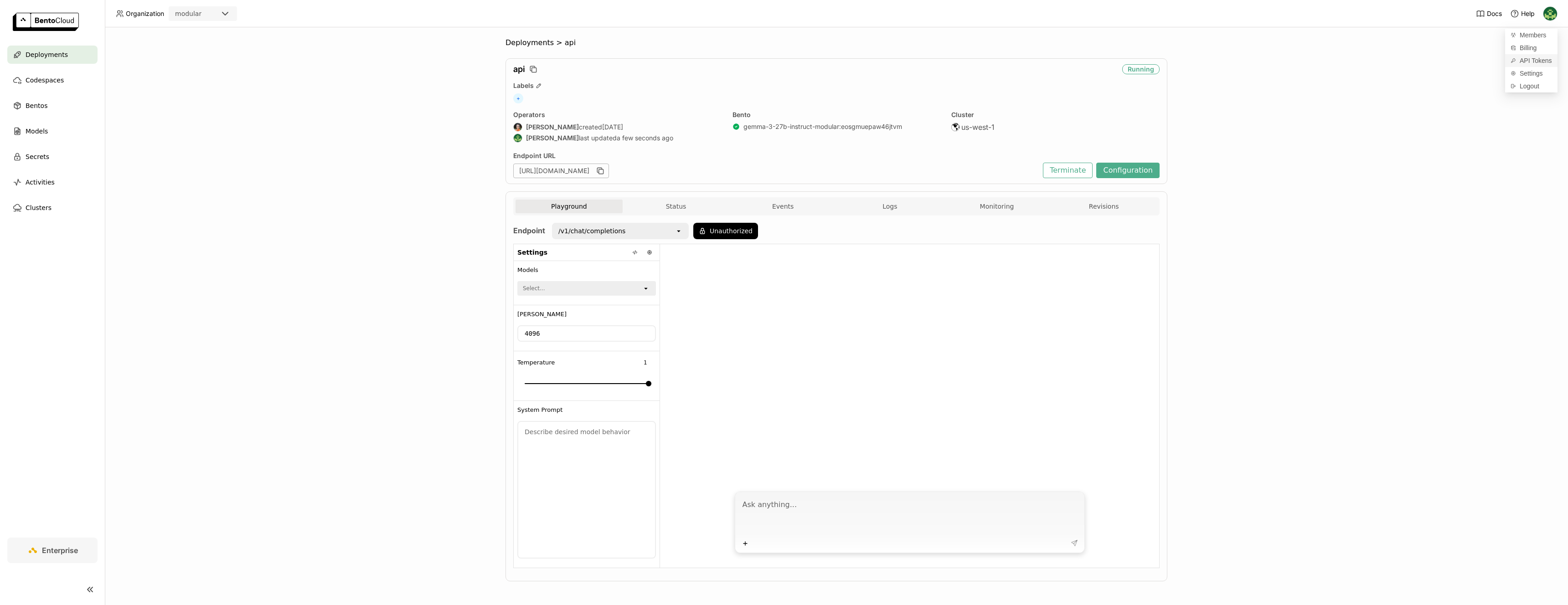
click at [1525, 57] on span "API Tokens" at bounding box center [1536, 60] width 32 height 8
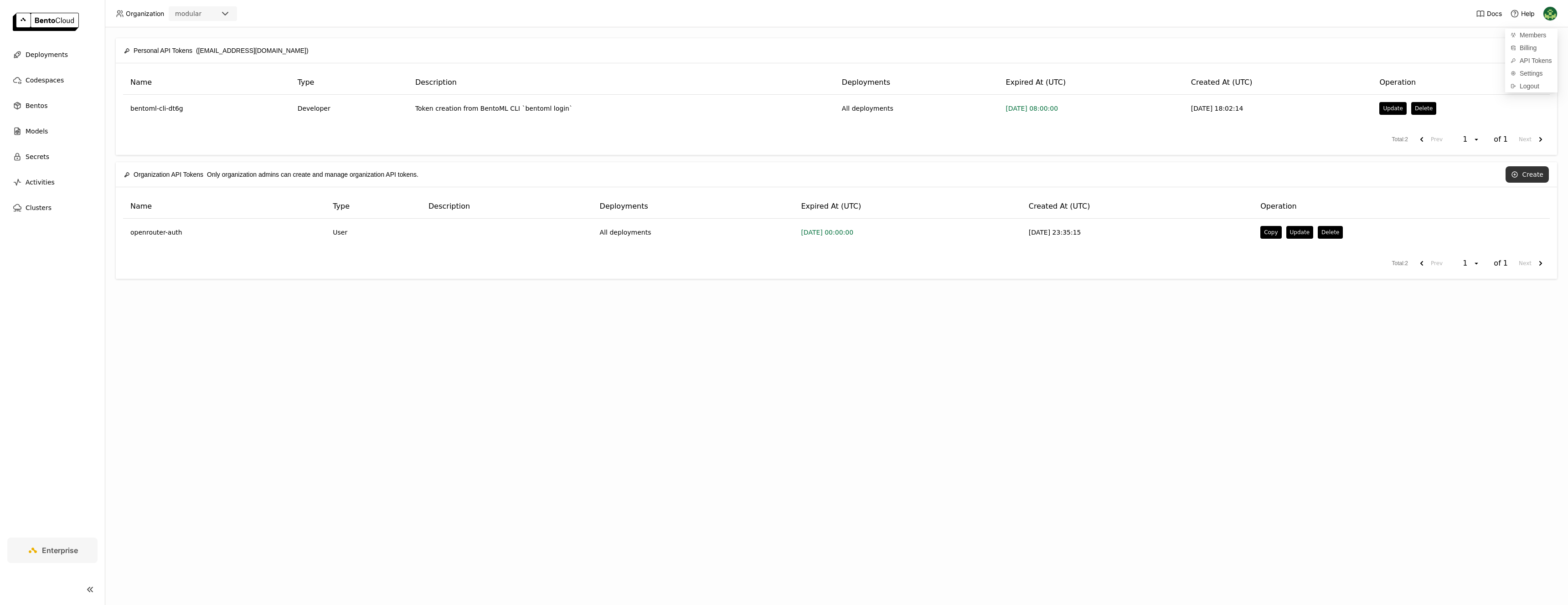
click at [1525, 177] on button "Create" at bounding box center [1527, 174] width 43 height 16
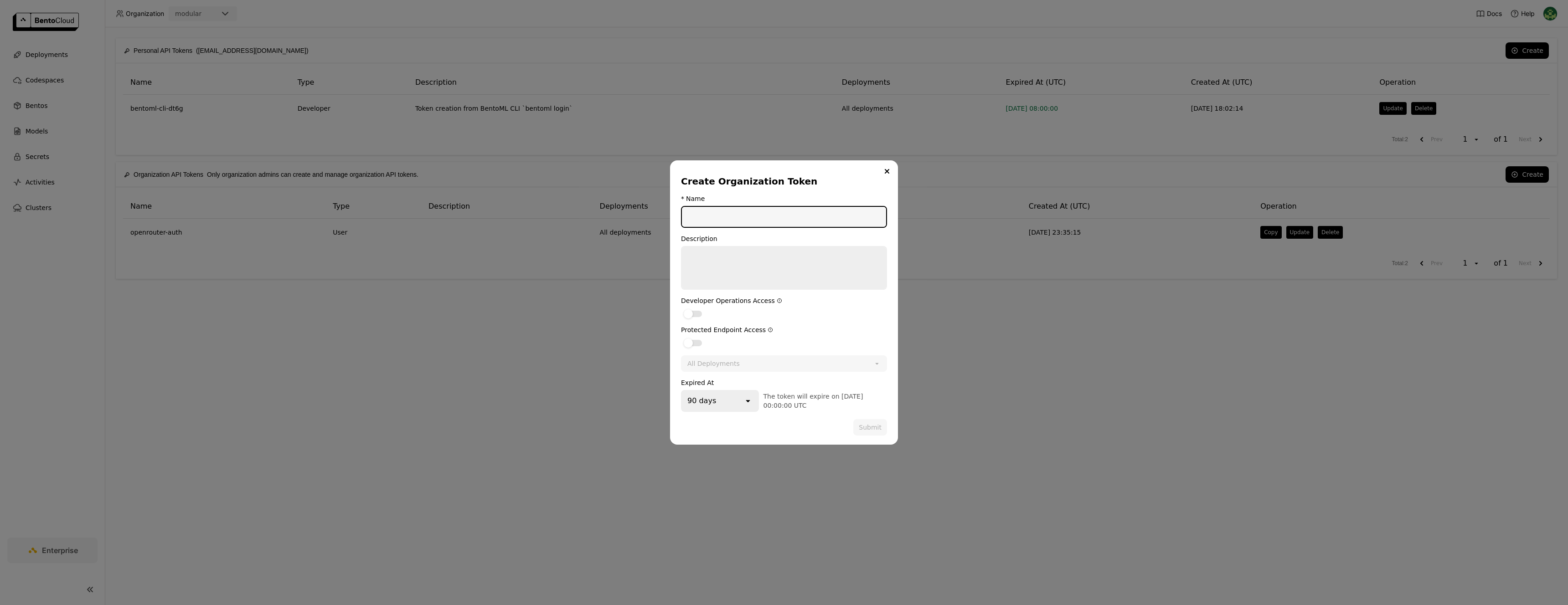
click at [751, 369] on div "All Deployments" at bounding box center [777, 364] width 192 height 15
click at [753, 366] on div "All Deployments" at bounding box center [777, 364] width 192 height 15
click at [751, 225] on input "dialog" at bounding box center [783, 217] width 204 height 20
click at [697, 312] on div "dialog" at bounding box center [693, 314] width 18 height 6
click at [681, 308] on input "dialog" at bounding box center [681, 308] width 0 height 0
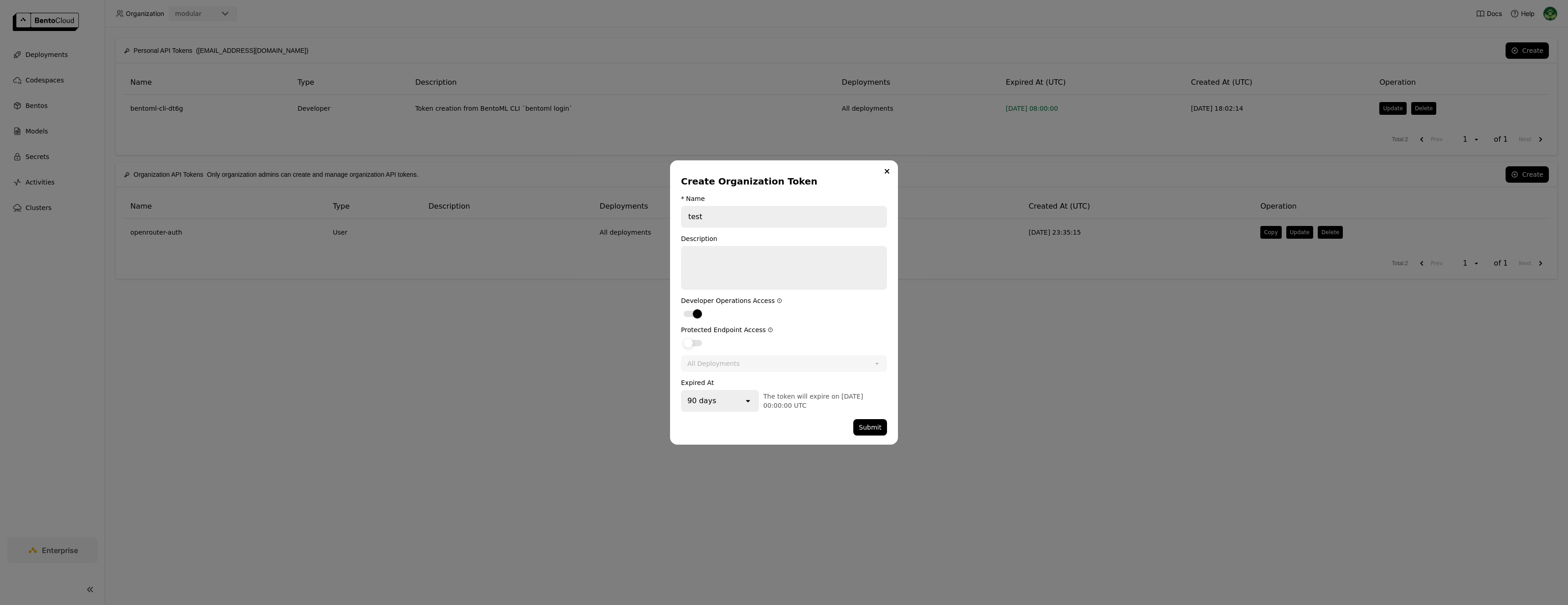
click at [697, 340] on div "dialog" at bounding box center [693, 343] width 18 height 6
click at [681, 337] on input "dialog" at bounding box center [681, 337] width 0 height 0
click at [861, 366] on div "All Deployments" at bounding box center [774, 364] width 184 height 15
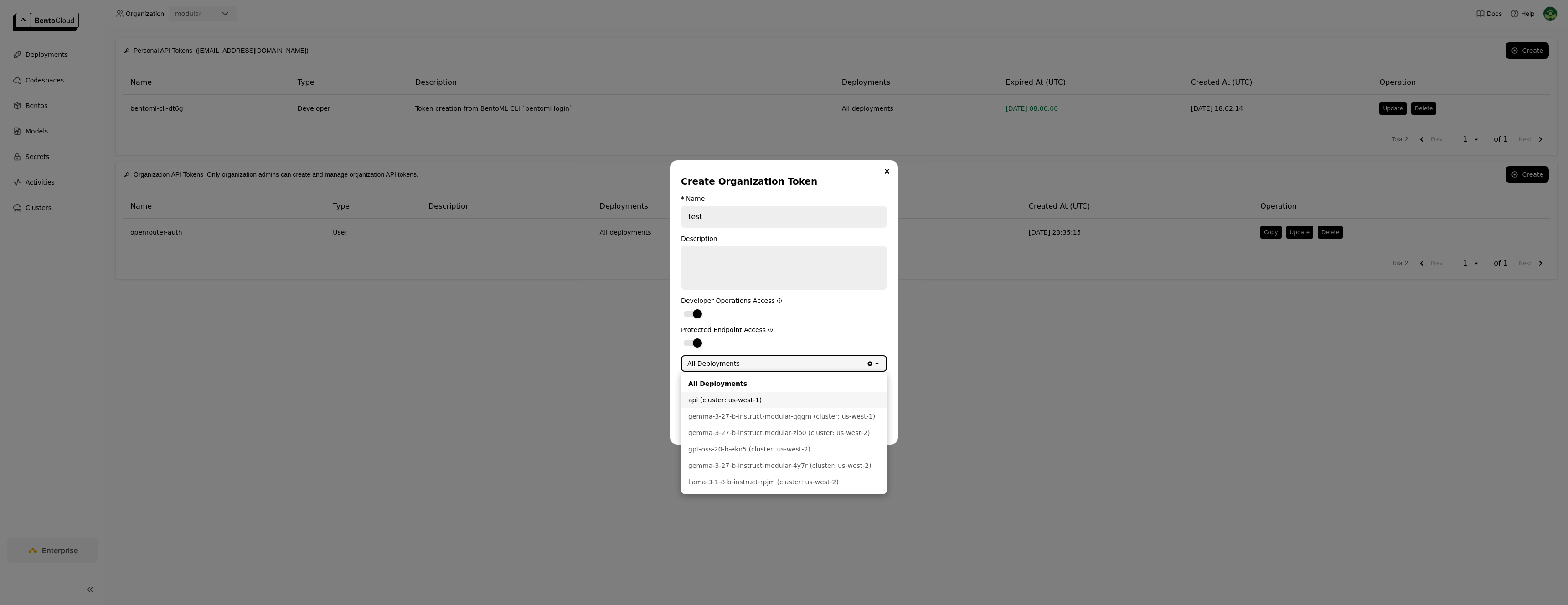
click at [834, 396] on div "api (cluster: us-west-1)" at bounding box center [784, 400] width 192 height 9
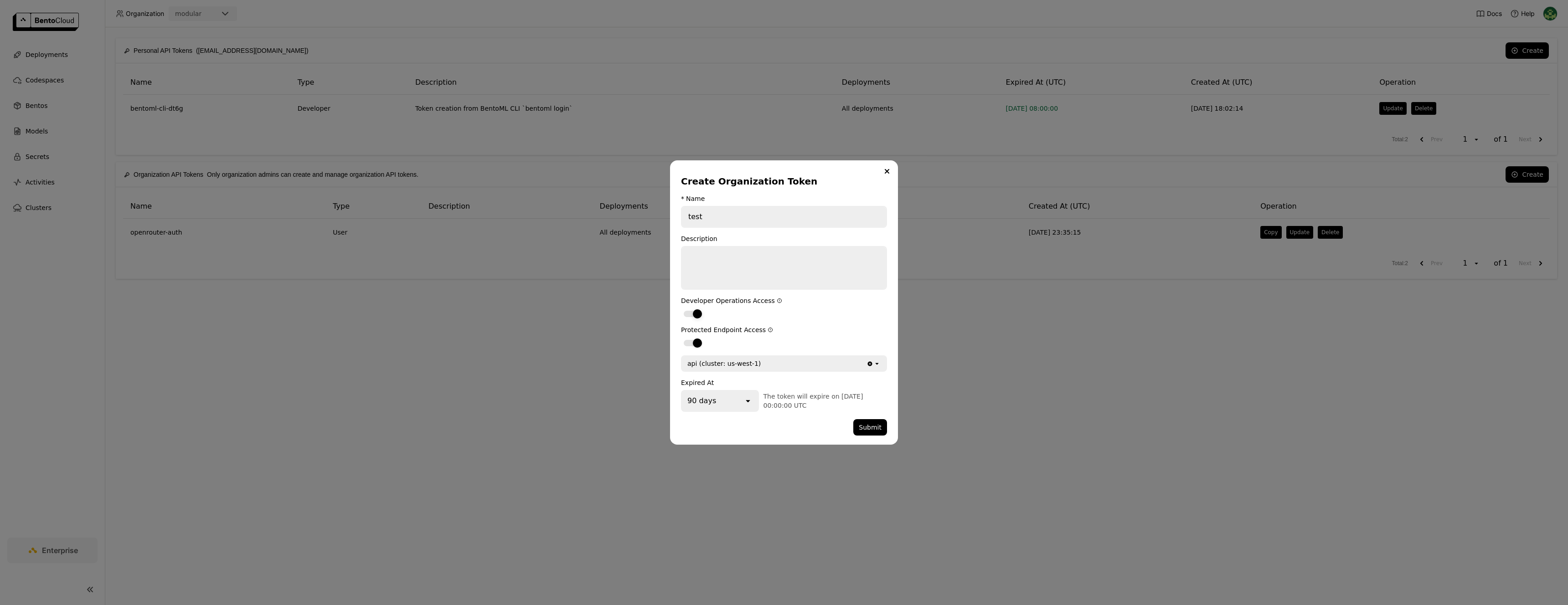
click at [700, 316] on div "dialog" at bounding box center [697, 313] width 9 height 9
click at [681, 308] on input "dialog" at bounding box center [681, 308] width 0 height 0
click at [769, 366] on div "api (cluster: us-west-1)" at bounding box center [774, 364] width 184 height 15
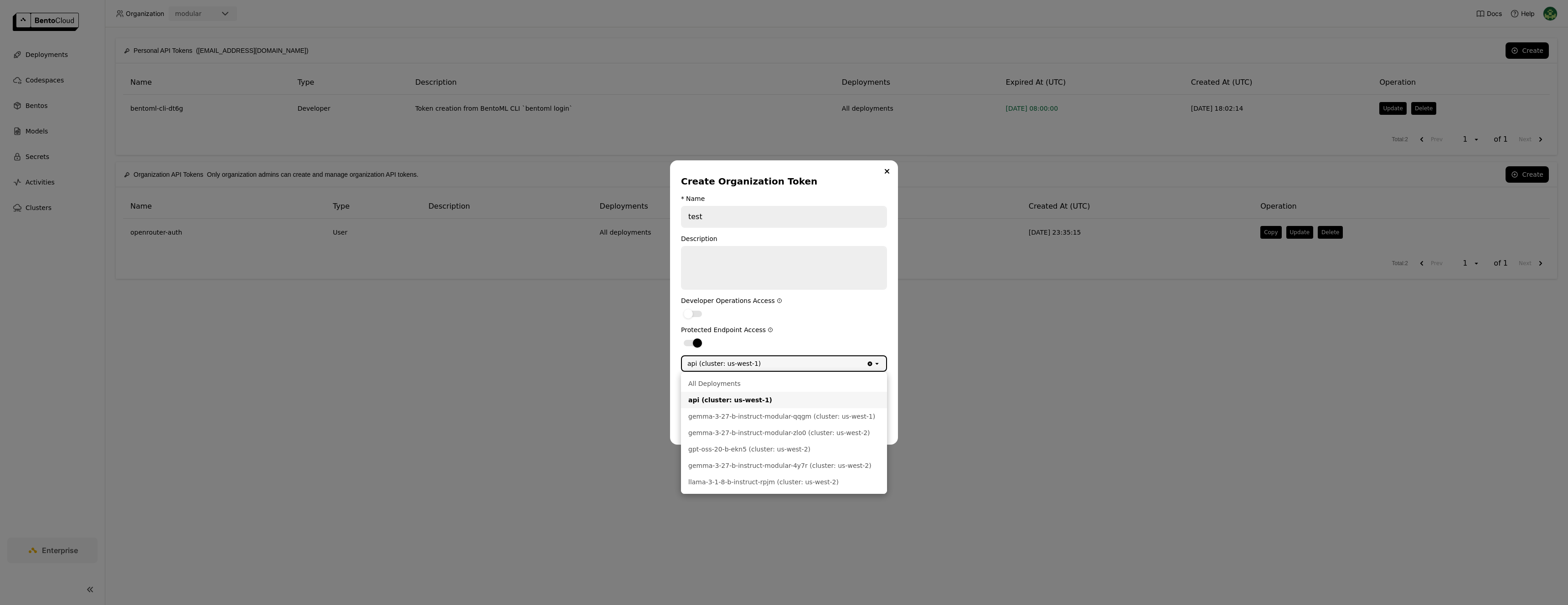
click at [772, 400] on div "api (cluster: us-west-1)" at bounding box center [784, 400] width 192 height 9
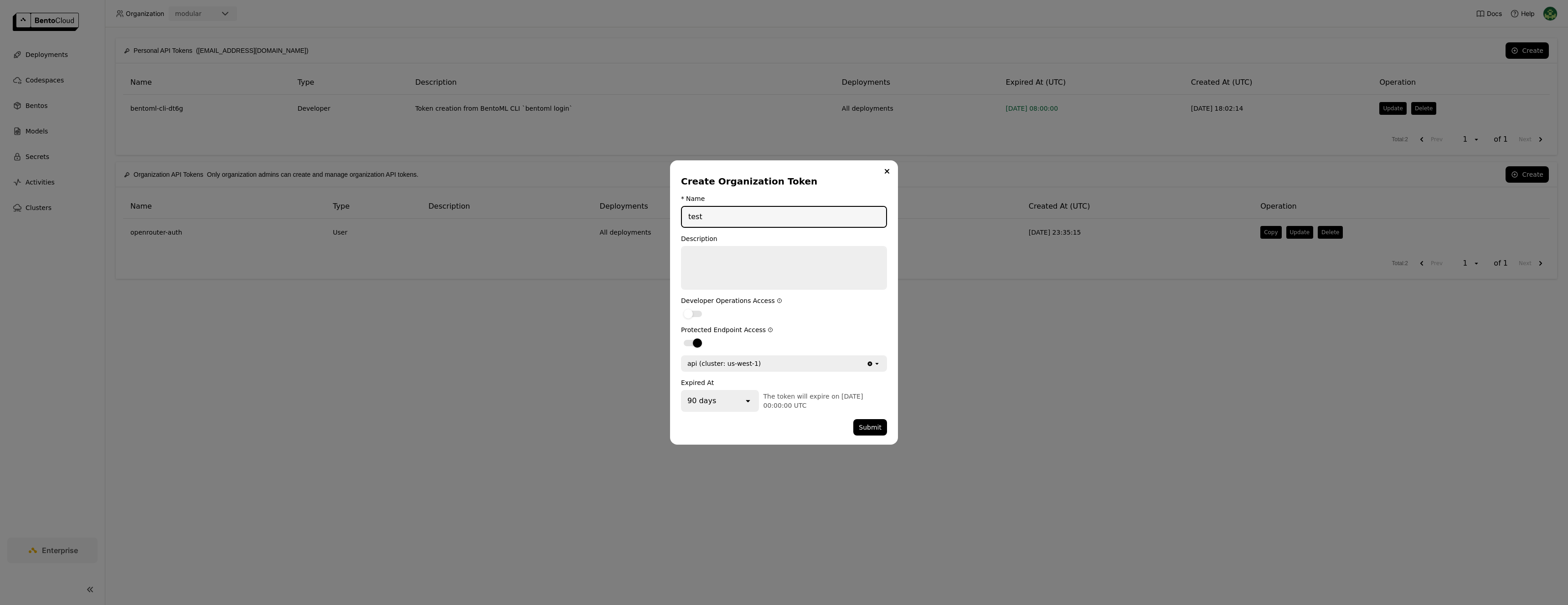
drag, startPoint x: 710, startPoint y: 219, endPoint x: 675, endPoint y: 211, distance: 35.9
click at [675, 211] on div "Create Organization Token * Name test Description Developer Operations Access P…" at bounding box center [784, 302] width 228 height 284
type input "openrouter-token"
click at [880, 432] on button "Submit" at bounding box center [870, 427] width 33 height 16
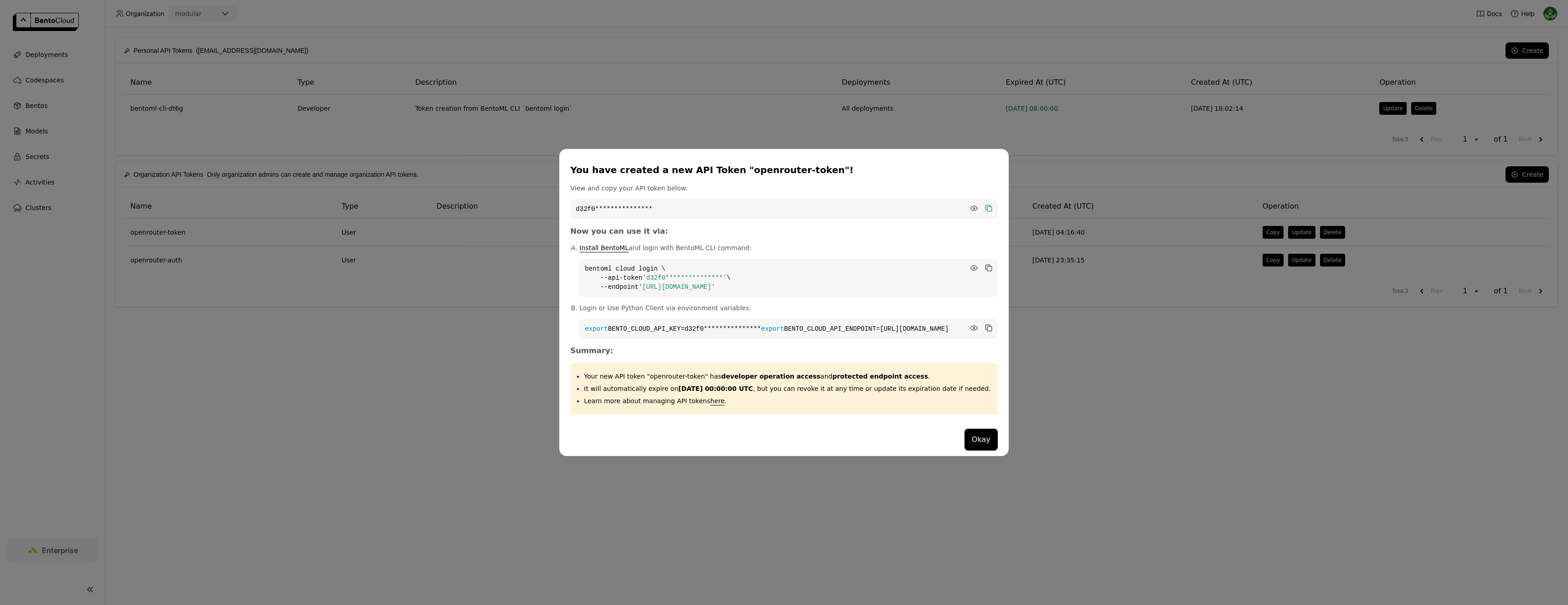
click at [987, 207] on icon "dialog" at bounding box center [989, 209] width 4 height 4
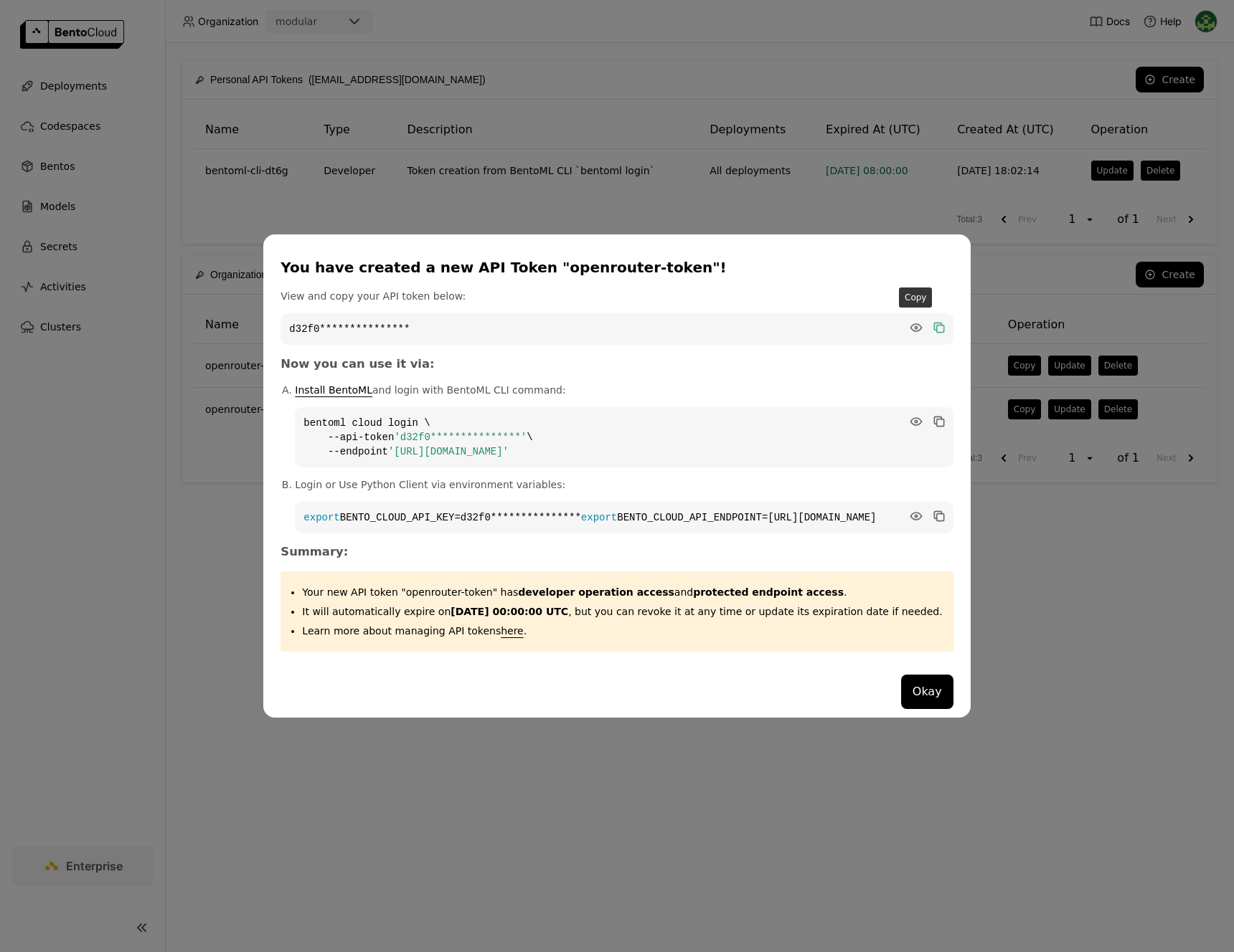
click at [934, 324] on icon "dialog" at bounding box center [937, 327] width 7 height 7
click at [932, 321] on icon "dialog" at bounding box center [939, 328] width 14 height 14
click at [919, 704] on button "Okay" at bounding box center [927, 692] width 53 height 34
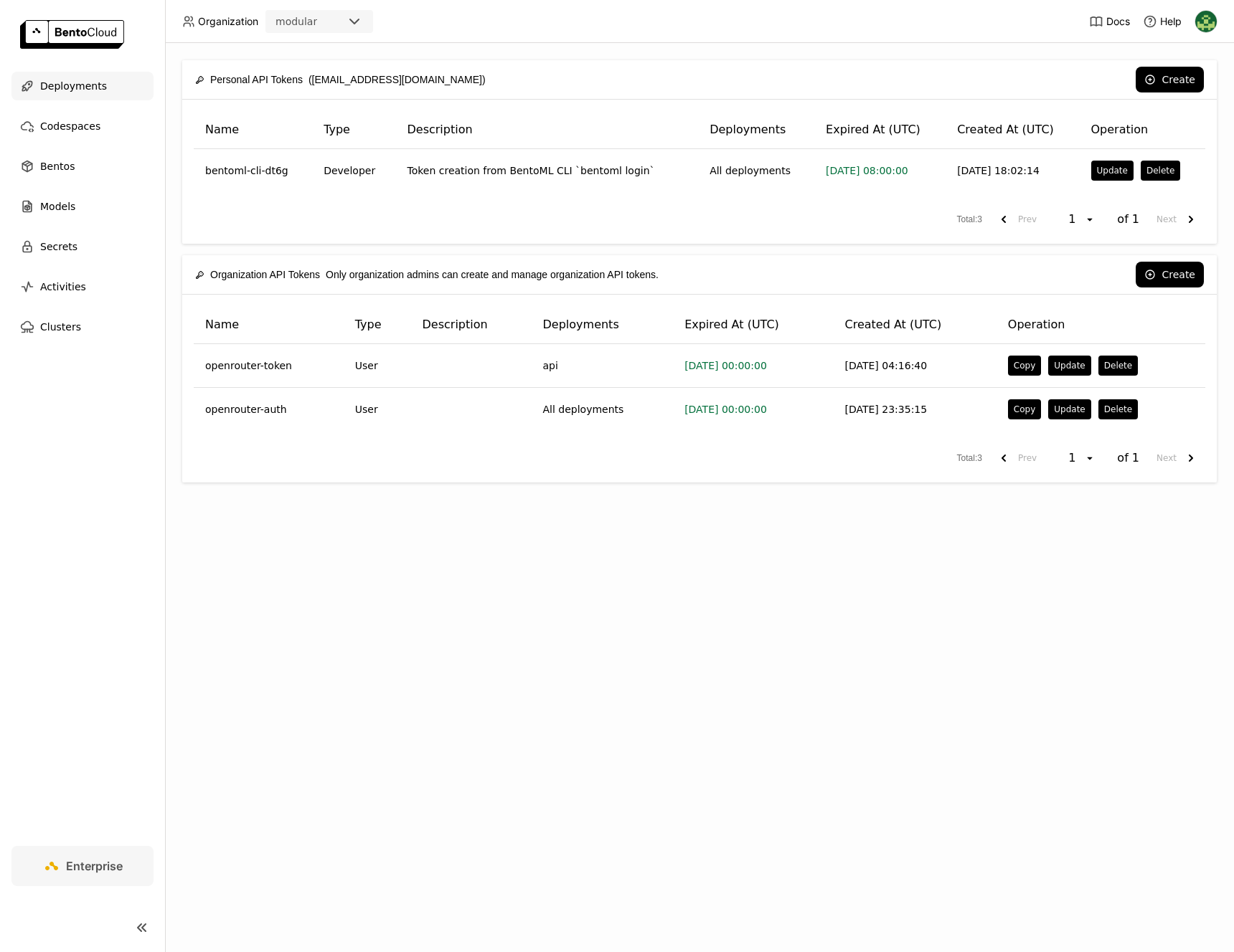
click at [86, 98] on div "Deployments" at bounding box center [82, 86] width 142 height 29
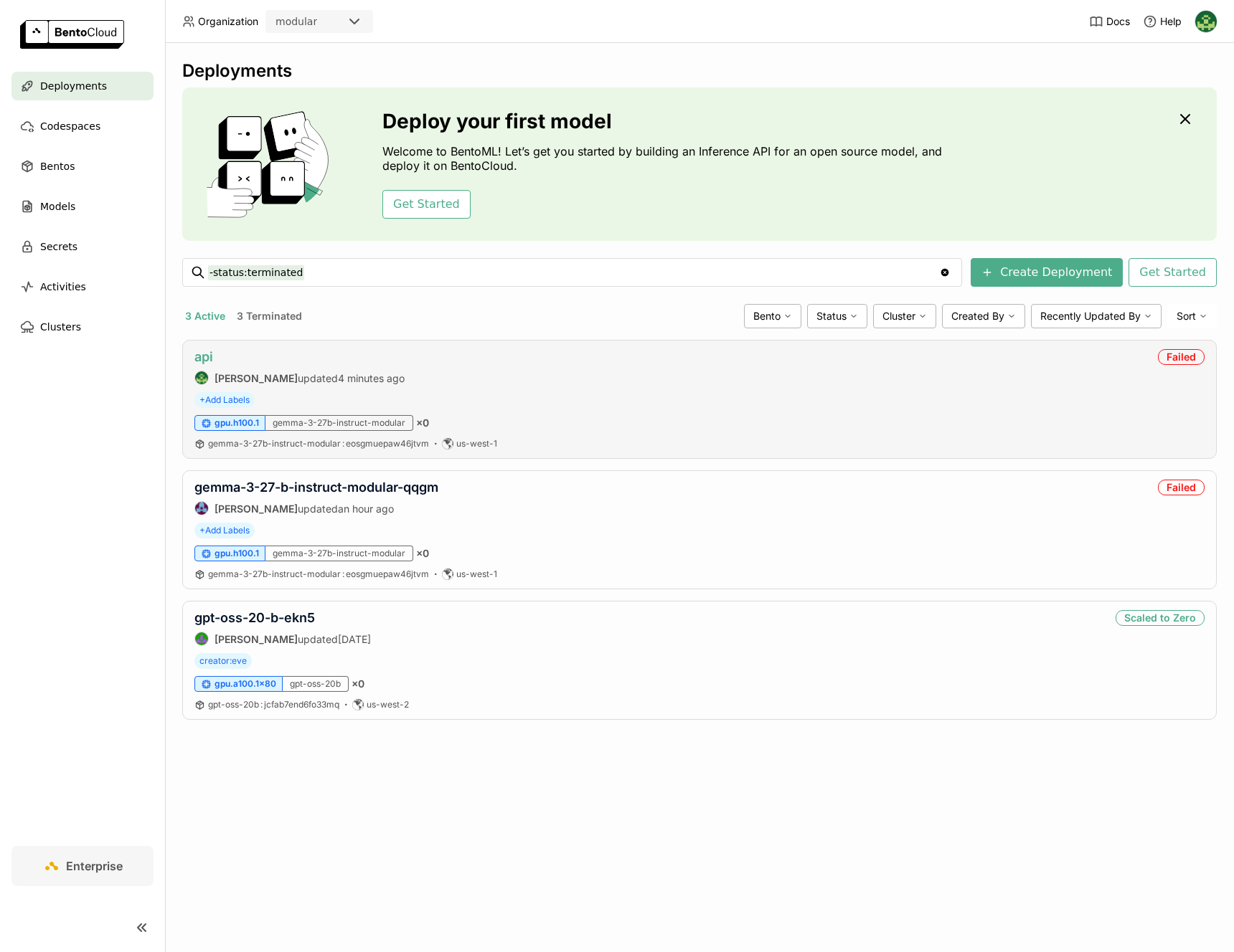
click at [210, 361] on link "api" at bounding box center [203, 357] width 18 height 15
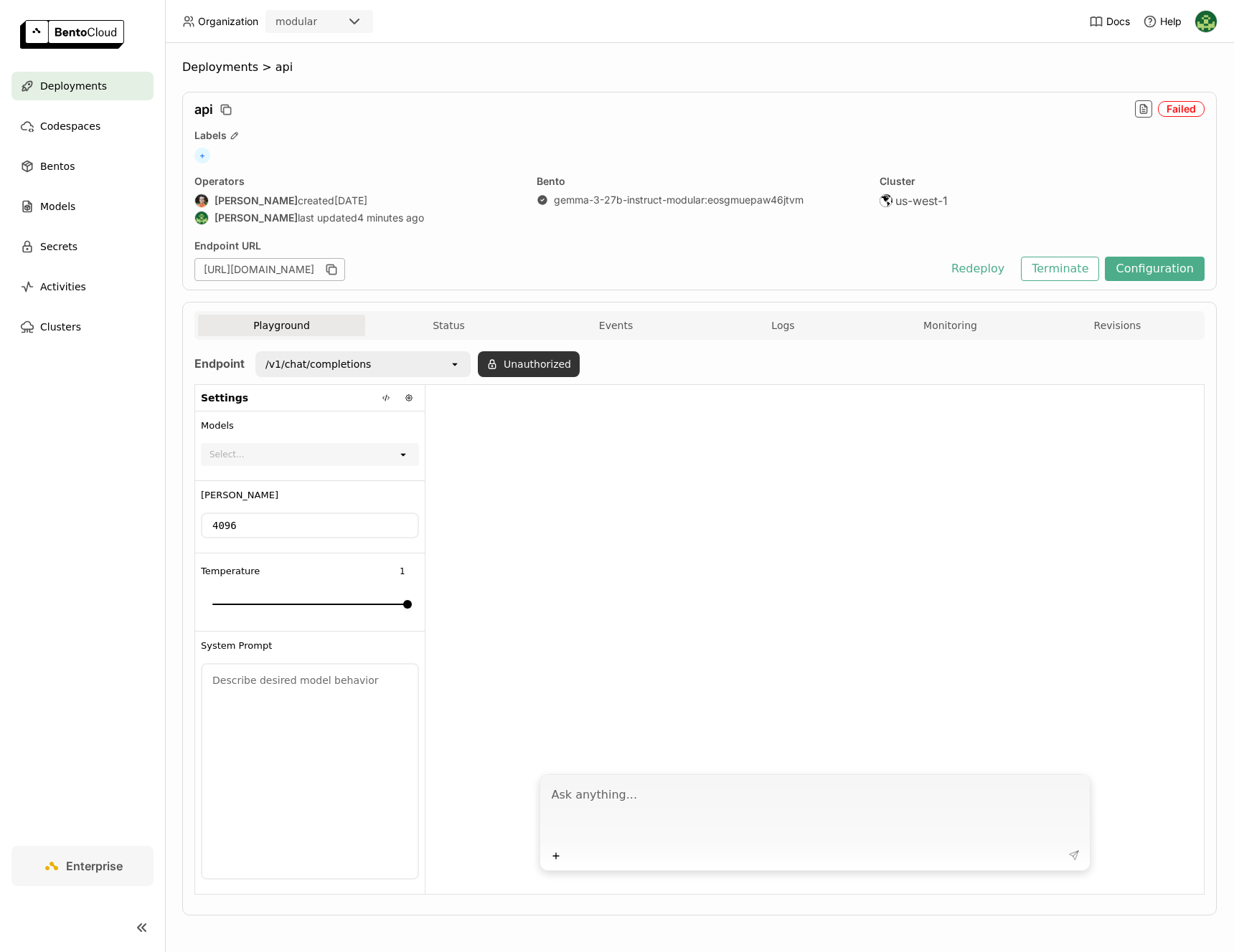
click at [554, 361] on button "Unauthorized" at bounding box center [529, 364] width 102 height 26
click at [569, 408] on div "open" at bounding box center [562, 403] width 20 height 23
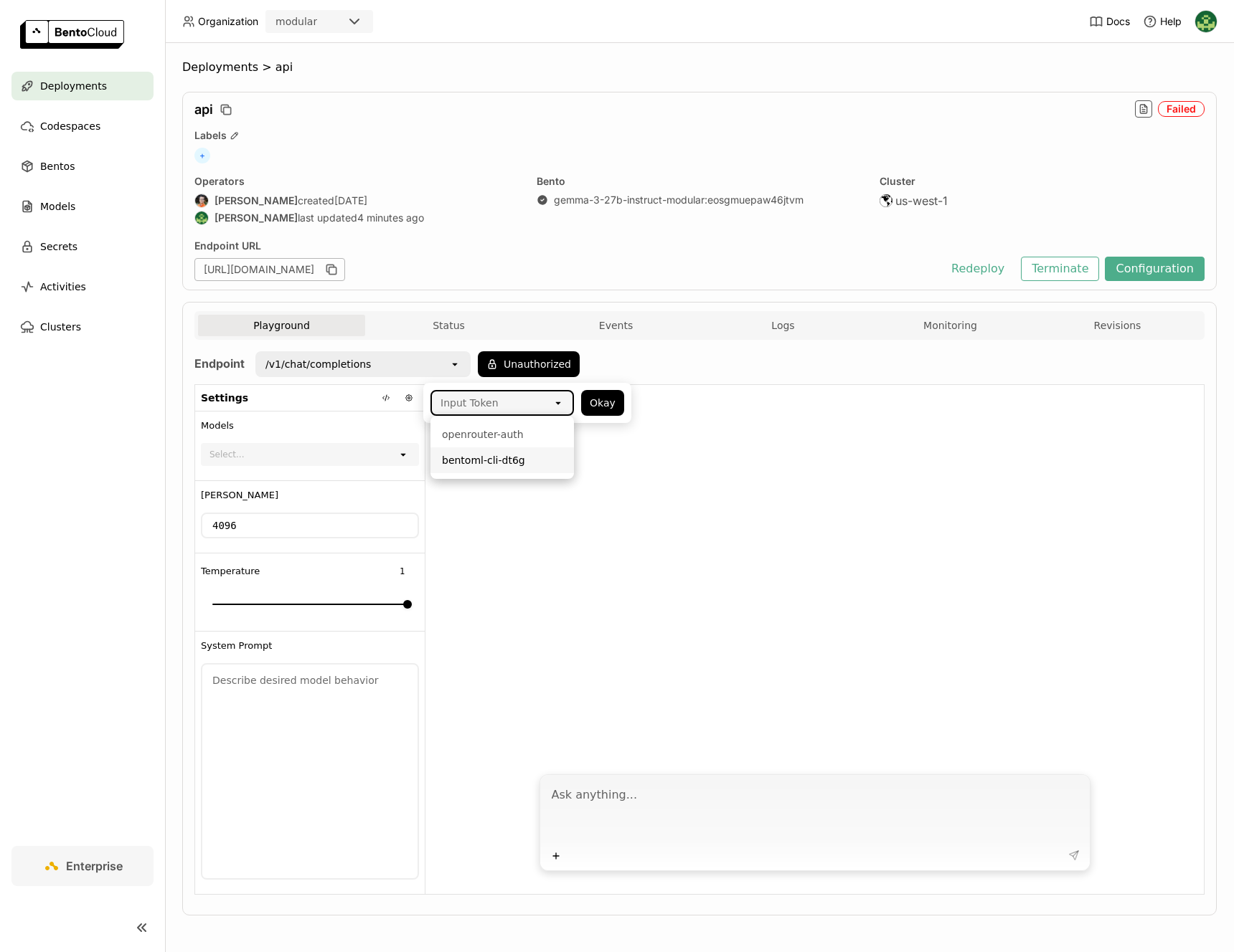
click at [530, 510] on div at bounding box center [814, 576] width 778 height 381
click at [524, 407] on div "Input Token" at bounding box center [492, 403] width 121 height 23
click at [858, 479] on div at bounding box center [814, 576] width 778 height 381
click at [436, 373] on div "/v1/chat/completions" at bounding box center [353, 364] width 193 height 23
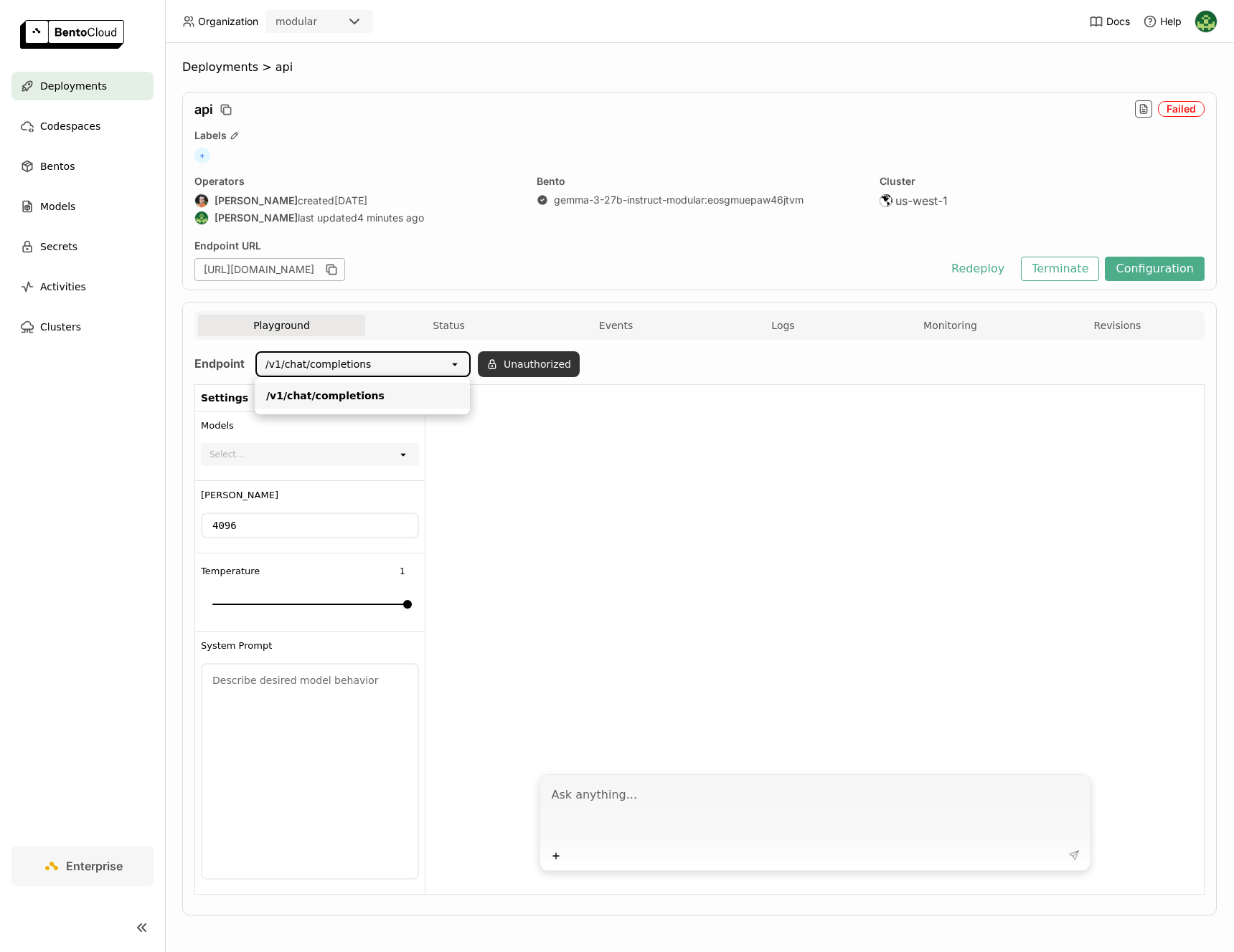
click at [527, 372] on button "Unauthorized" at bounding box center [529, 364] width 102 height 26
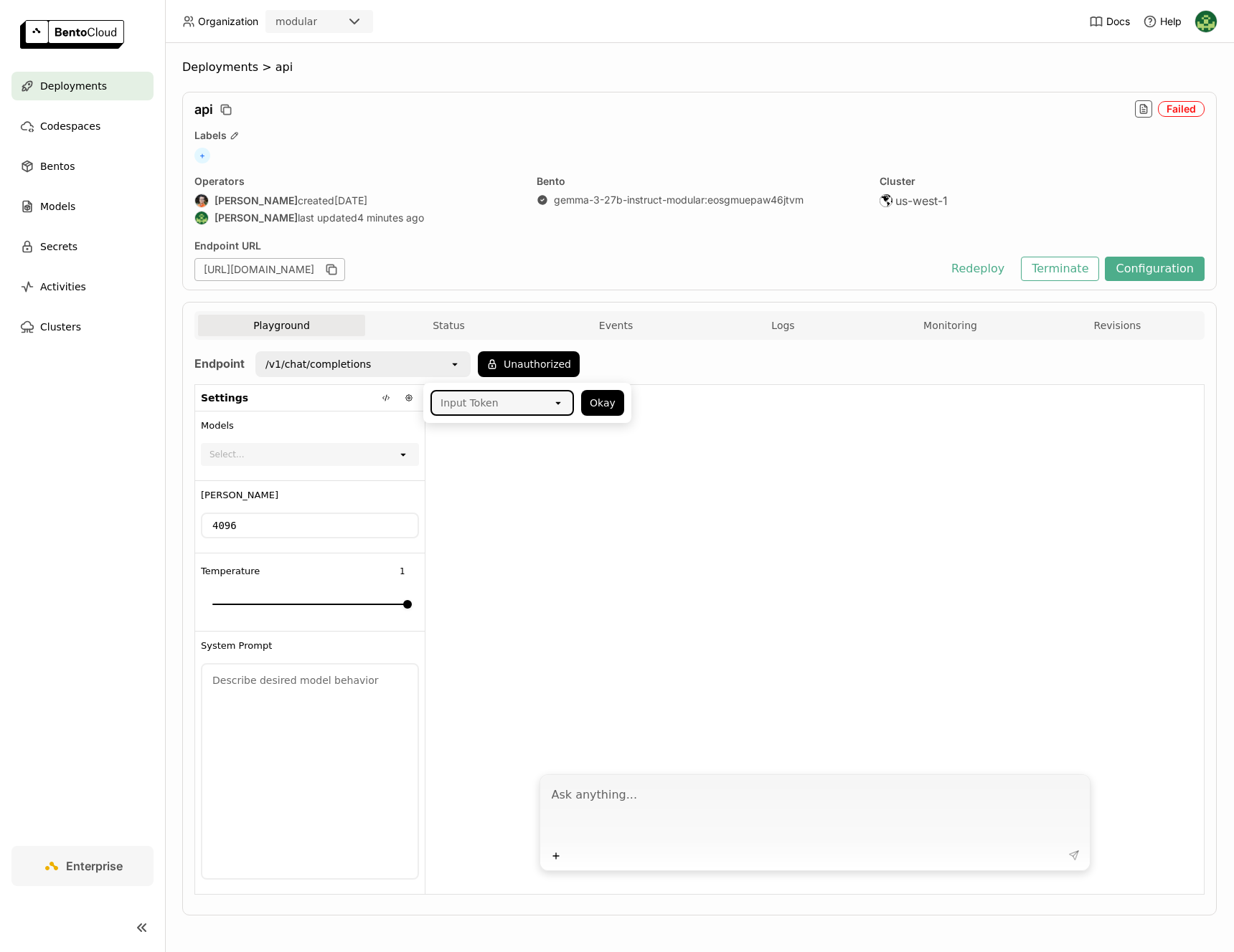
click at [529, 390] on div "Input Token open" at bounding box center [502, 402] width 144 height 26
click at [529, 407] on div "Input Token" at bounding box center [492, 403] width 121 height 23
paste input "d32f0a5uvajrd04mftng"
type input "d32f0a5uvajrd04mftng"
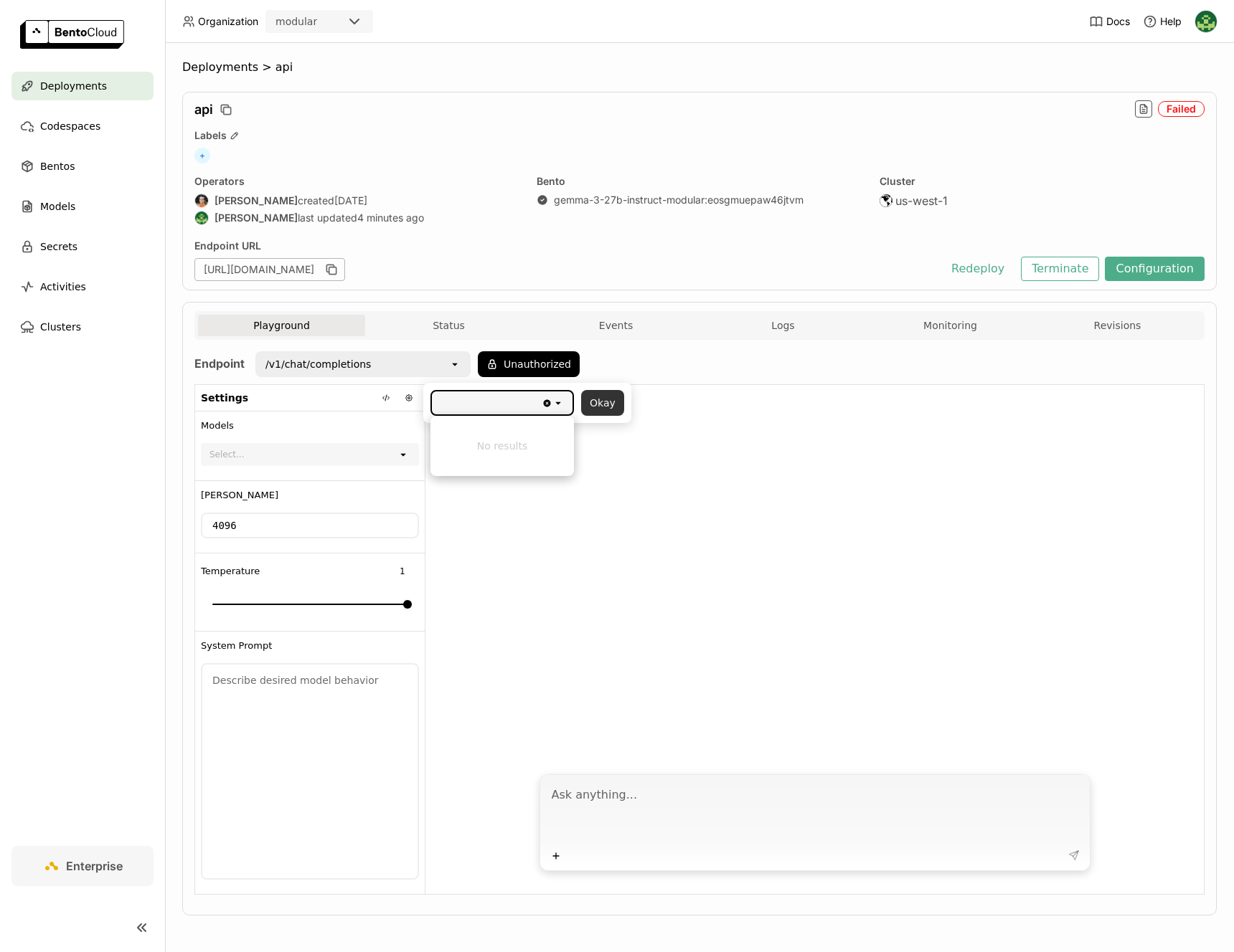
scroll to position [0, 0]
click at [592, 407] on button "Okay" at bounding box center [603, 402] width 43 height 26
click at [560, 371] on button "Unauthorized" at bounding box center [529, 364] width 102 height 26
click at [542, 411] on div "Input Token" at bounding box center [492, 403] width 121 height 23
click at [517, 446] on li "openrouter-auth" at bounding box center [502, 434] width 144 height 26
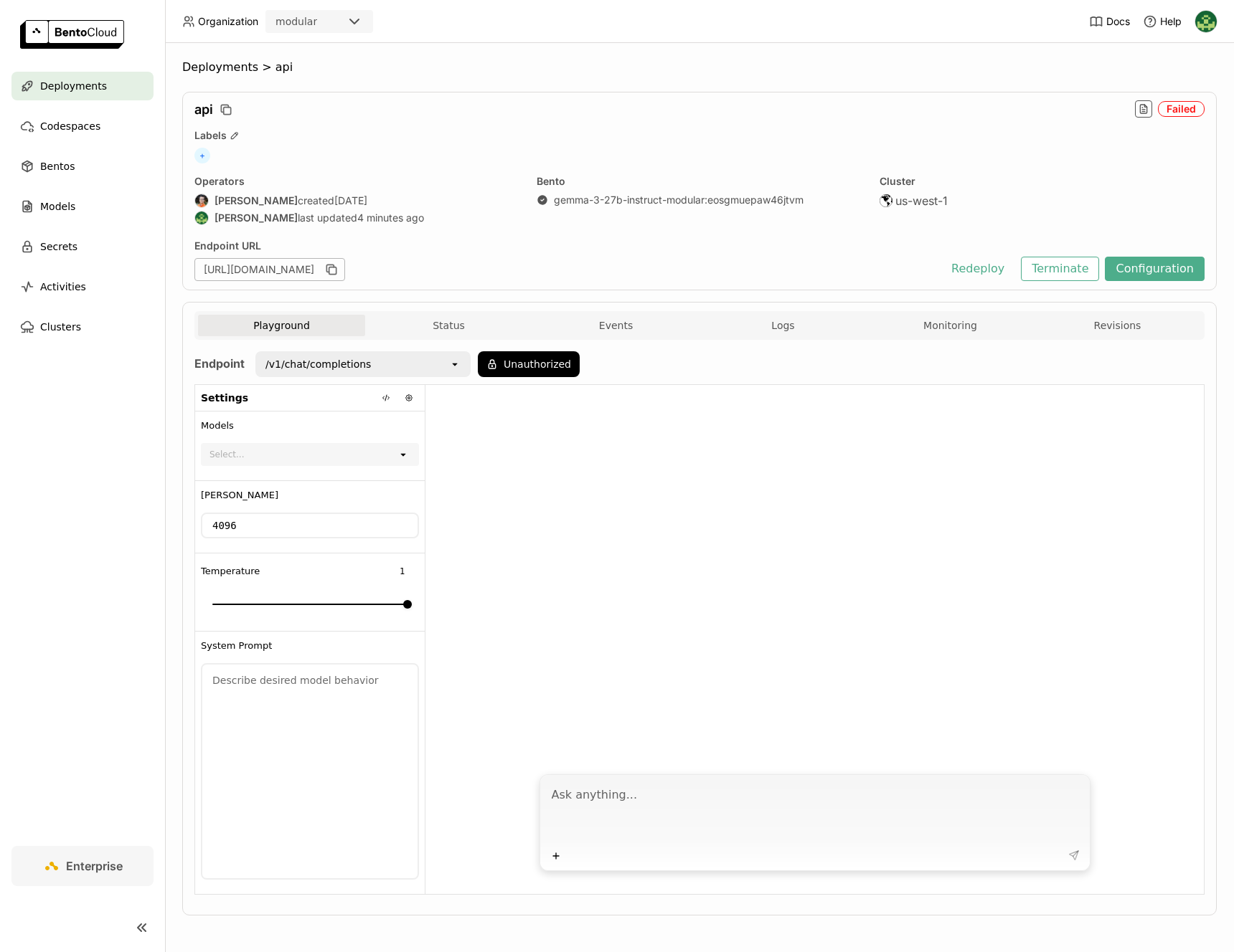
click at [664, 802] on textarea at bounding box center [816, 812] width 530 height 66
type textarea "what is the capital of seattle"
click at [390, 456] on div "Select..." at bounding box center [300, 454] width 195 height 20
click at [562, 466] on div at bounding box center [814, 576] width 778 height 381
click at [433, 361] on div "/v1/chat/completions" at bounding box center [353, 364] width 193 height 23
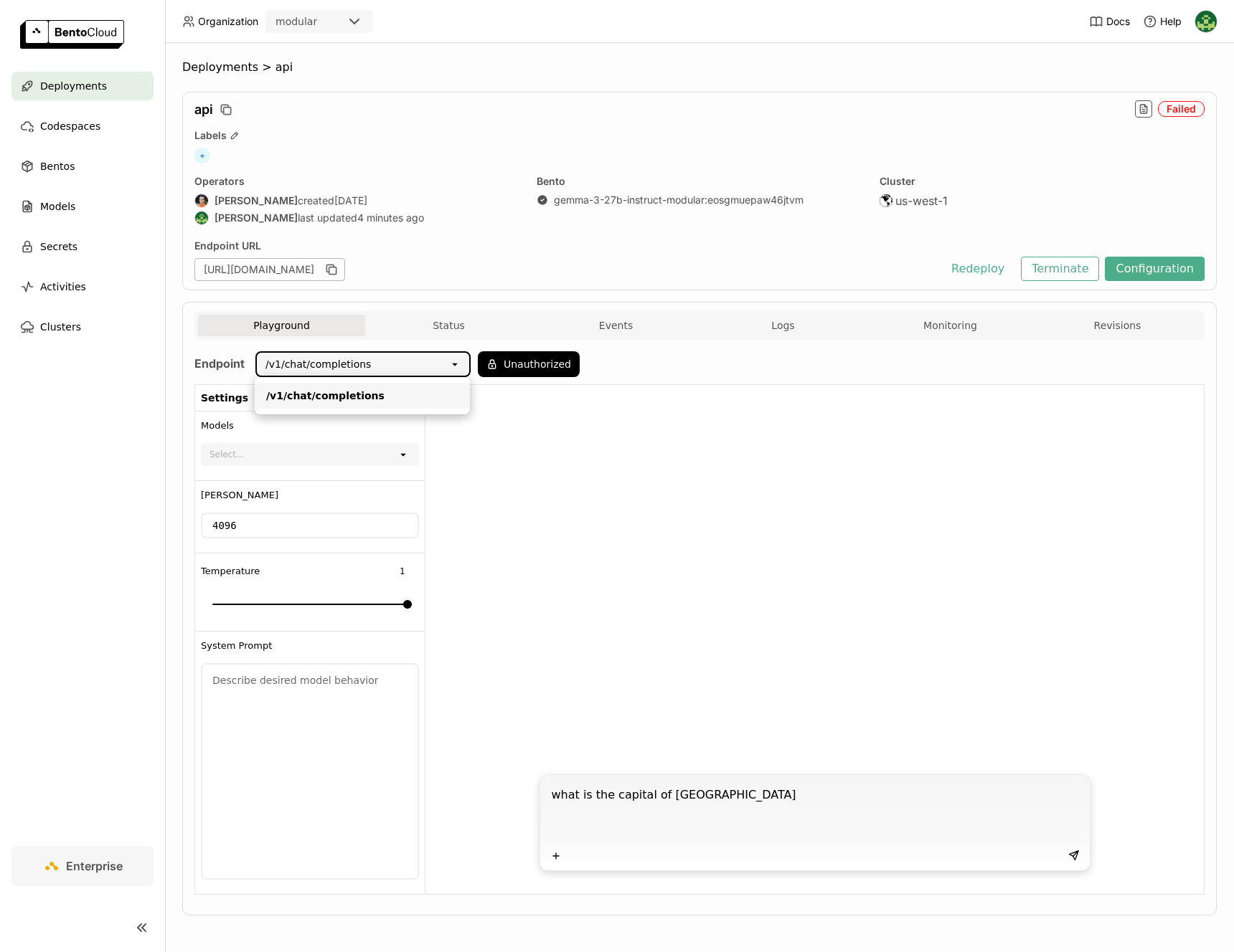
click at [584, 501] on div at bounding box center [814, 576] width 778 height 381
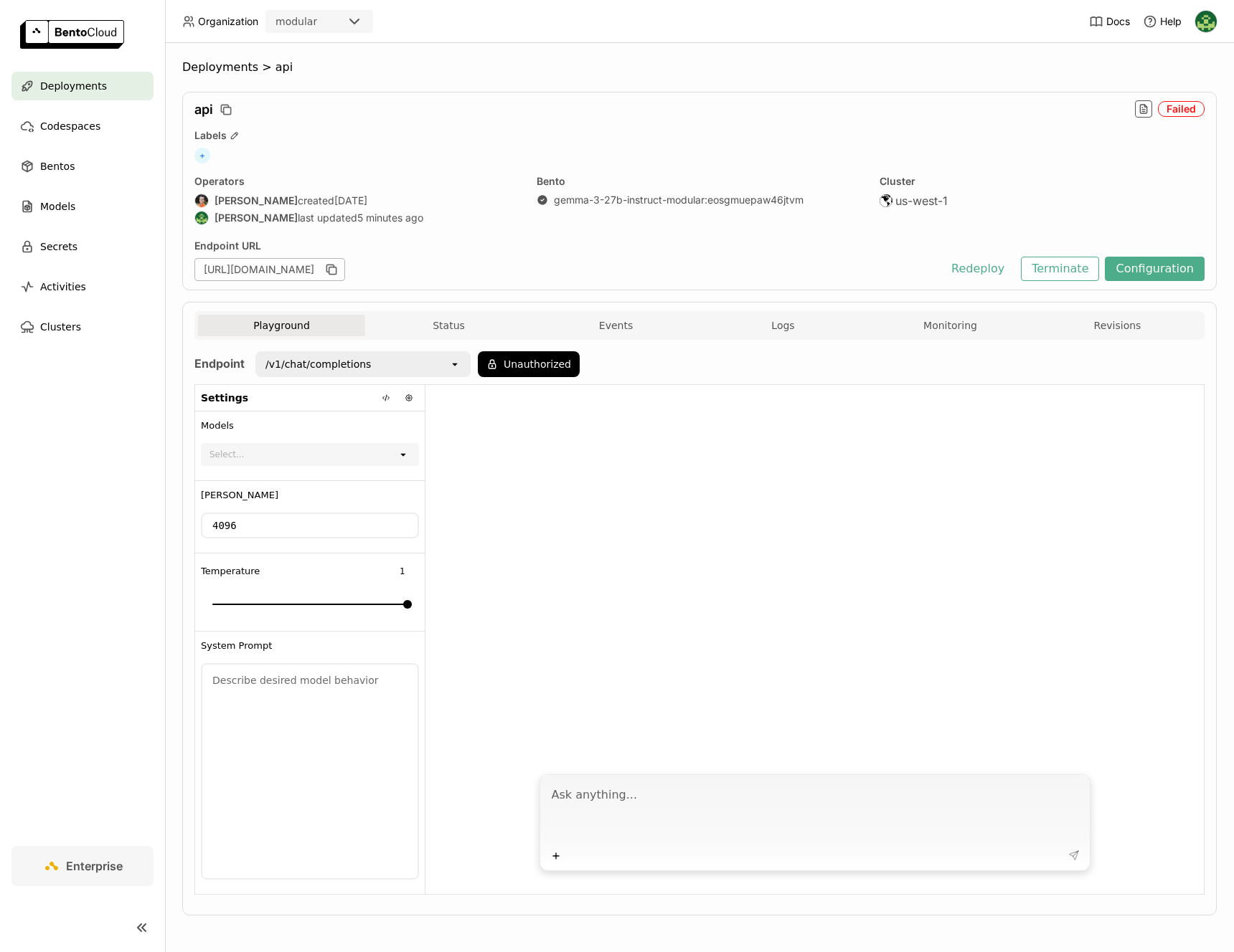
click at [411, 358] on div "/v1/chat/completions" at bounding box center [353, 364] width 193 height 23
click at [639, 522] on div at bounding box center [814, 576] width 778 height 381
click at [1160, 276] on button "Configuration" at bounding box center [1154, 268] width 100 height 24
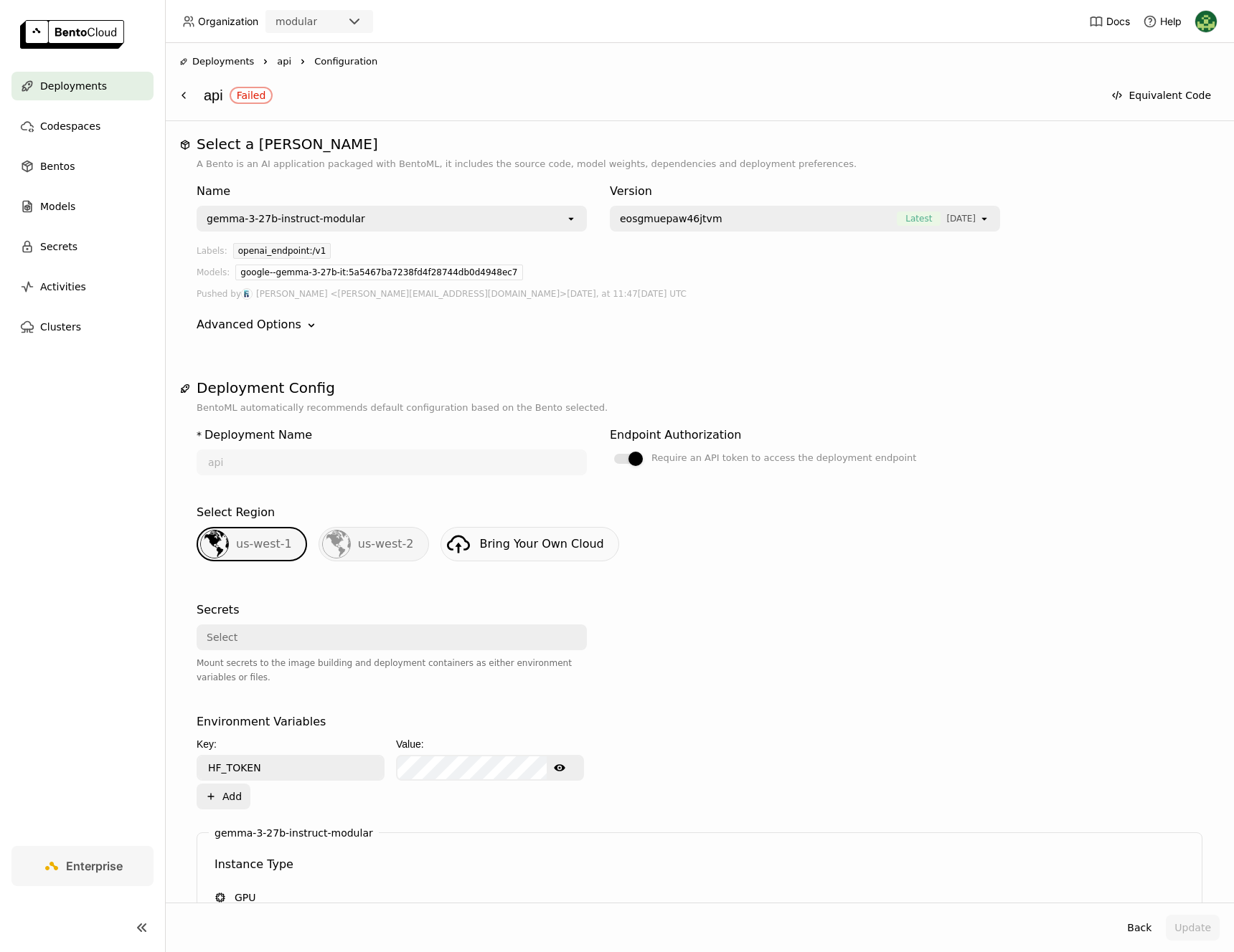
click at [37, 81] on div "Deployments" at bounding box center [82, 86] width 142 height 29
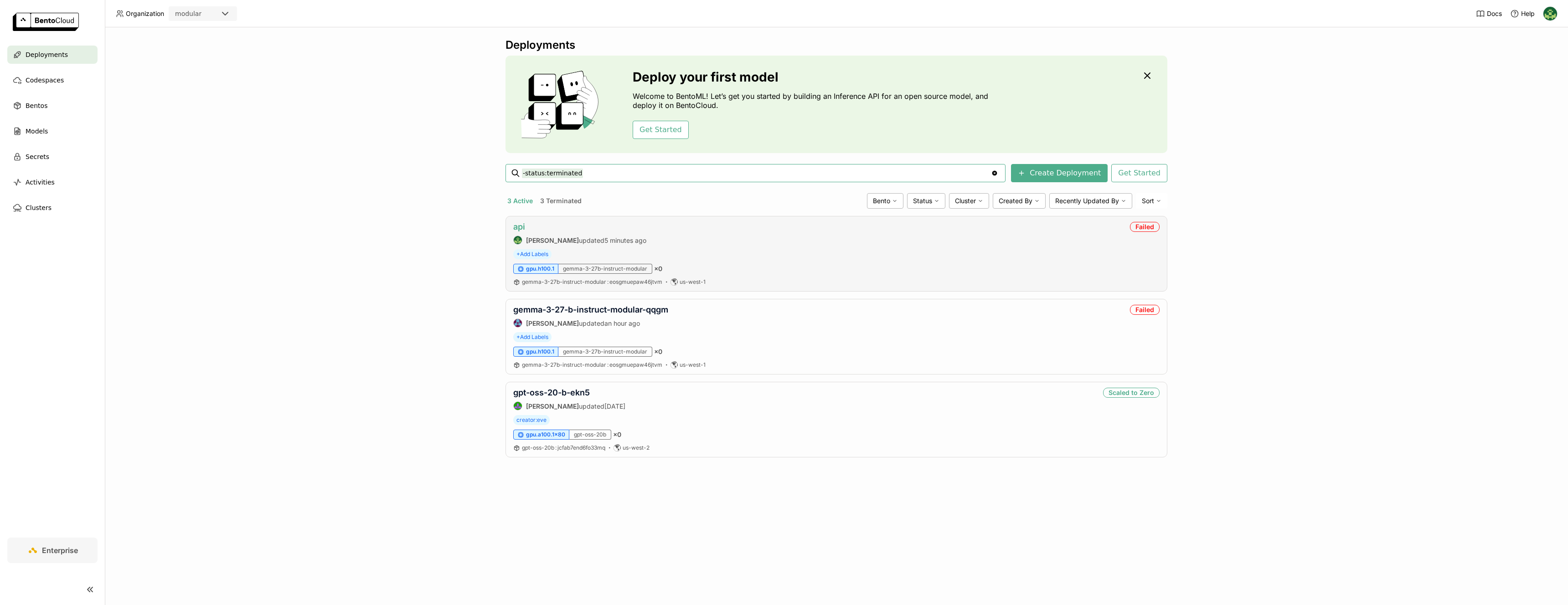
click at [523, 229] on link "api" at bounding box center [519, 227] width 12 height 10
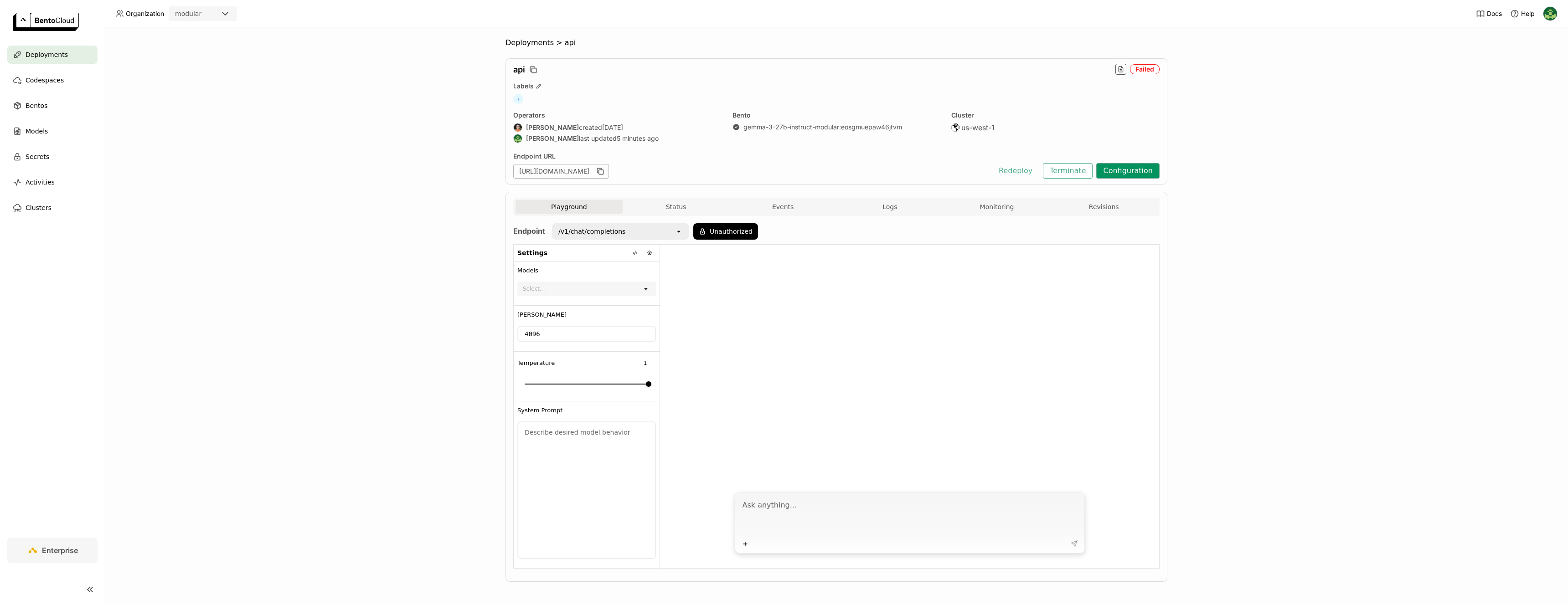
click at [783, 173] on button "Configuration" at bounding box center [1128, 170] width 63 height 15
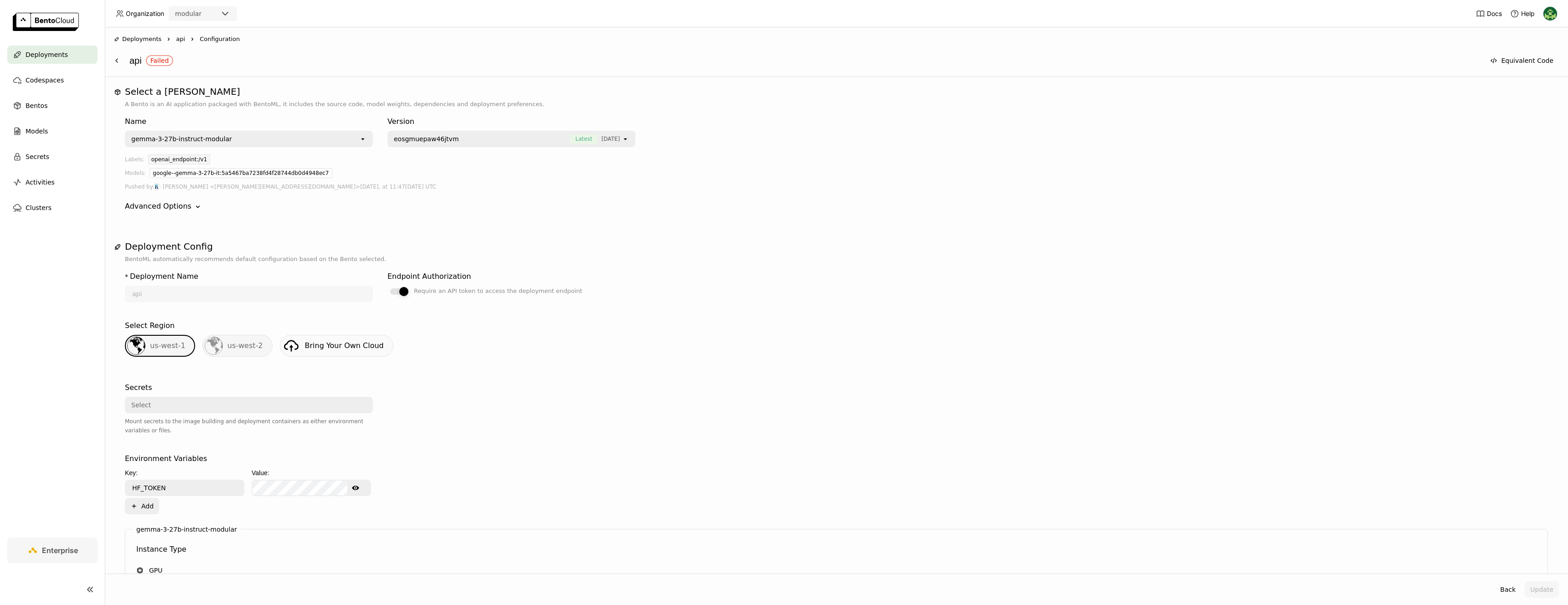
click at [393, 290] on div at bounding box center [399, 292] width 18 height 6
click at [388, 286] on input "Require an API token to access the deployment endpoint" at bounding box center [388, 286] width 0 height 0
click at [783, 589] on button "Update" at bounding box center [1542, 590] width 34 height 16
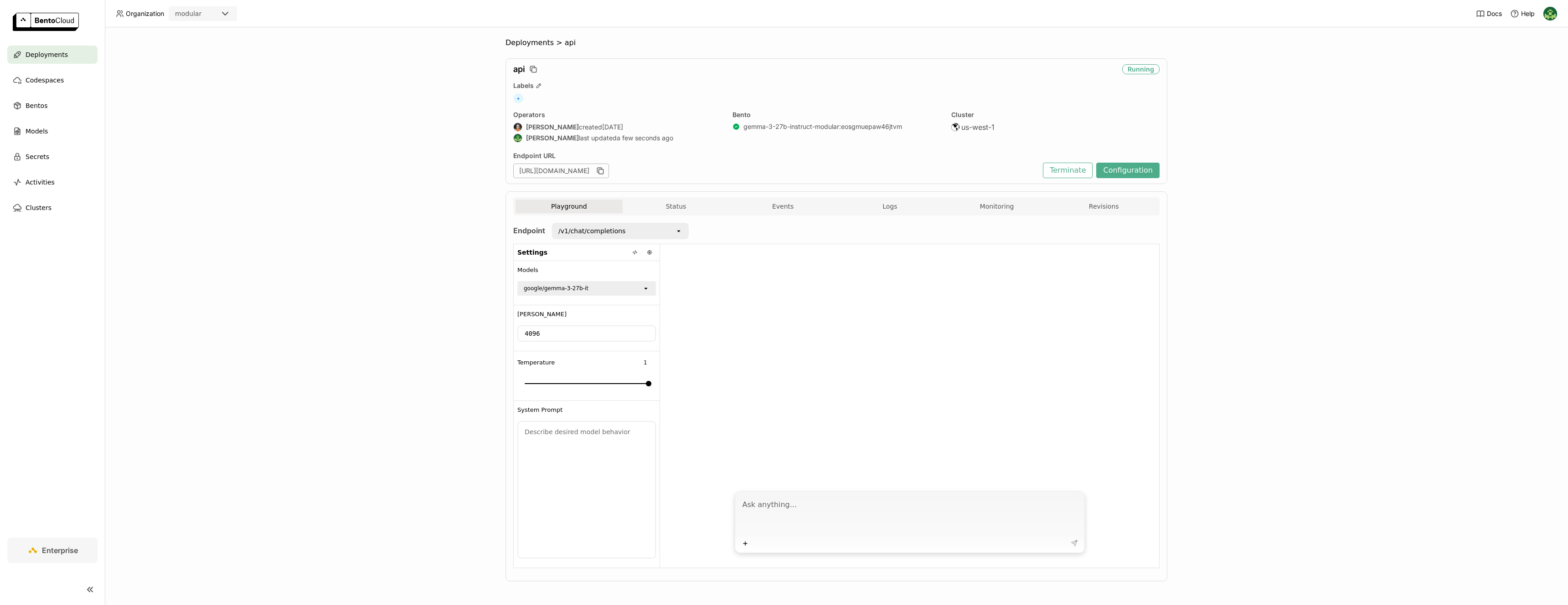
click at [660, 230] on div "/v1/chat/completions" at bounding box center [614, 231] width 122 height 15
click at [628, 268] on div "/v1/models" at bounding box center [617, 267] width 122 height 9
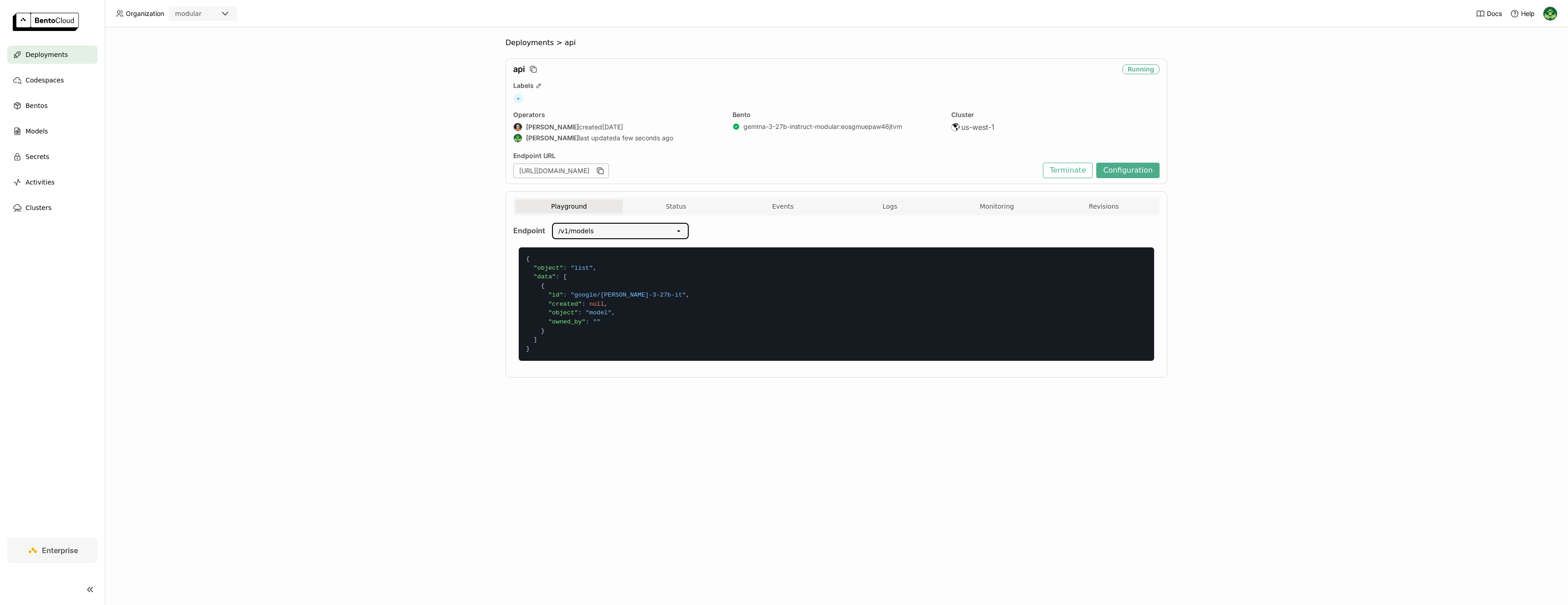
click at [1553, 19] on img at bounding box center [1550, 13] width 13 height 13
click at [1521, 58] on span "API Tokens" at bounding box center [1536, 60] width 32 height 8
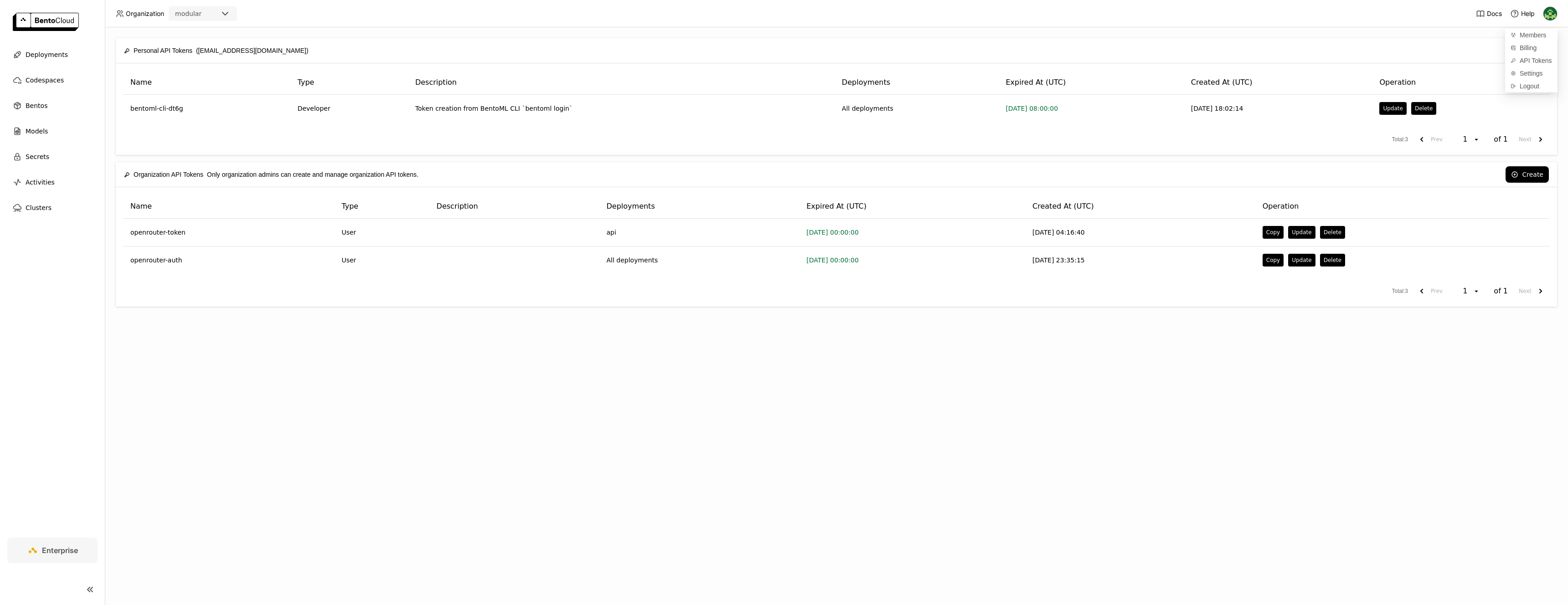
click at [447, 159] on div "Personal API Tokens ([EMAIL_ADDRESS][DOMAIN_NAME]) Create Name Type Description…" at bounding box center [836, 316] width 1463 height 578
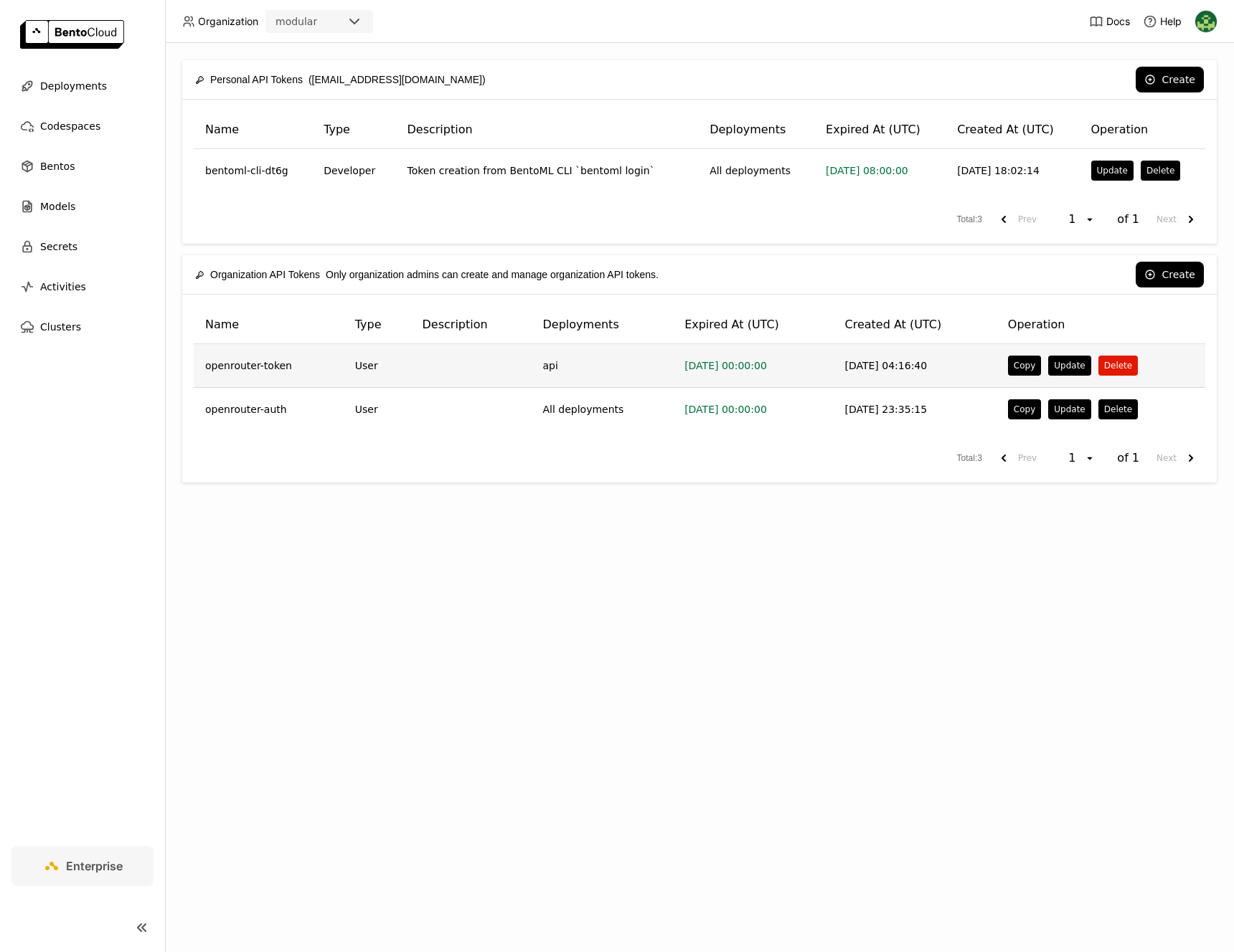
click at [1118, 367] on button "Delete" at bounding box center [1117, 365] width 39 height 20
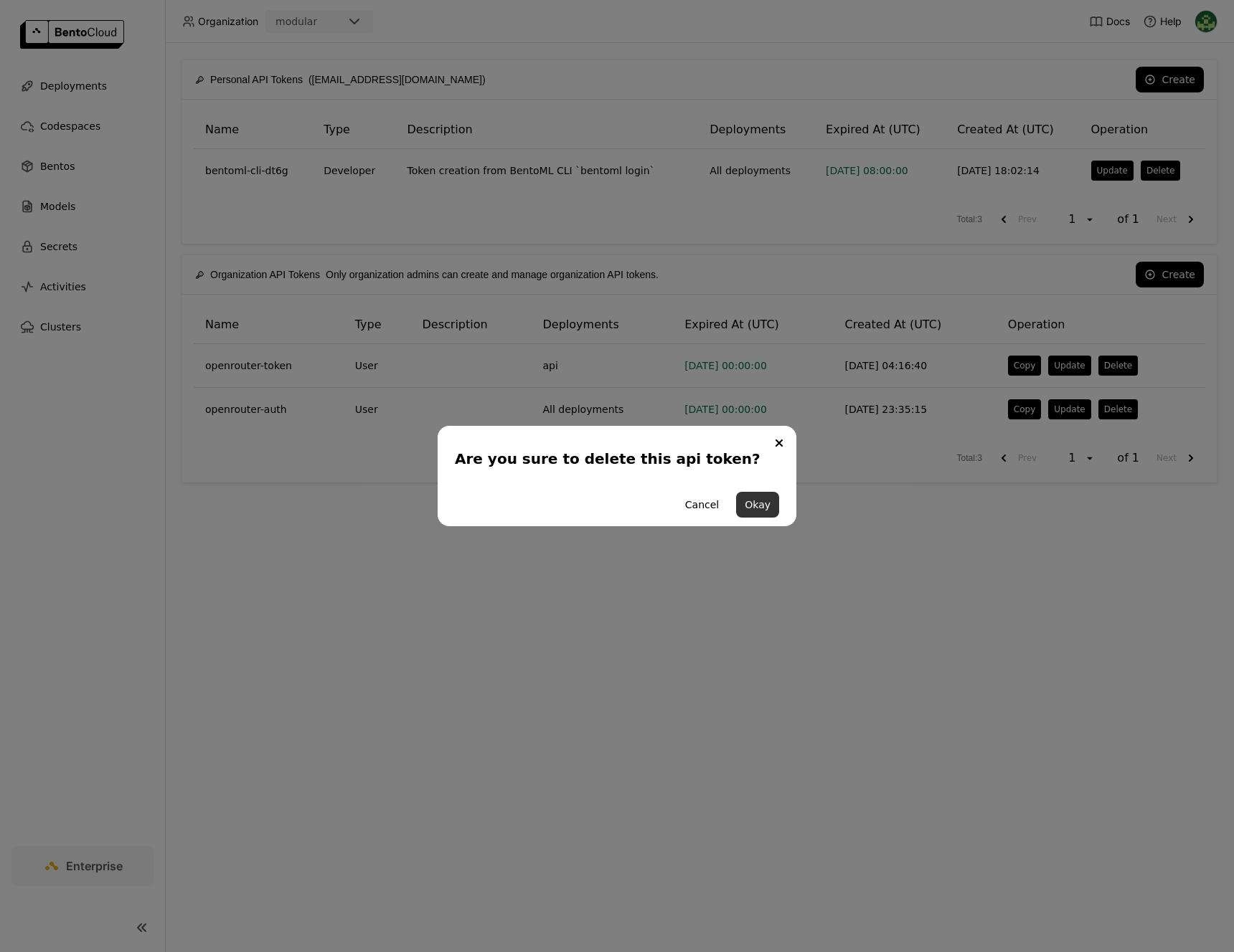
click at [766, 510] on button "Okay" at bounding box center [757, 505] width 43 height 26
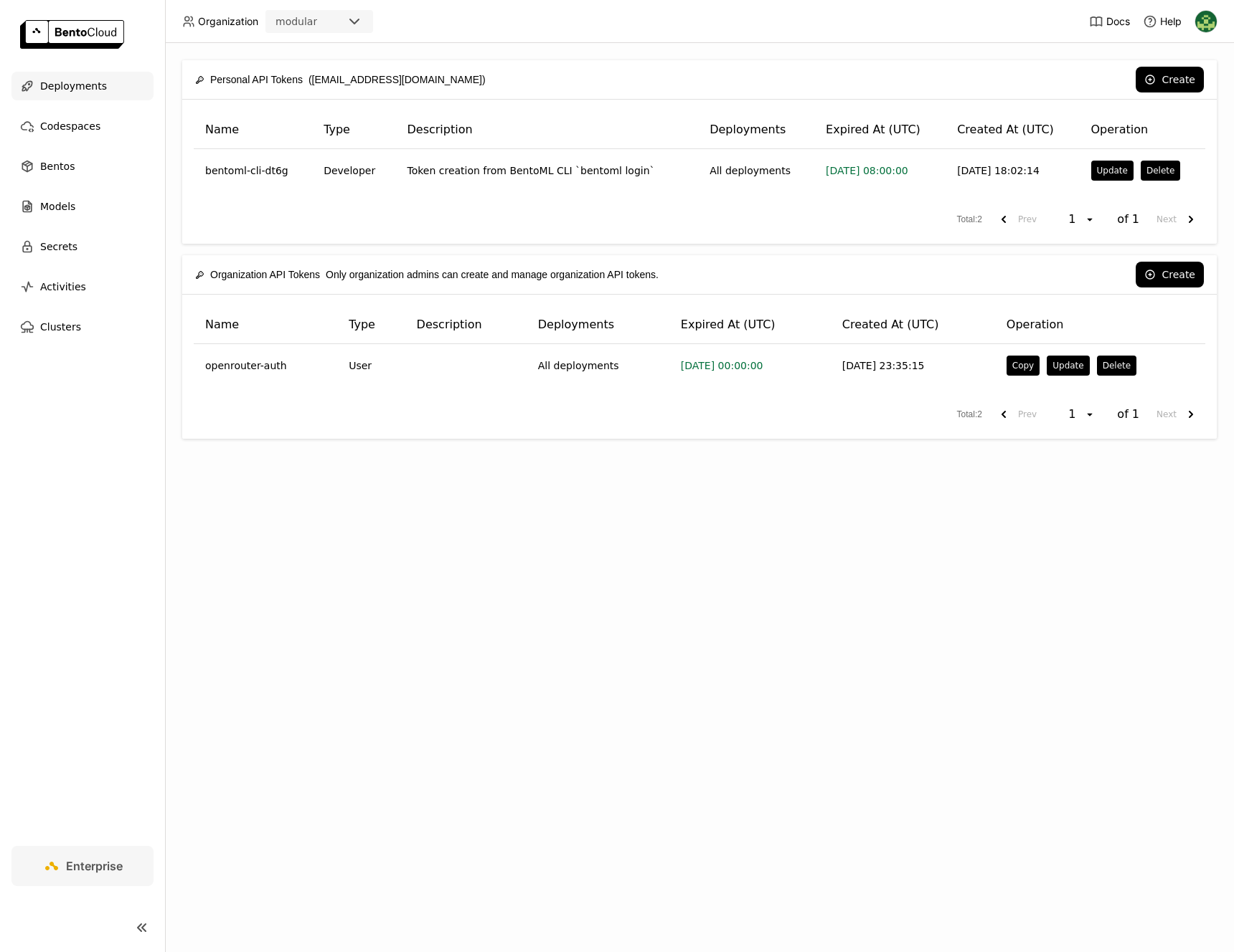
click at [79, 88] on span "Deployments" at bounding box center [74, 86] width 67 height 17
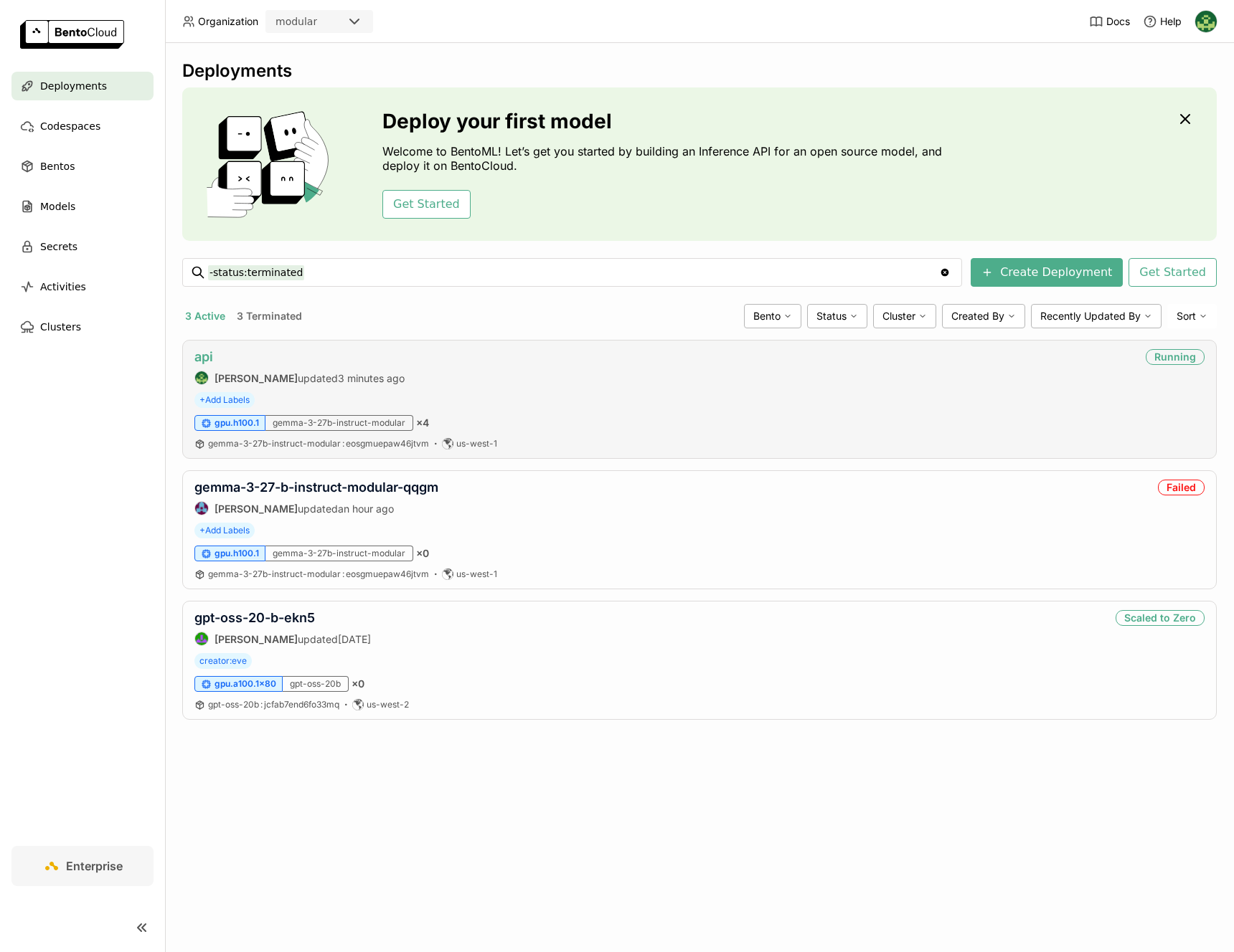
click at [210, 360] on link "api" at bounding box center [203, 357] width 18 height 15
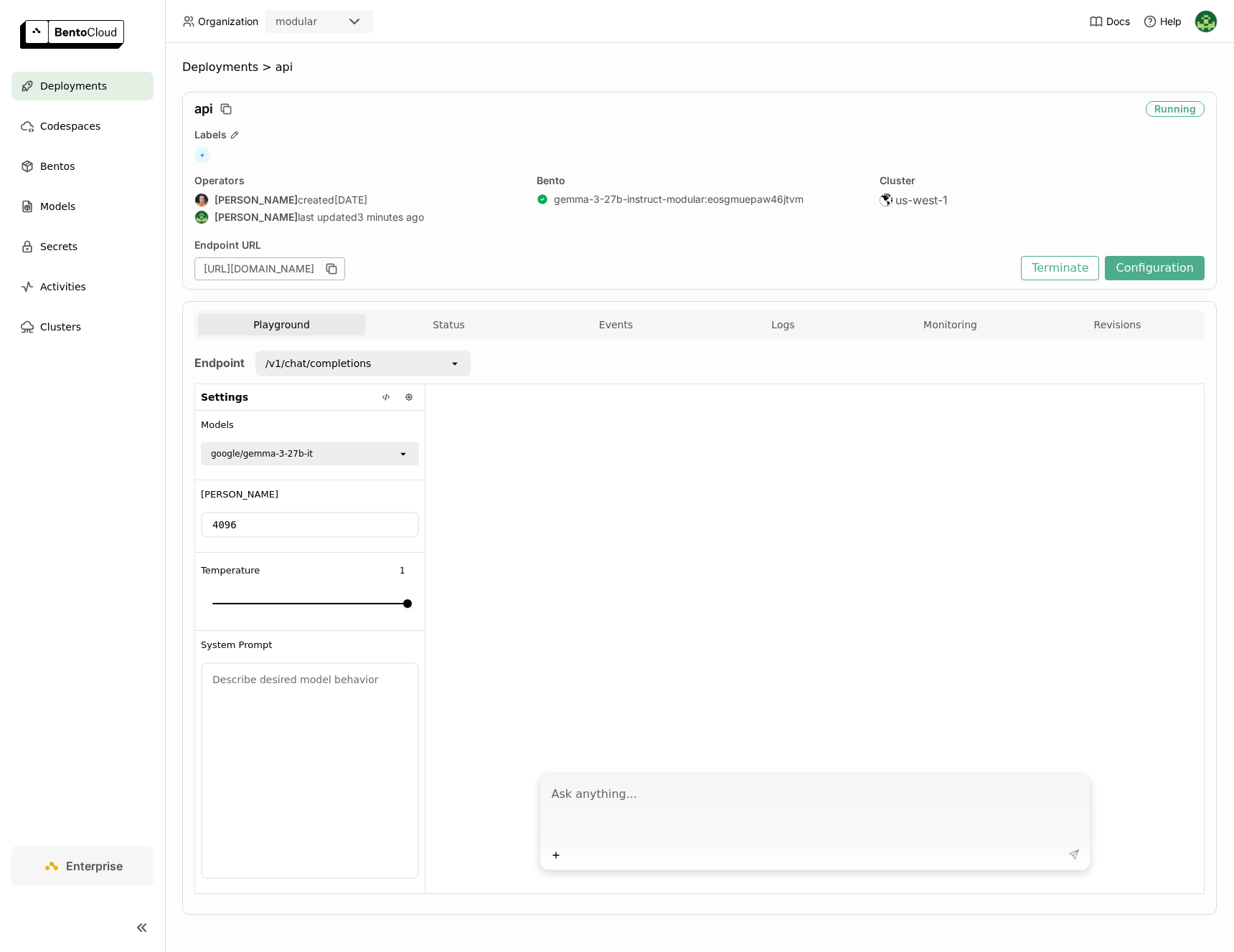
click at [420, 364] on div "/v1/chat/completions" at bounding box center [353, 364] width 193 height 23
click at [401, 435] on ul "/v1/chat/completions /v1/models" at bounding box center [362, 408] width 216 height 63
click at [403, 425] on div "/v1/models" at bounding box center [362, 420] width 193 height 14
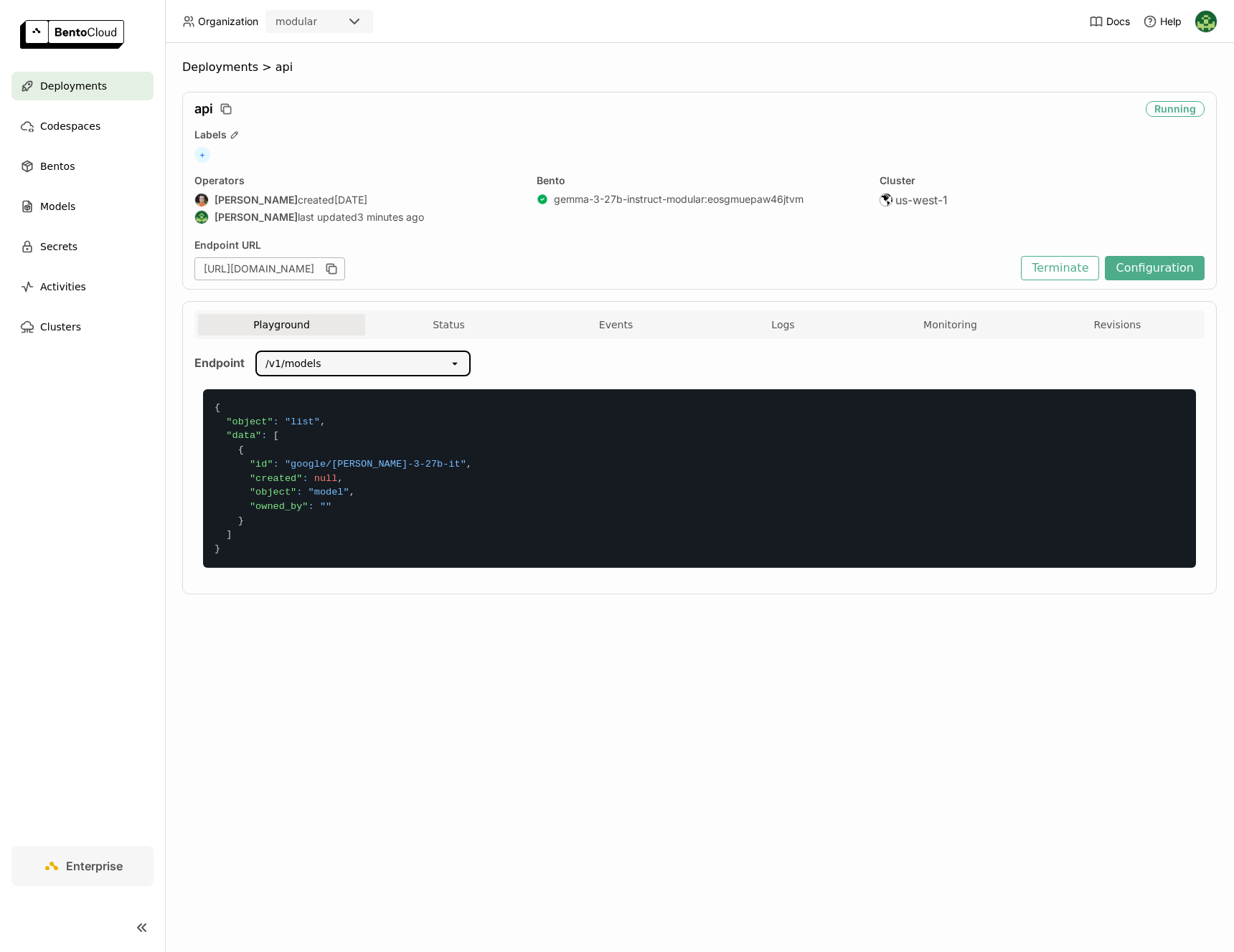
click at [417, 364] on div "/v1/models" at bounding box center [353, 364] width 193 height 23
click at [406, 391] on div "/v1/chat/completions" at bounding box center [362, 395] width 193 height 14
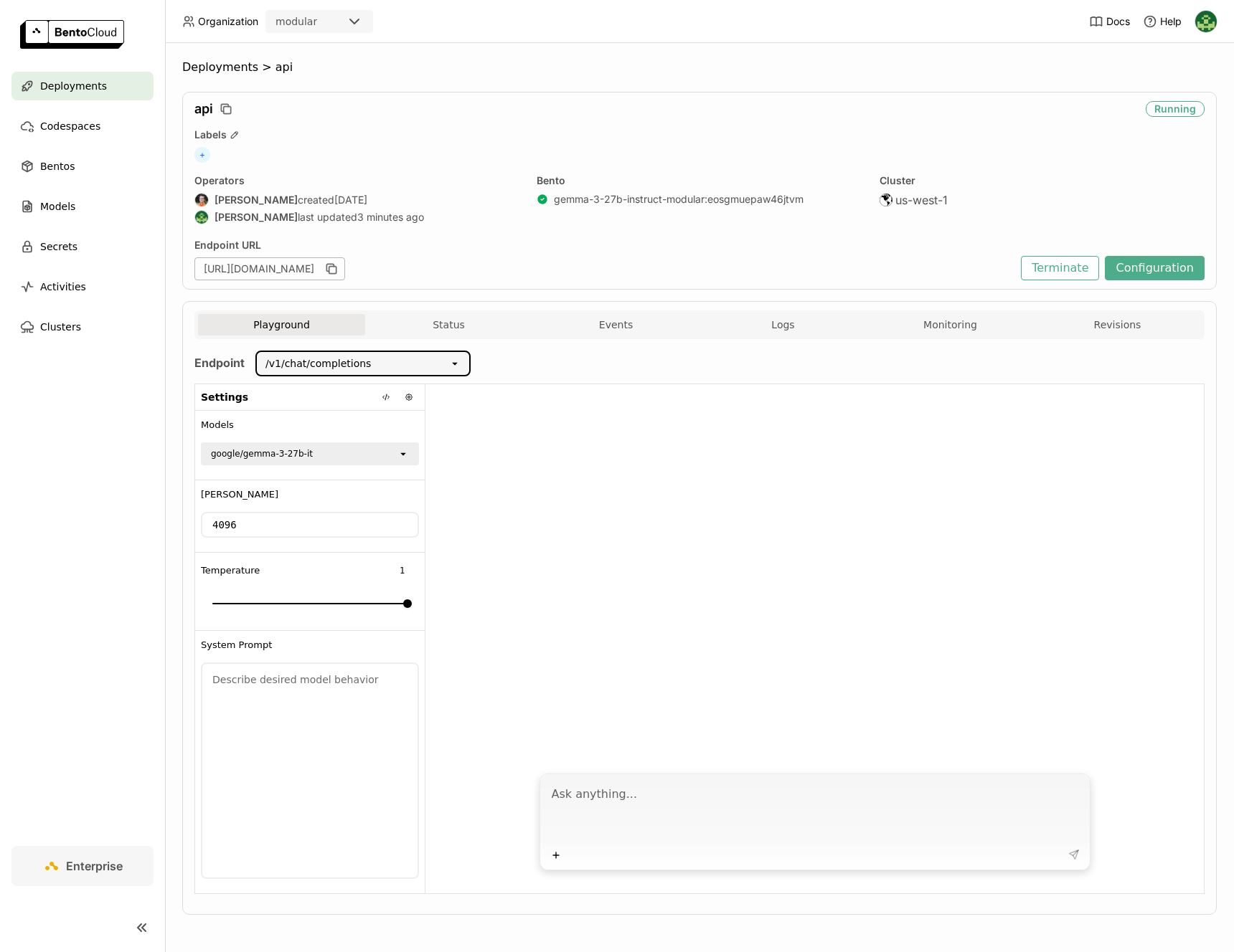
click at [770, 784] on textarea at bounding box center [816, 811] width 530 height 66
type textarea "What is the capital of [US_STATE][GEOGRAPHIC_DATA]?"
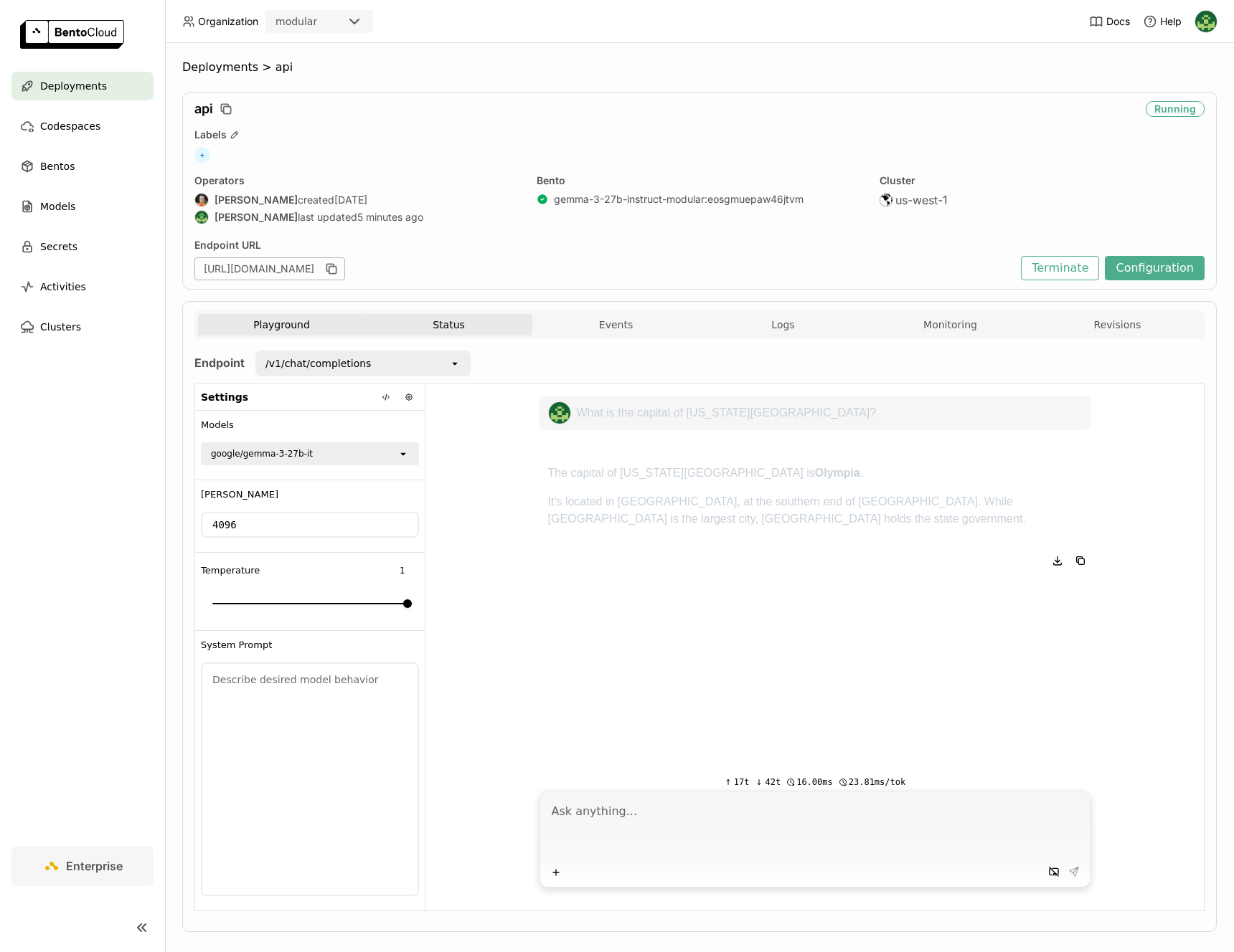
click at [468, 326] on button "Status" at bounding box center [448, 325] width 167 height 21
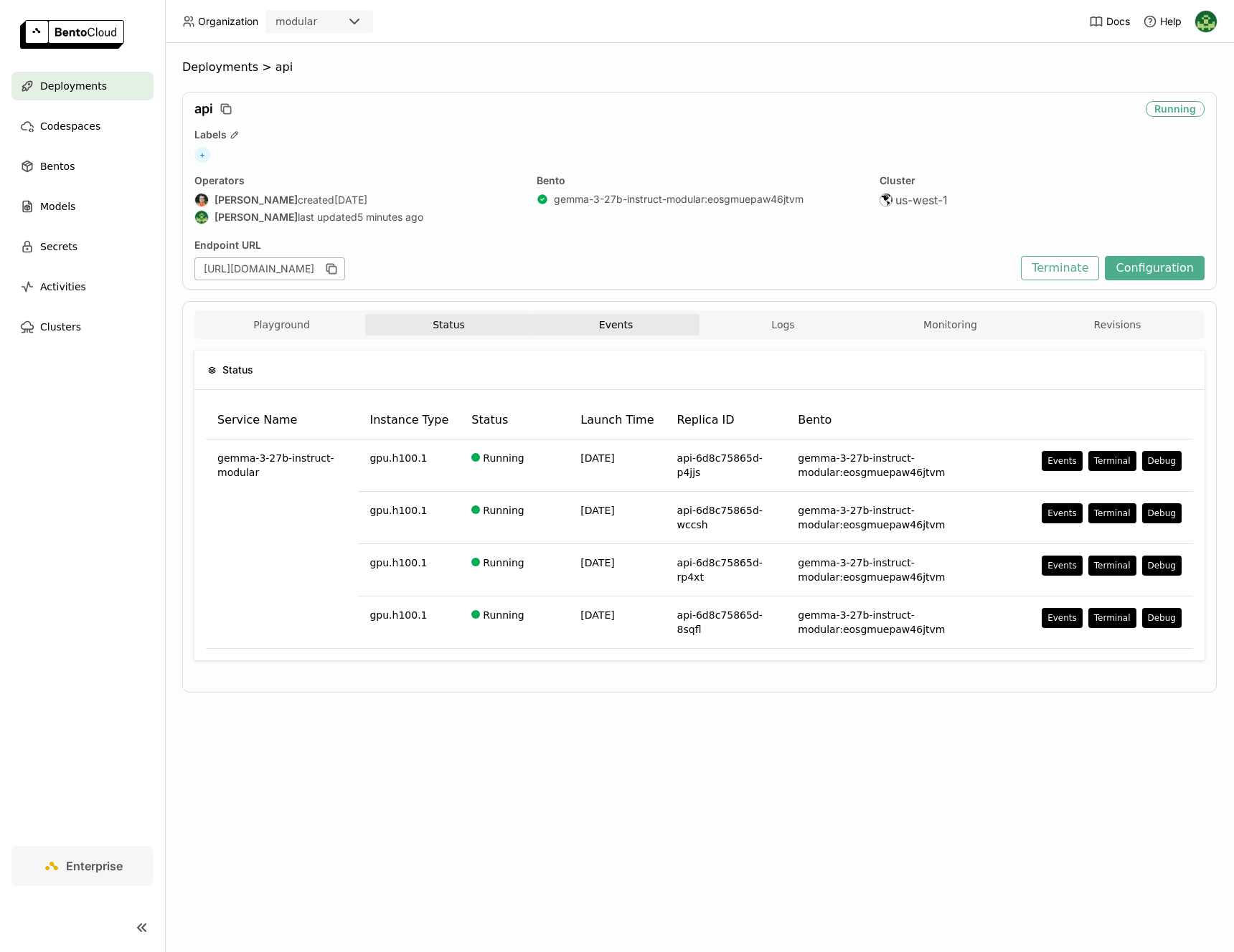
click at [585, 326] on button "Events" at bounding box center [616, 325] width 167 height 21
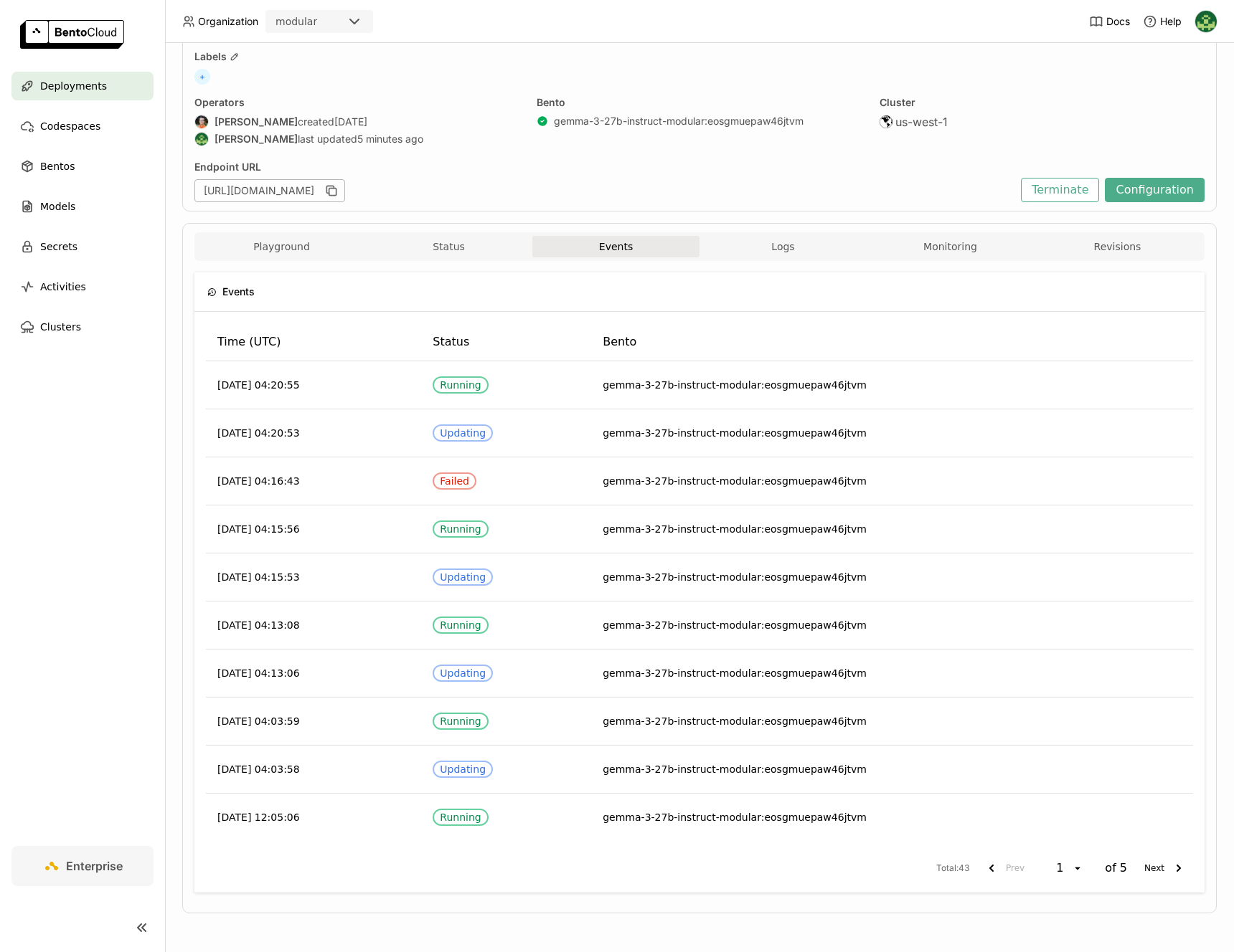
scroll to position [76, 0]
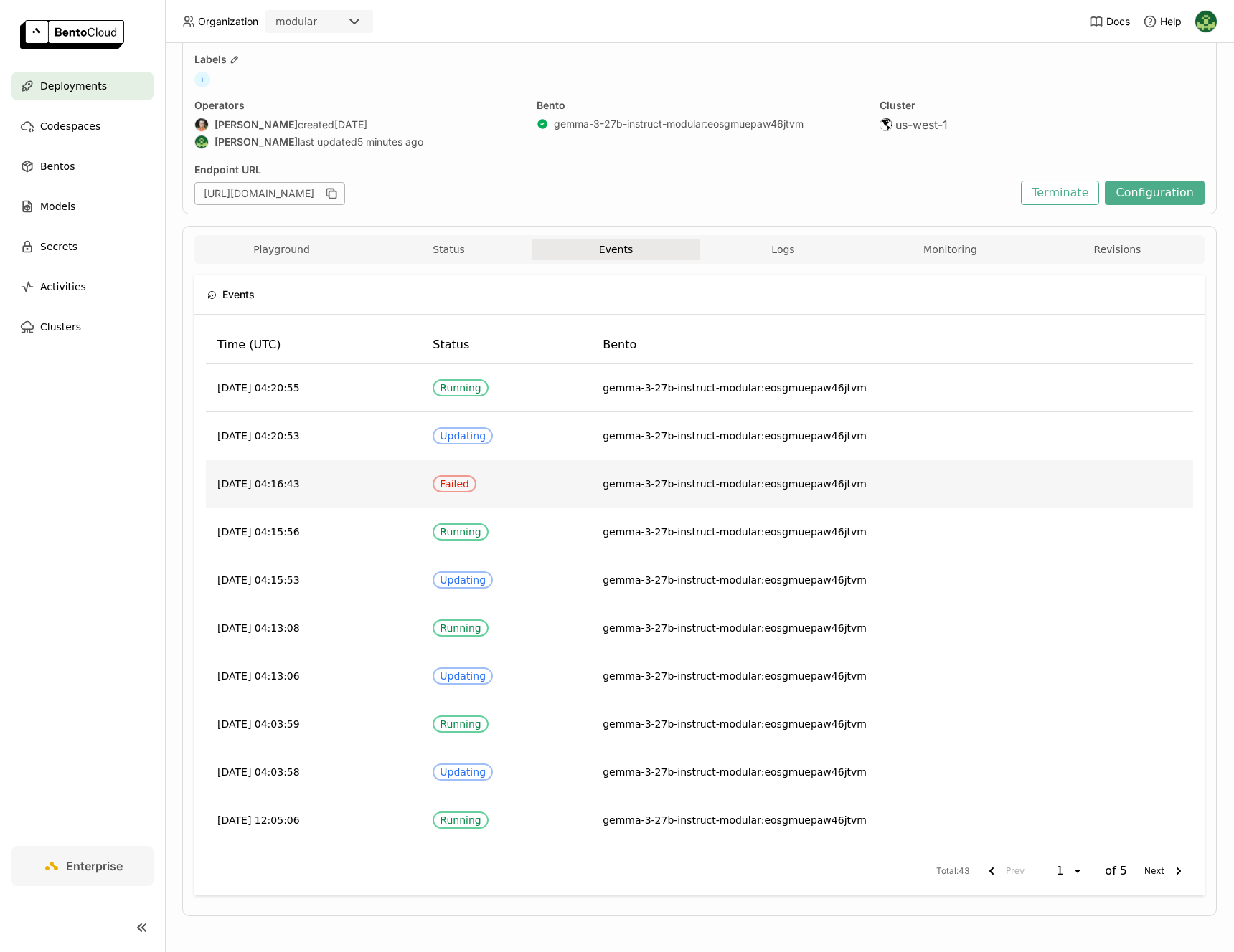
click at [308, 475] on td "[DATE] 04:16:43" at bounding box center [313, 485] width 216 height 48
click at [707, 485] on span "gemma-3-27b-instruct-modular:eosgmuepaw46jtvm" at bounding box center [735, 484] width 264 height 11
click at [469, 482] on div "Failed" at bounding box center [454, 484] width 30 height 11
click at [376, 480] on td "[DATE] 04:16:43" at bounding box center [313, 485] width 216 height 48
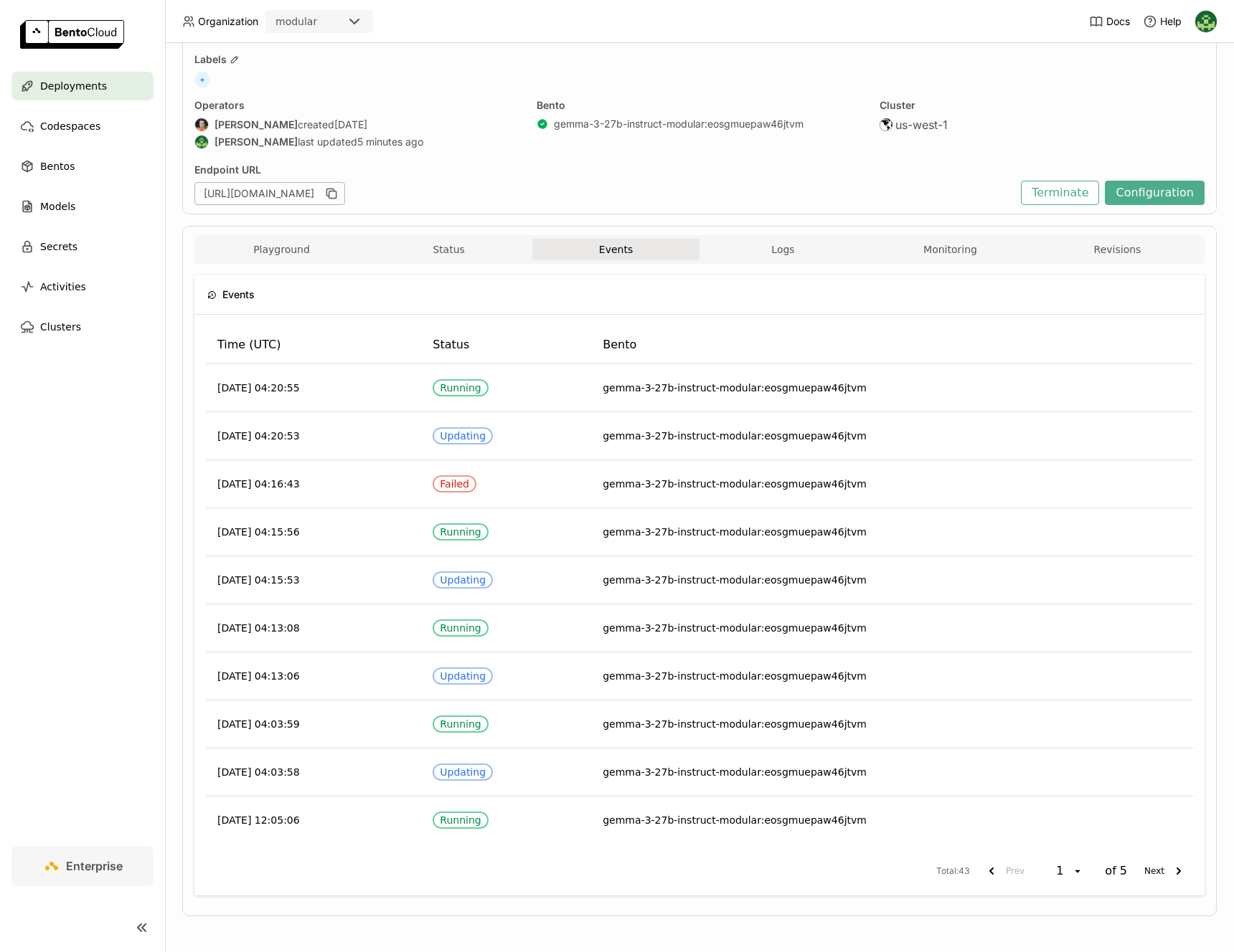
click at [783, 264] on div "Events Time (UTC) Status Bento [DATE] 04:20:55 Running gemma-3-27b-instruct-mod…" at bounding box center [699, 586] width 1010 height 644
click at [789, 253] on button "Logs" at bounding box center [783, 249] width 167 height 21
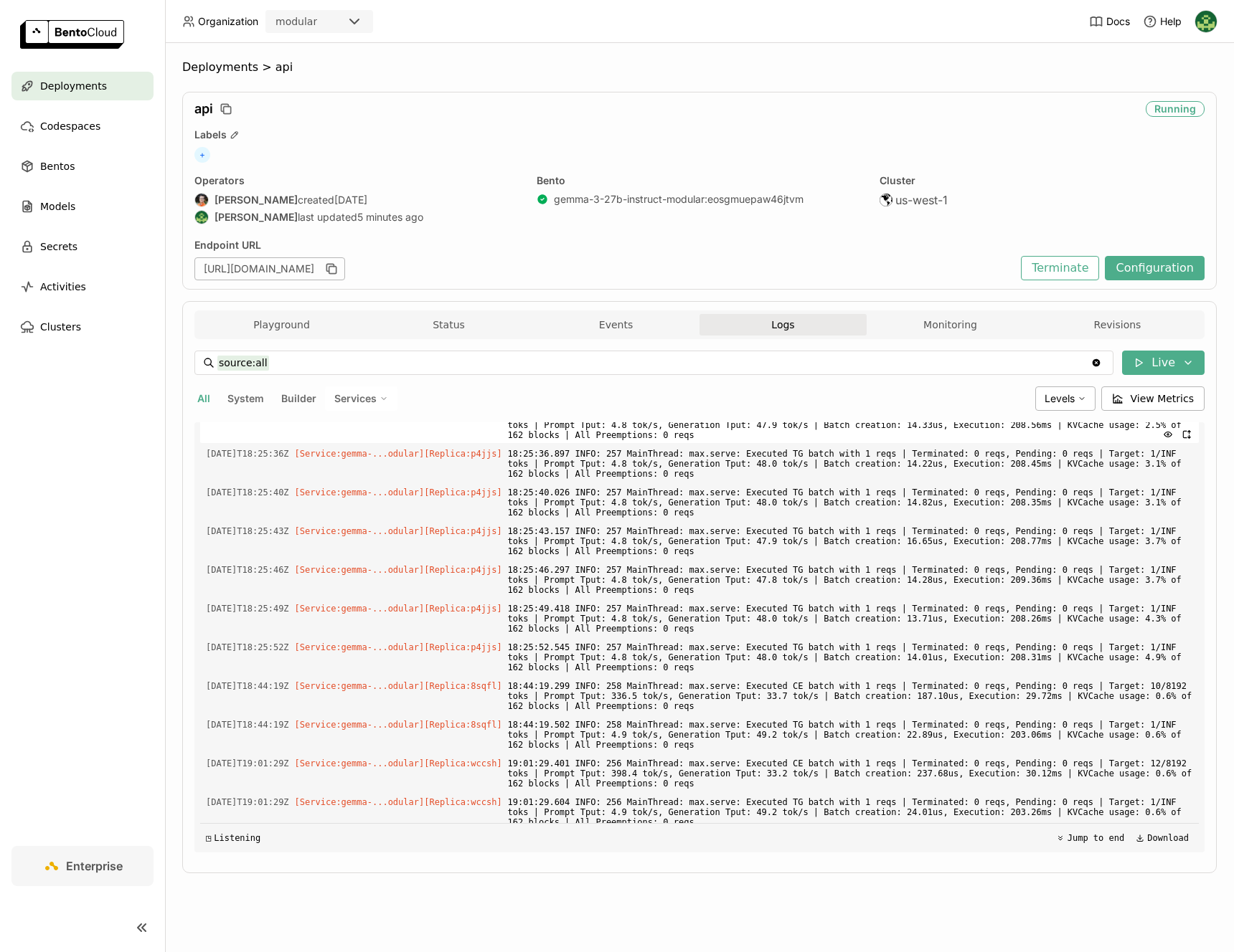
scroll to position [3688, 0]
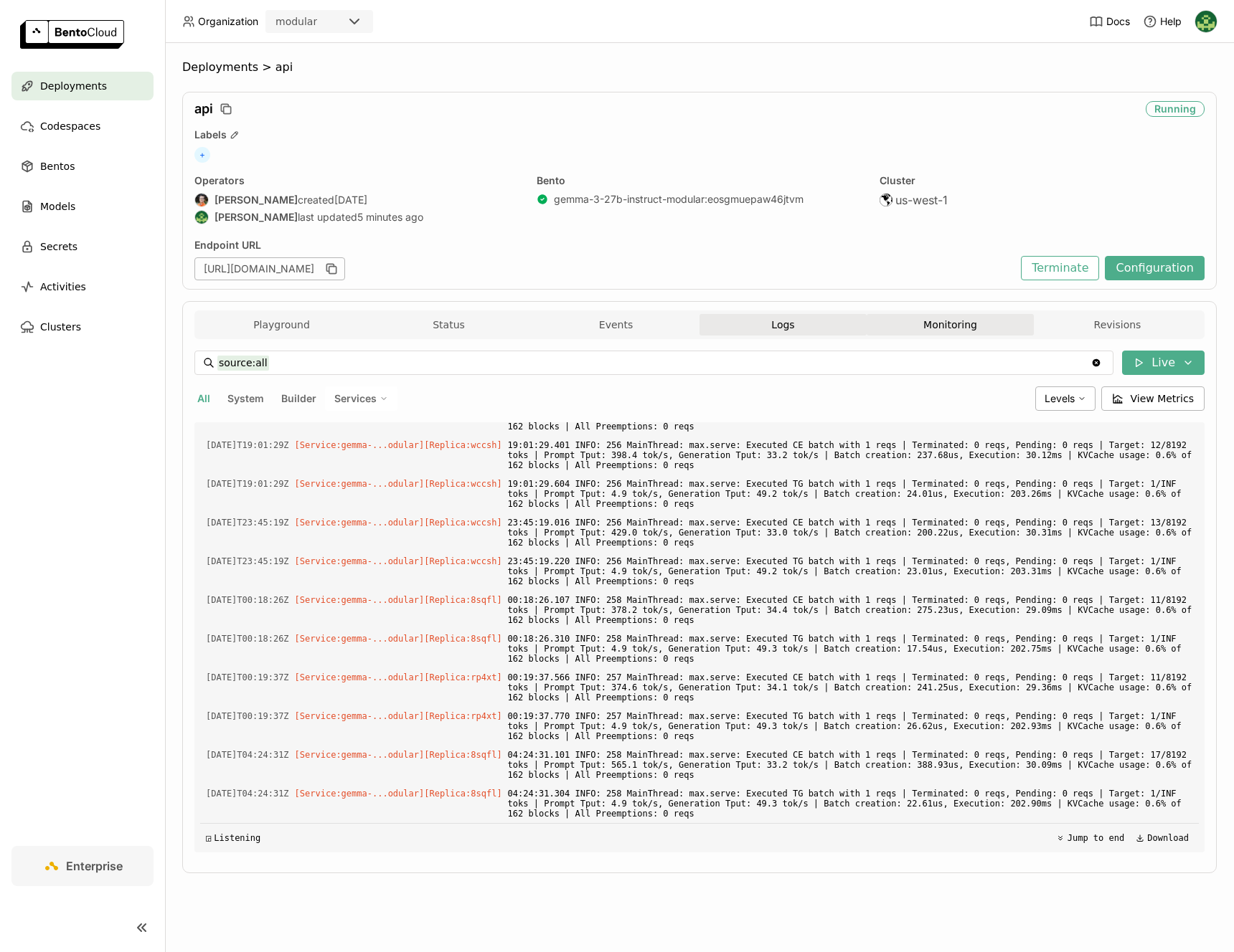
click at [958, 328] on button "Monitoring" at bounding box center [950, 325] width 167 height 21
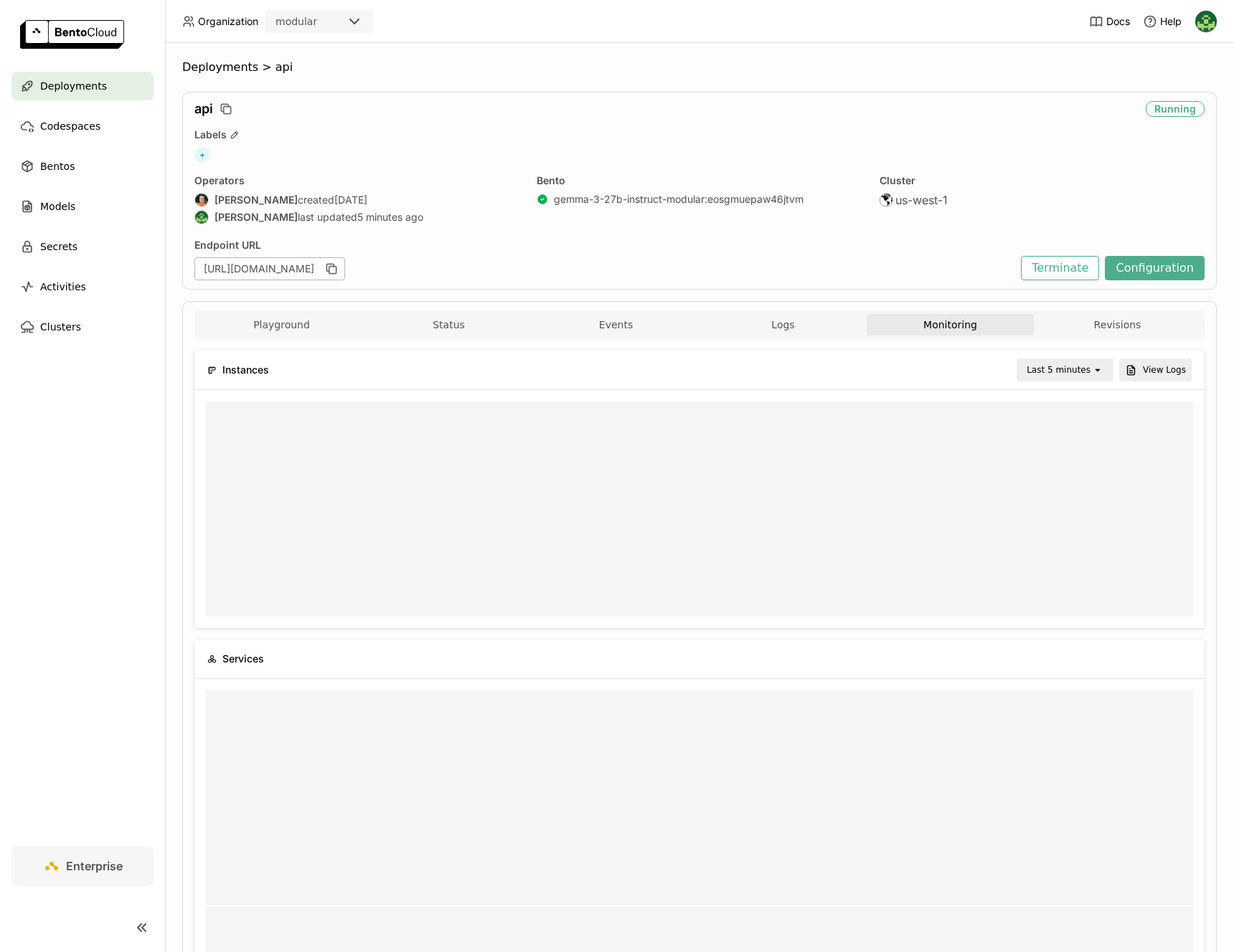
scroll to position [11, 11]
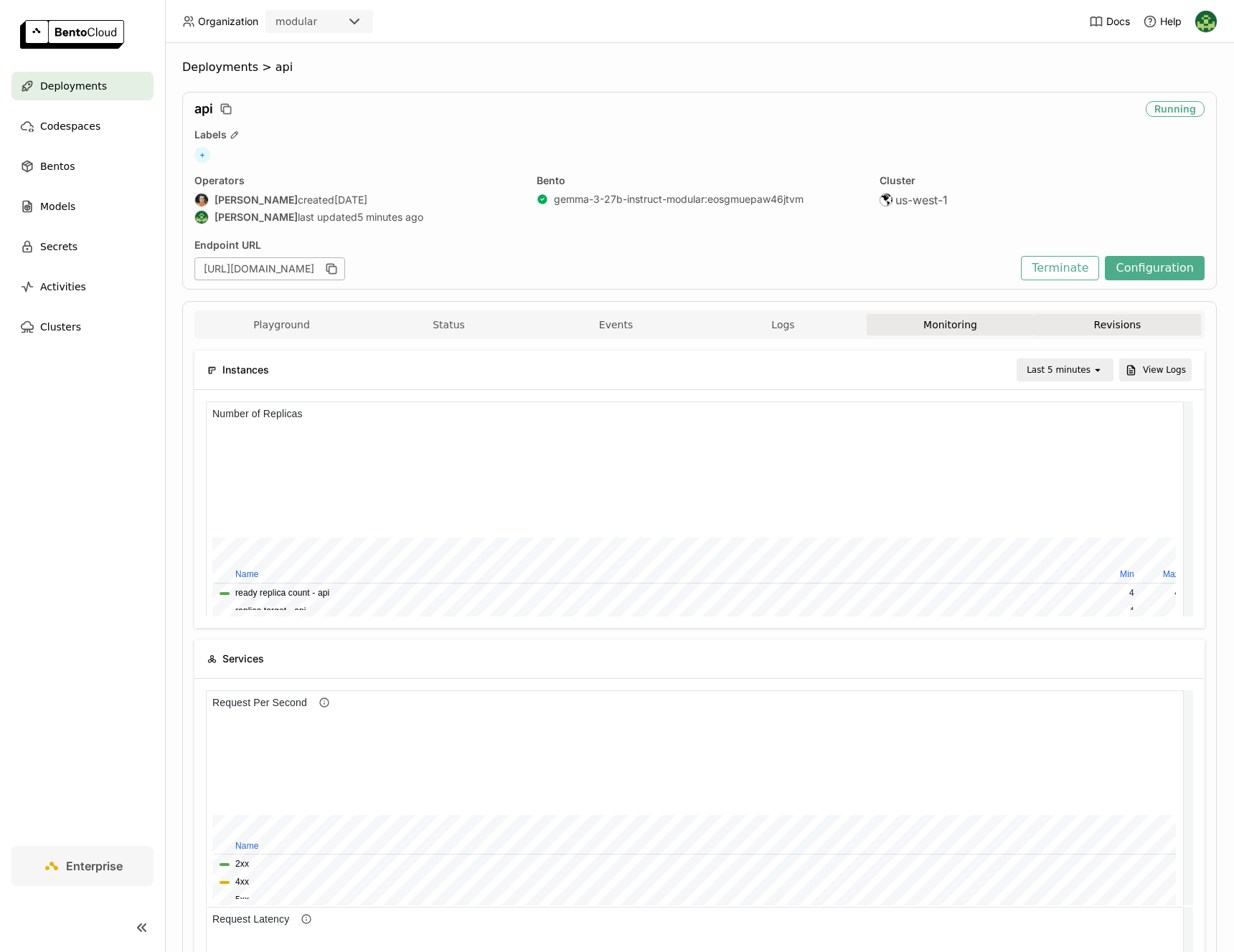
click at [1091, 324] on button "Revisions" at bounding box center [1117, 325] width 167 height 21
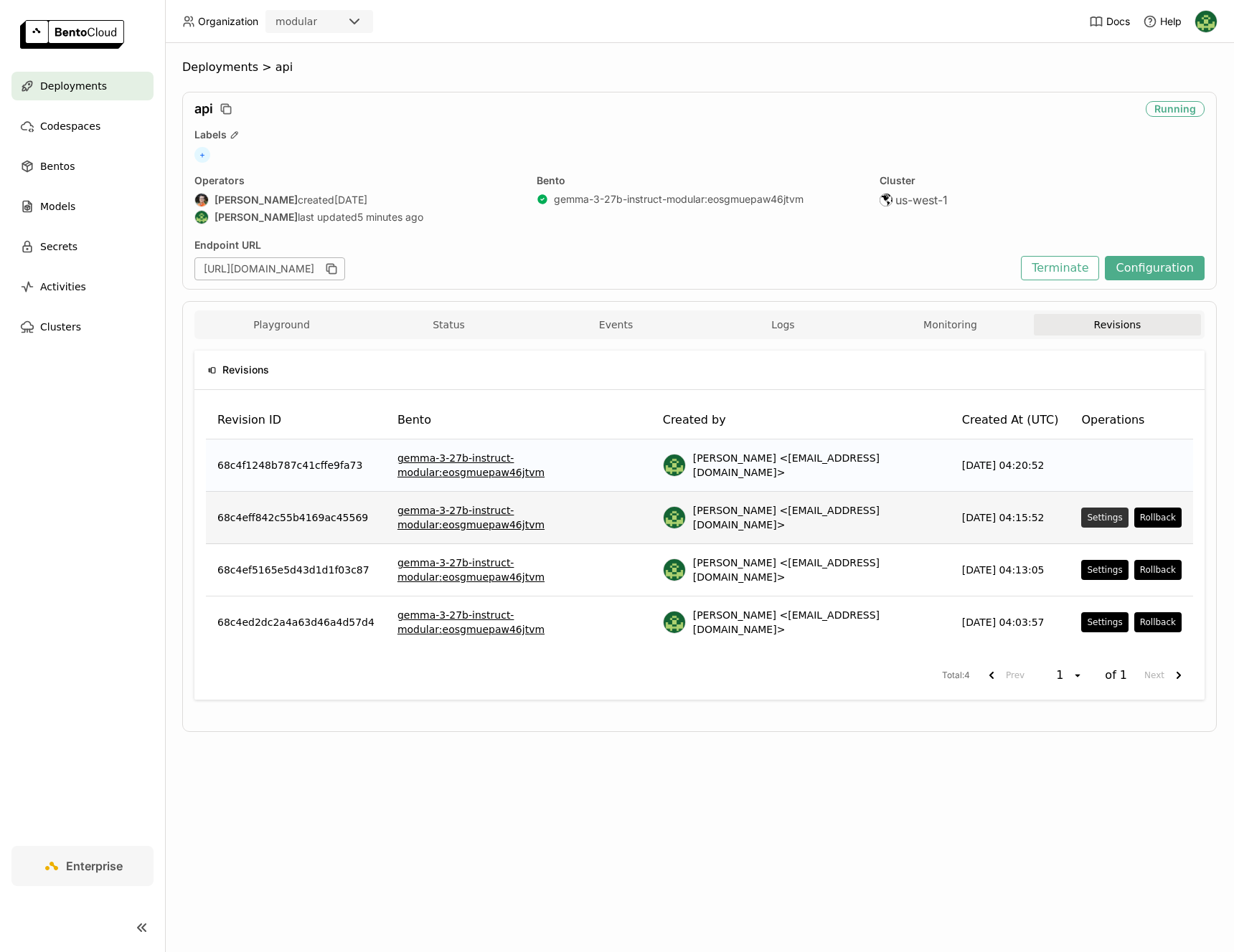
click at [1097, 512] on div "Settings" at bounding box center [1104, 518] width 35 height 11
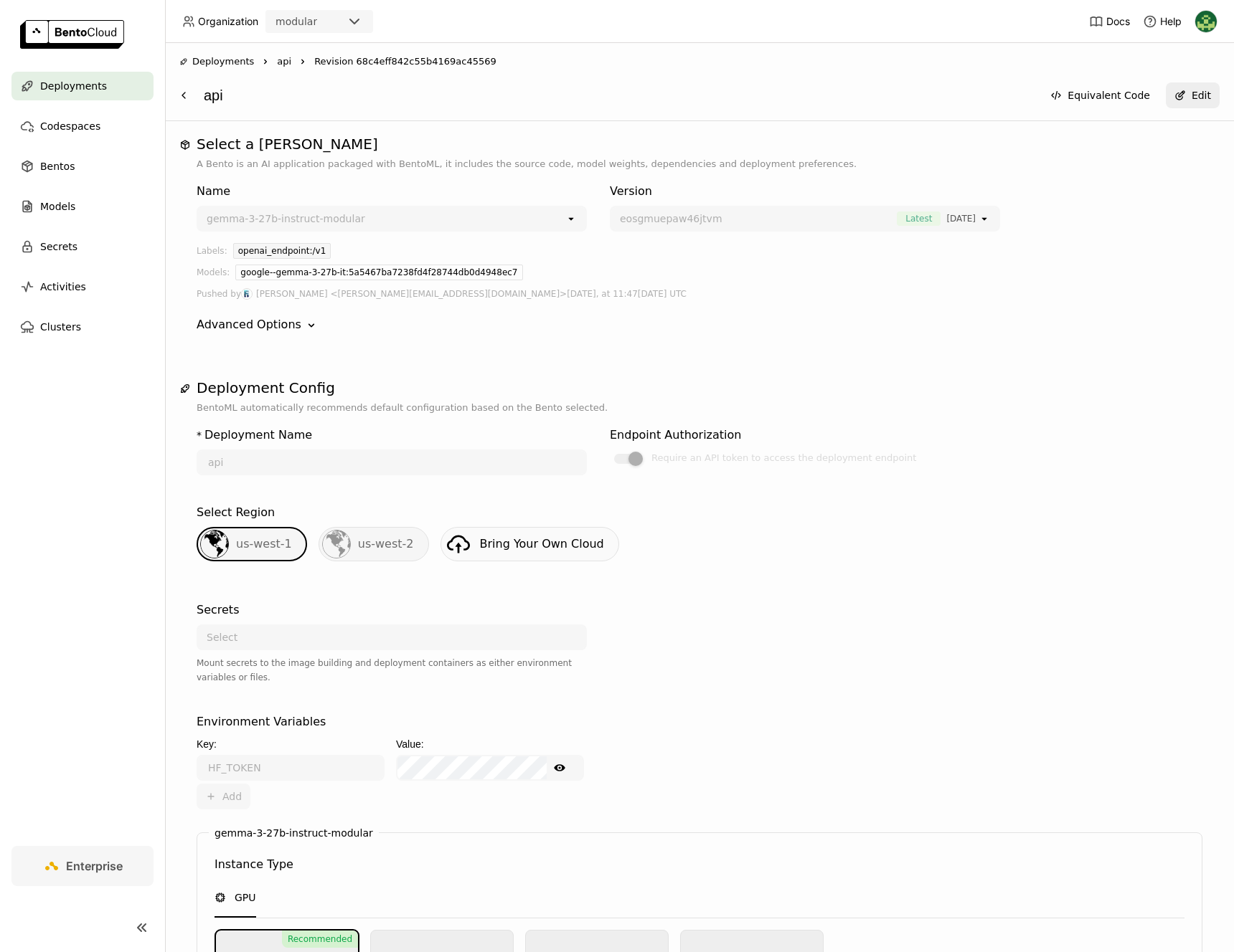
click at [196, 62] on span "Deployments" at bounding box center [223, 61] width 61 height 14
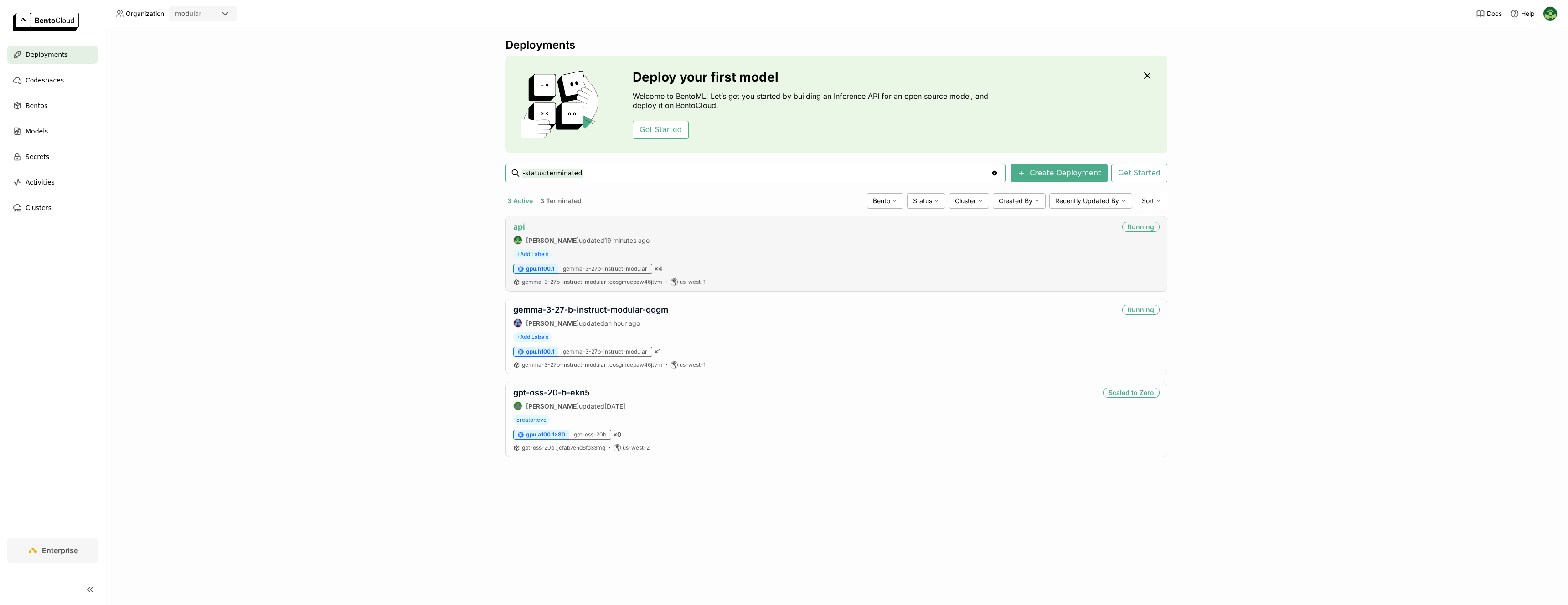
click at [523, 229] on link "api" at bounding box center [519, 227] width 12 height 10
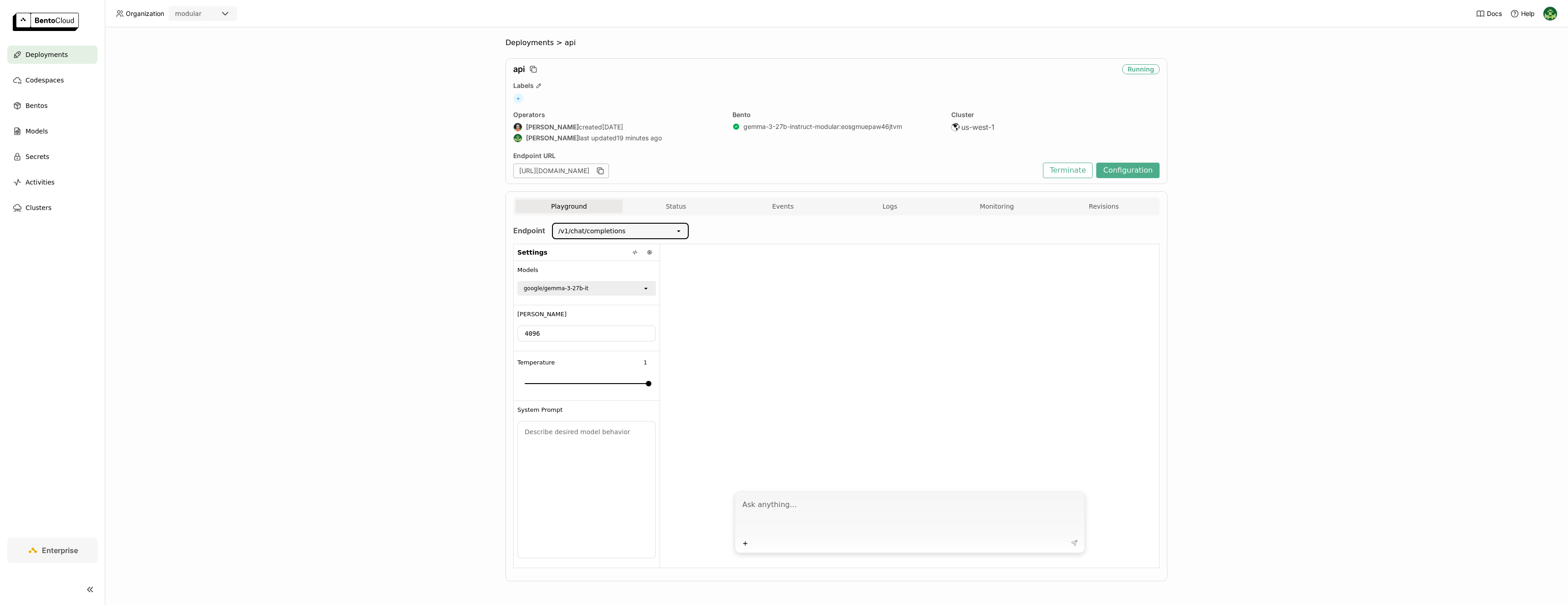
click at [626, 230] on input "Selected /v1/chat/completions." at bounding box center [626, 231] width 1 height 9
click at [613, 264] on div "/v1/models" at bounding box center [617, 267] width 122 height 9
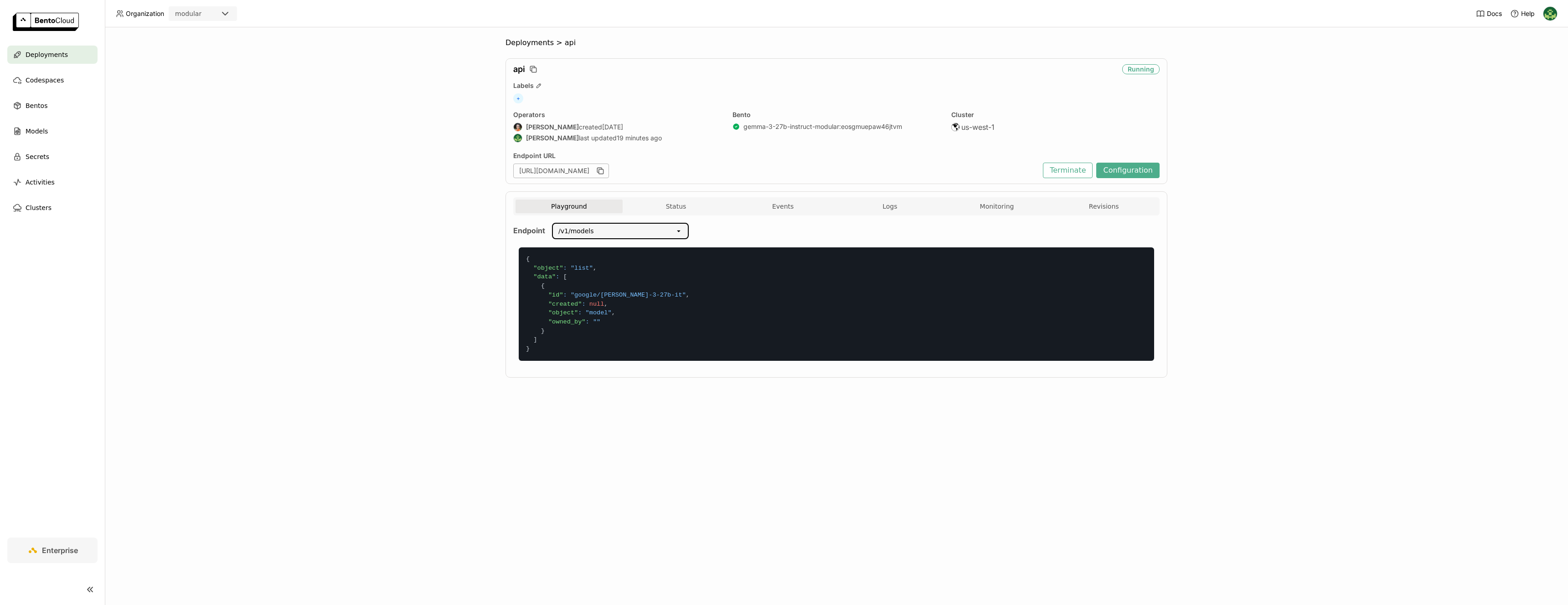
click at [621, 228] on div "/v1/models" at bounding box center [614, 231] width 122 height 15
click at [612, 245] on li "/v1/chat/completions" at bounding box center [620, 251] width 137 height 16
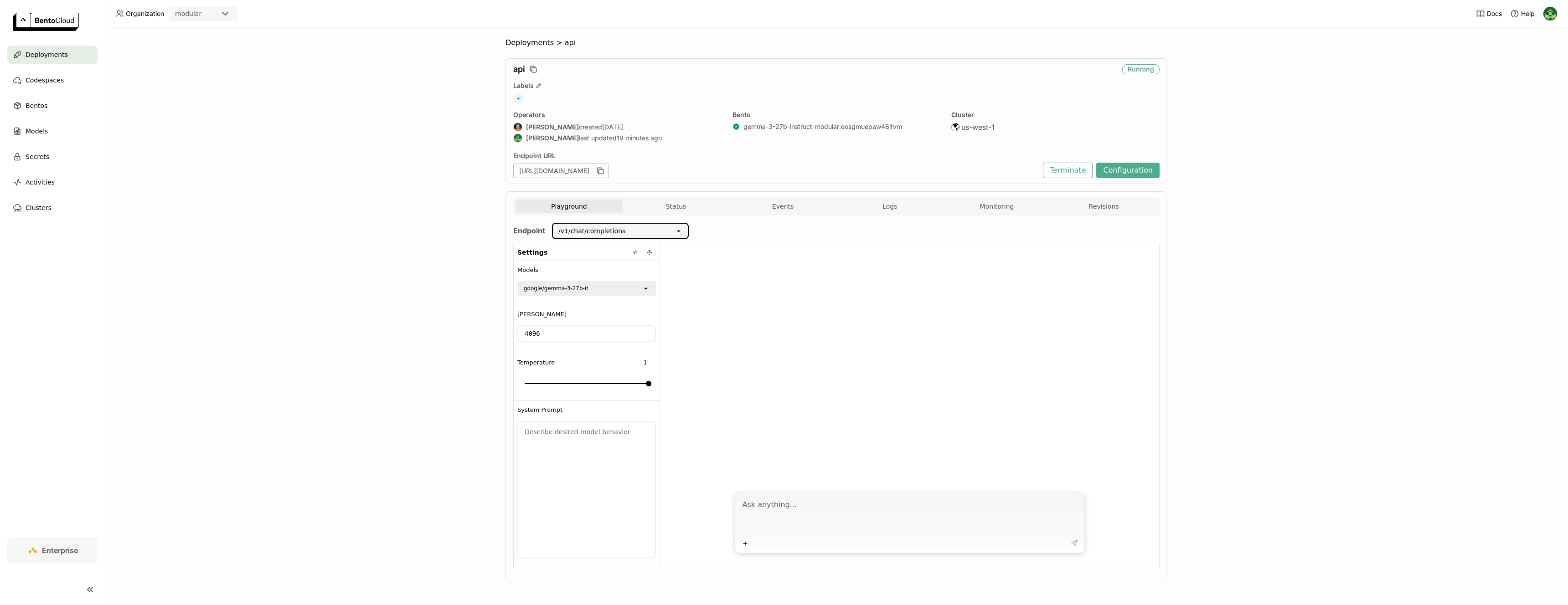
click at [1374, 235] on div "Deployments > api api Running Labels + Operators [PERSON_NAME] created [DATE] […" at bounding box center [836, 316] width 1463 height 578
